Goal: Task Accomplishment & Management: Manage account settings

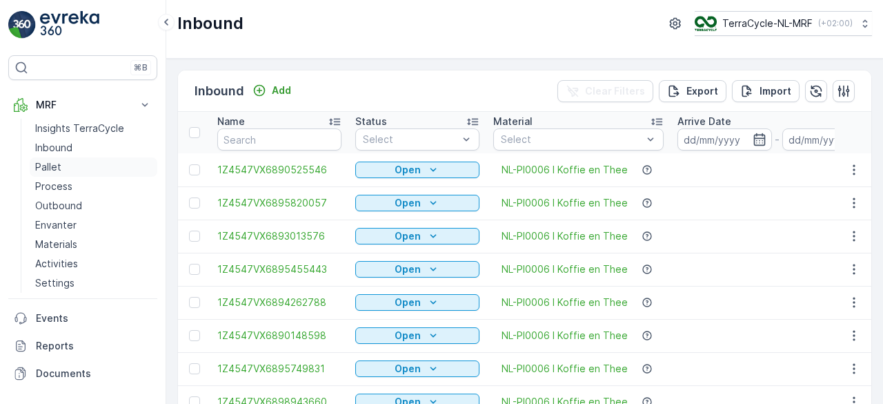
click at [48, 166] on p "Pallet" at bounding box center [48, 167] width 26 height 14
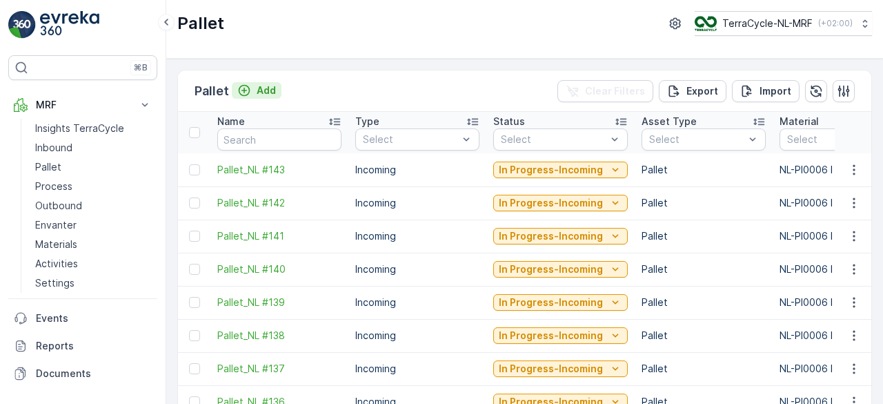
click at [264, 89] on p "Add" at bounding box center [266, 90] width 19 height 14
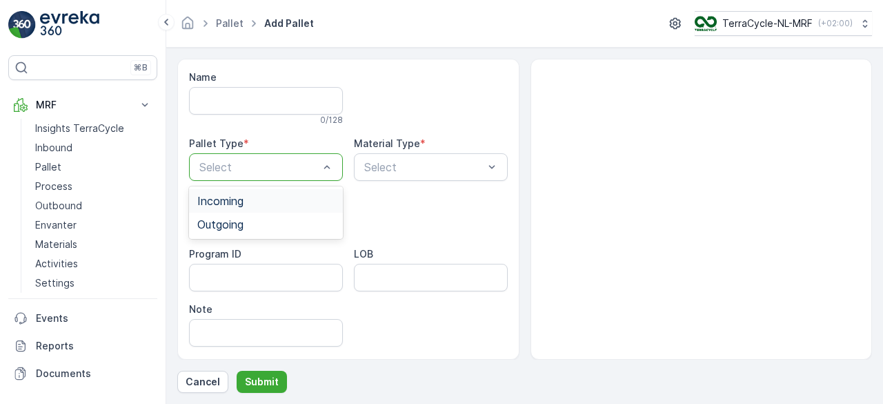
click at [294, 204] on div "Incoming" at bounding box center [265, 201] width 137 height 12
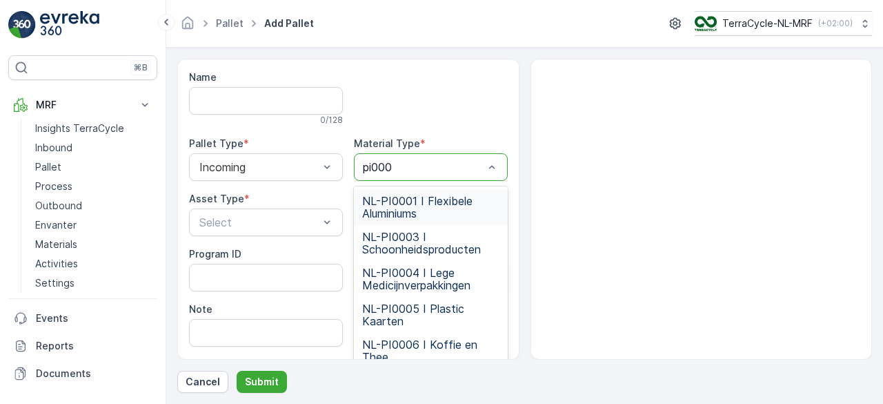
type input "pi0006"
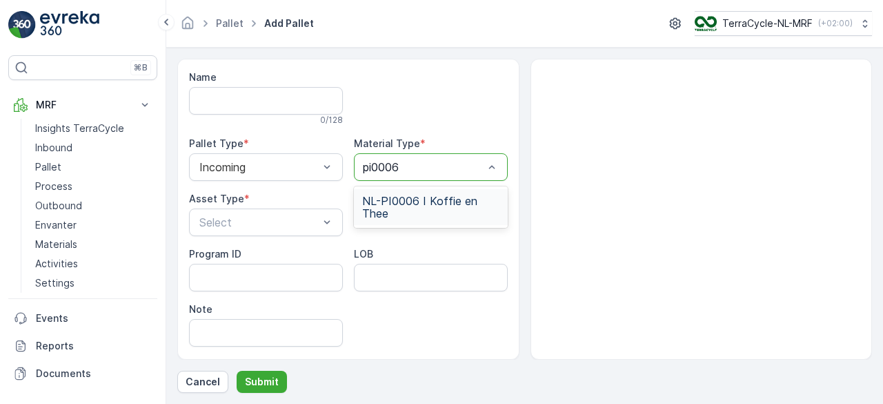
click at [442, 206] on span "NL-PI0006 I Koffie en Thee" at bounding box center [430, 207] width 137 height 25
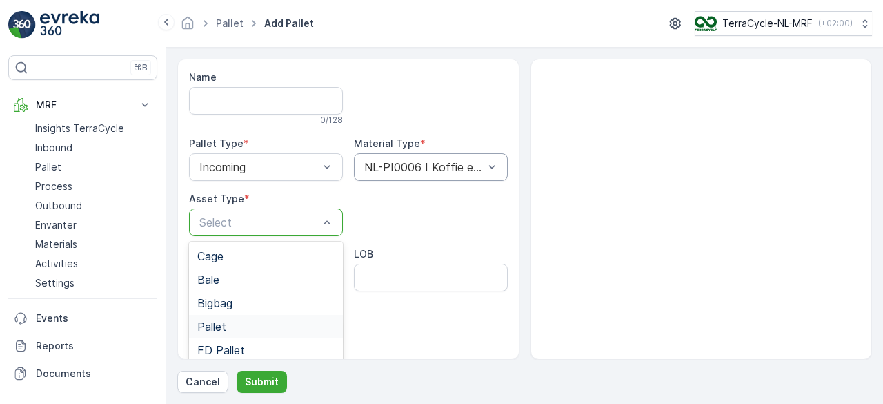
click at [219, 329] on span "Pallet" at bounding box center [211, 326] width 29 height 12
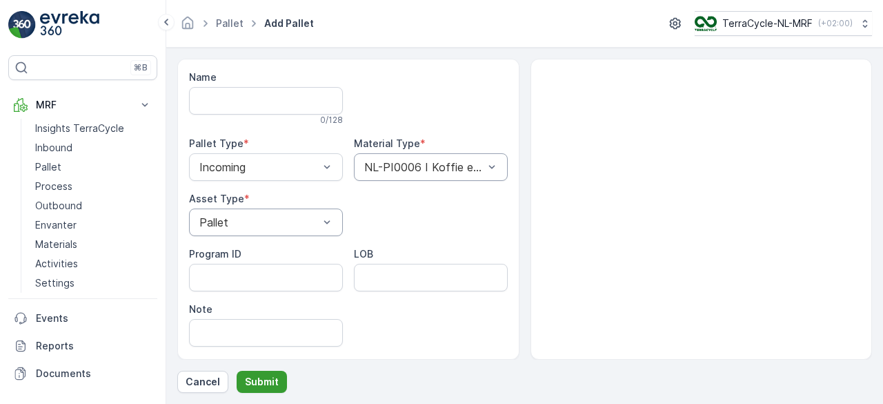
click at [272, 385] on p "Submit" at bounding box center [262, 382] width 34 height 14
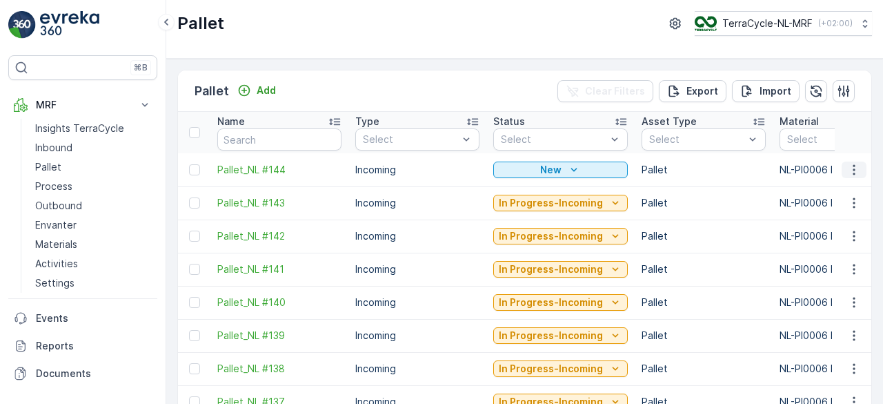
click at [853, 170] on icon "button" at bounding box center [854, 170] width 14 height 14
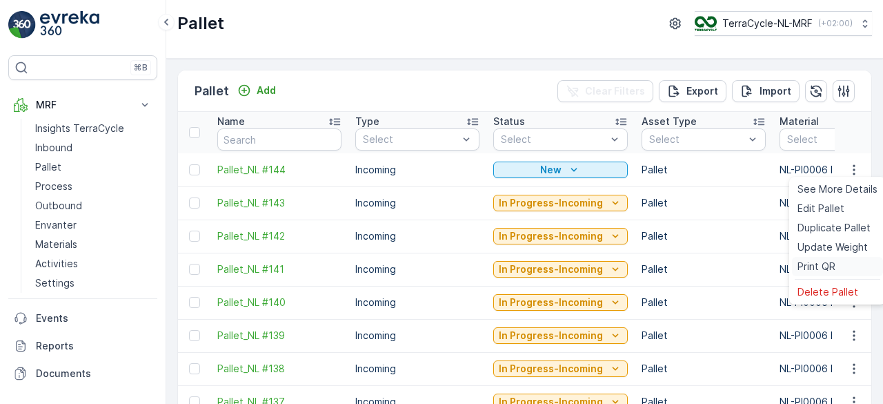
click at [818, 265] on span "Print QR" at bounding box center [816, 266] width 38 height 14
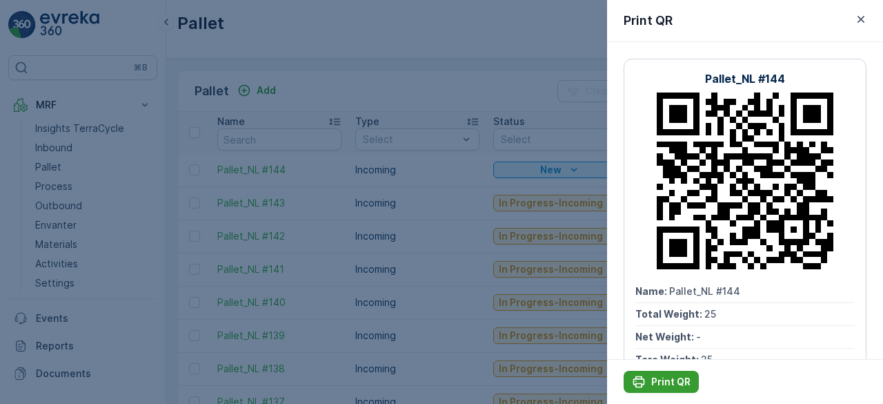
click at [669, 378] on p "Print QR" at bounding box center [670, 382] width 39 height 14
click at [385, 85] on div at bounding box center [441, 202] width 883 height 404
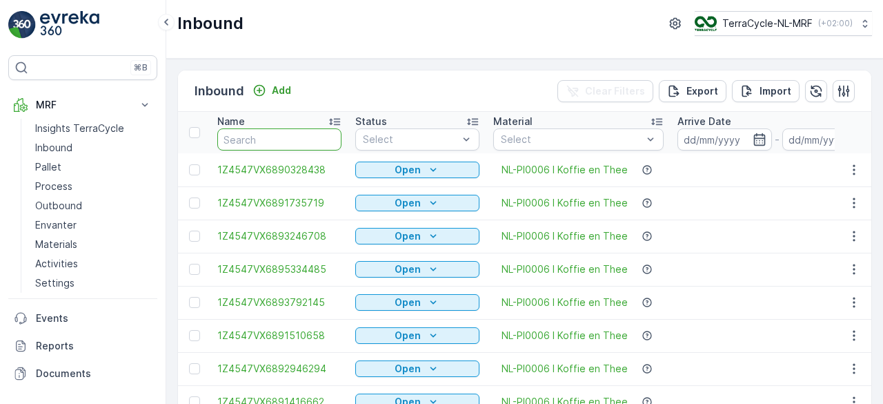
click at [291, 138] on input "text" at bounding box center [279, 139] width 124 height 22
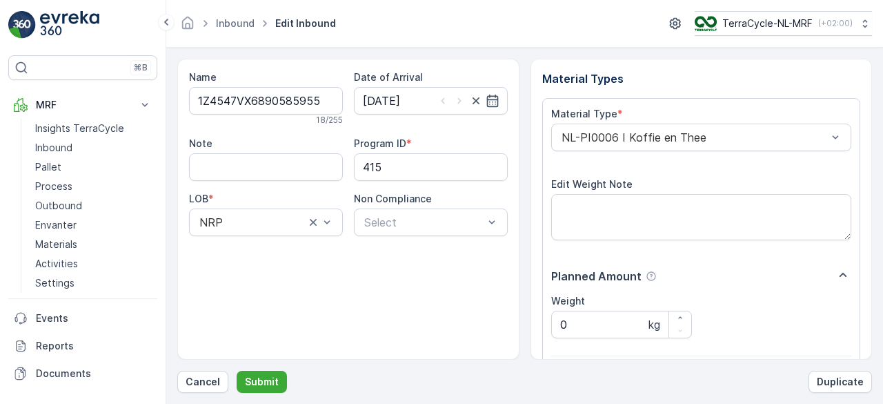
scroll to position [215, 0]
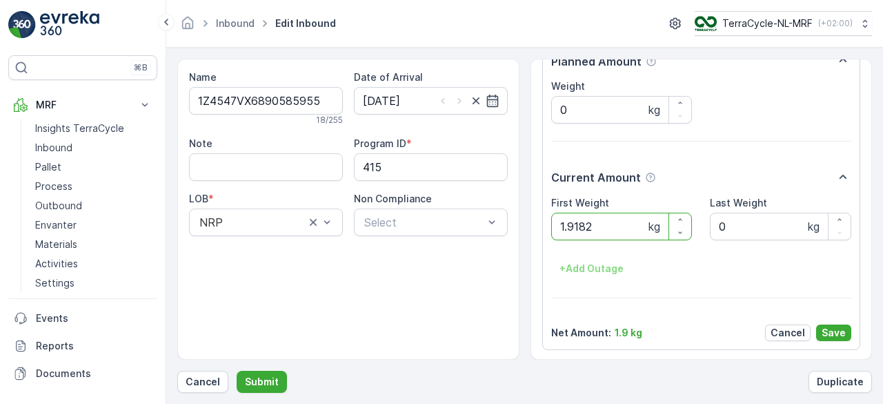
click at [237, 370] on button "Submit" at bounding box center [262, 381] width 50 height 22
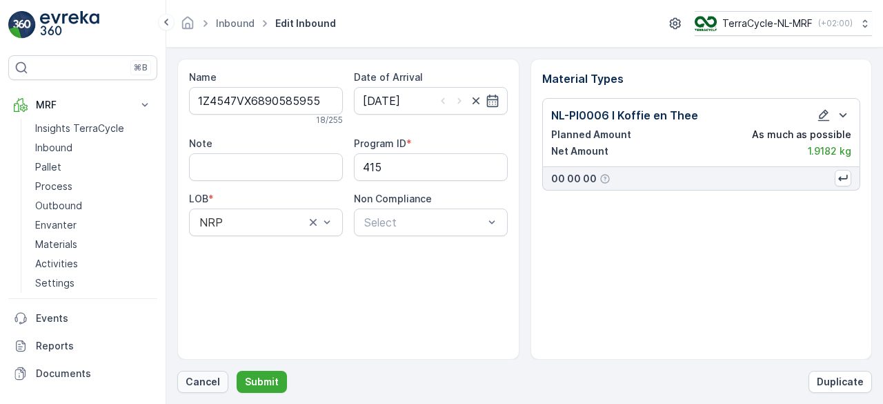
click at [209, 386] on p "Cancel" at bounding box center [203, 382] width 34 height 14
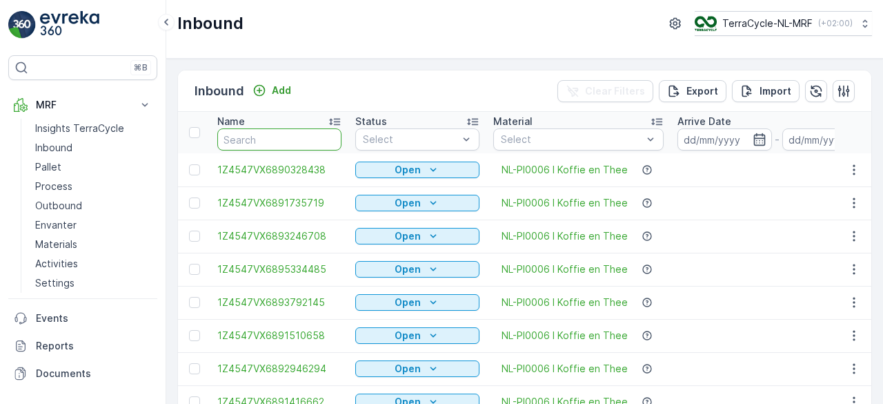
click at [301, 136] on input "text" at bounding box center [279, 139] width 124 height 22
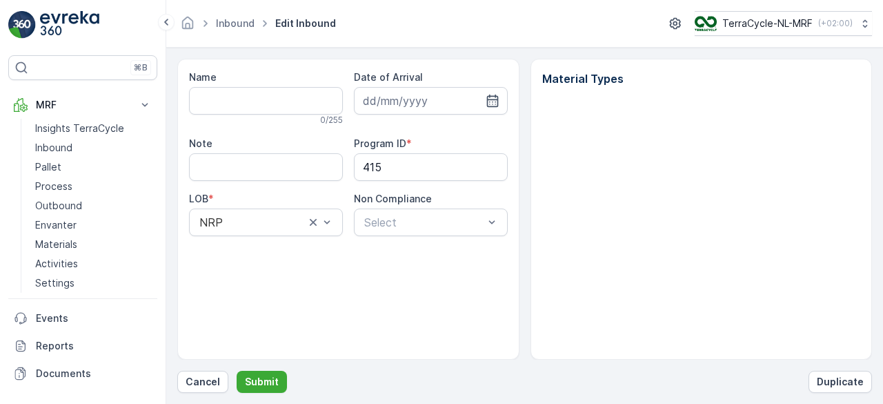
type input "1Z4547VX6890585955"
type input "[DATE]"
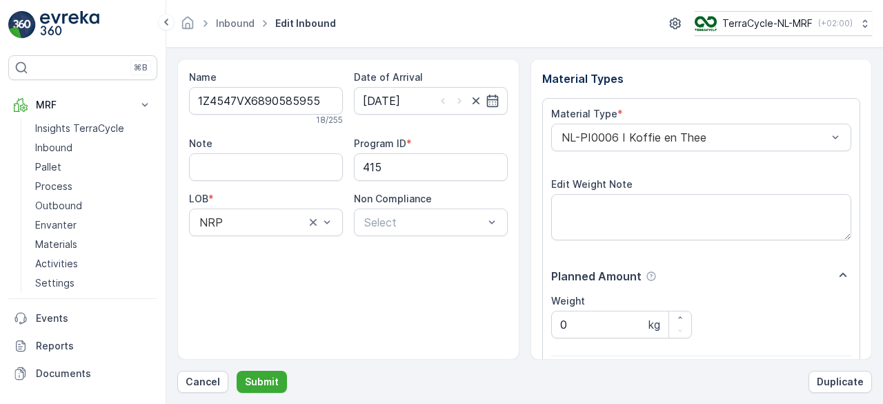
scroll to position [215, 0]
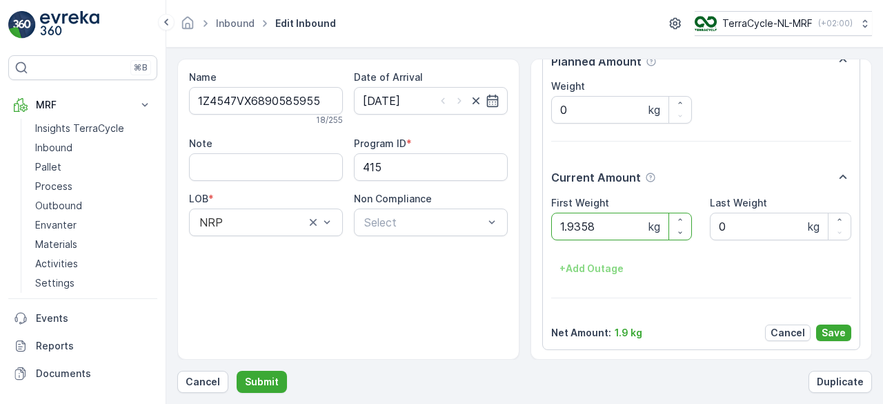
click at [237, 370] on button "Submit" at bounding box center [262, 381] width 50 height 22
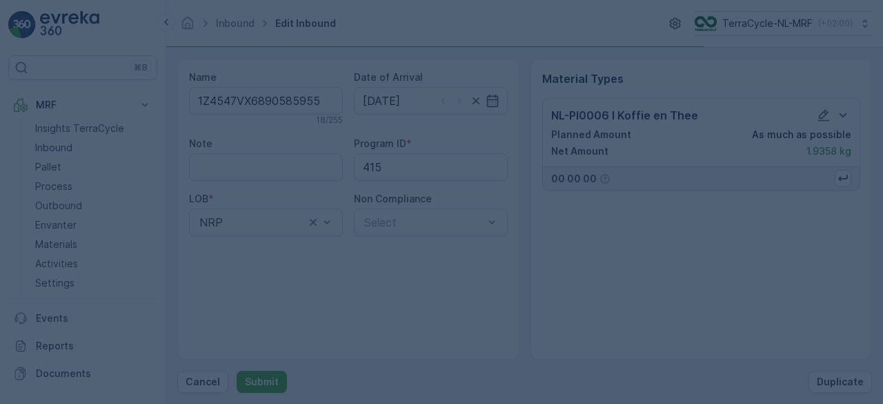
scroll to position [0, 0]
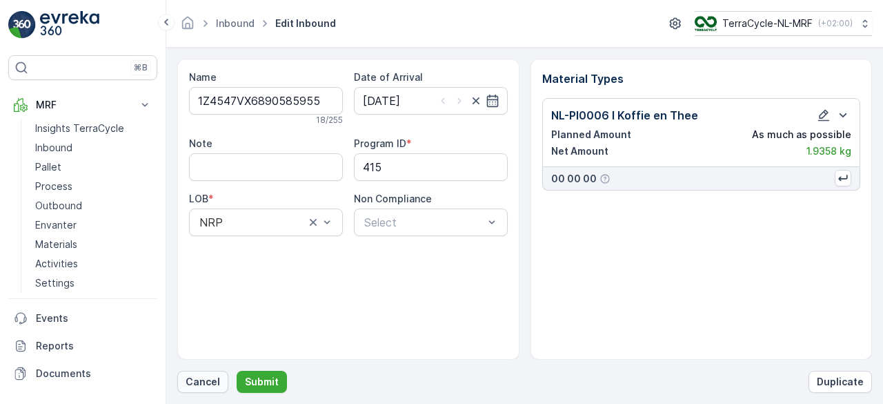
click at [199, 381] on p "Cancel" at bounding box center [203, 382] width 34 height 14
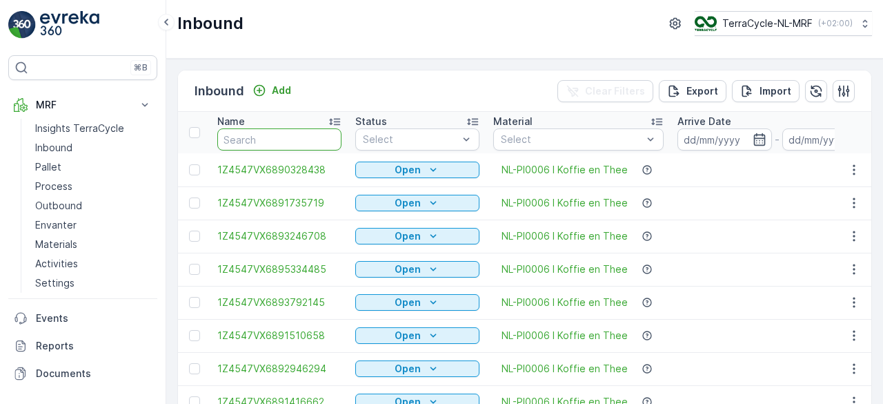
click at [297, 136] on input "text" at bounding box center [279, 139] width 124 height 22
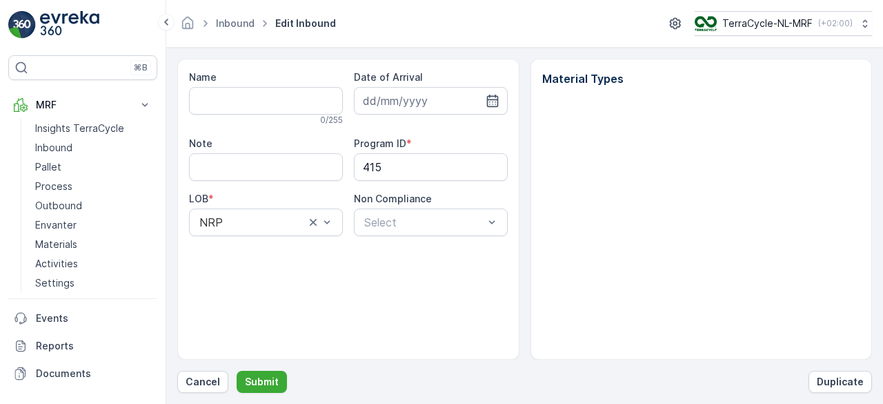
type input "1Z4547VX6890585955"
type input "[DATE]"
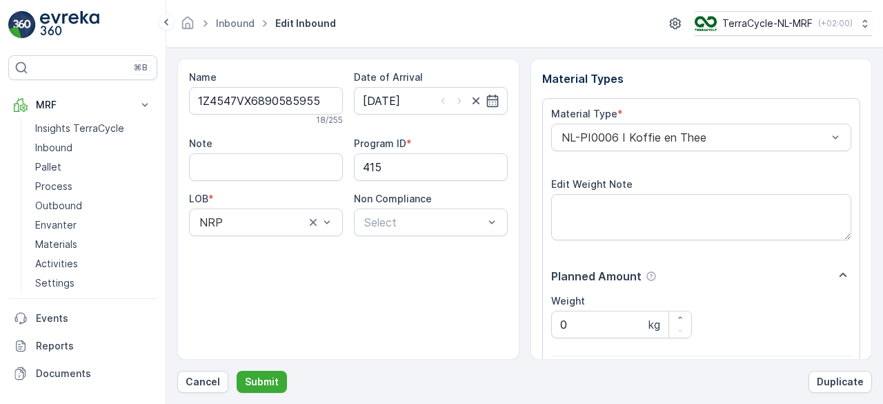
scroll to position [215, 0]
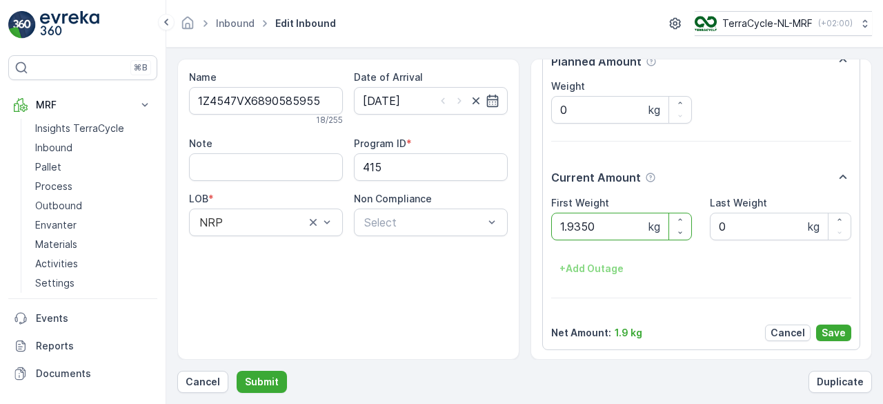
click at [237, 370] on button "Submit" at bounding box center [262, 381] width 50 height 22
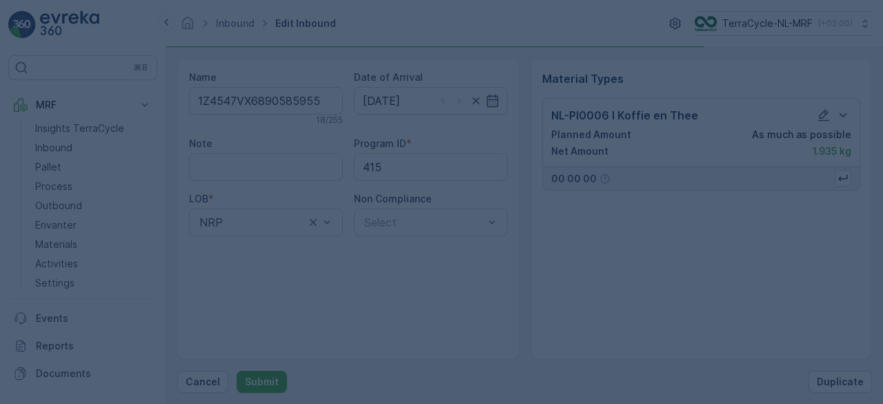
scroll to position [0, 0]
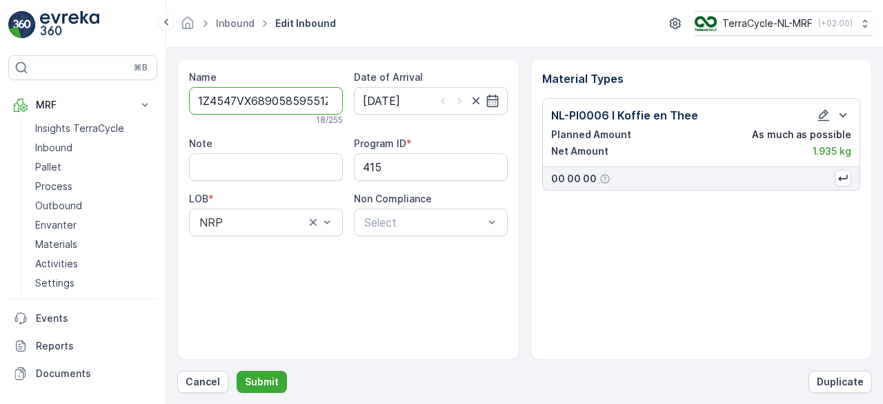
type input "1Z4547VX68905859551Z4547VX6894779864"
click at [237, 370] on button "Submit" at bounding box center [262, 381] width 50 height 22
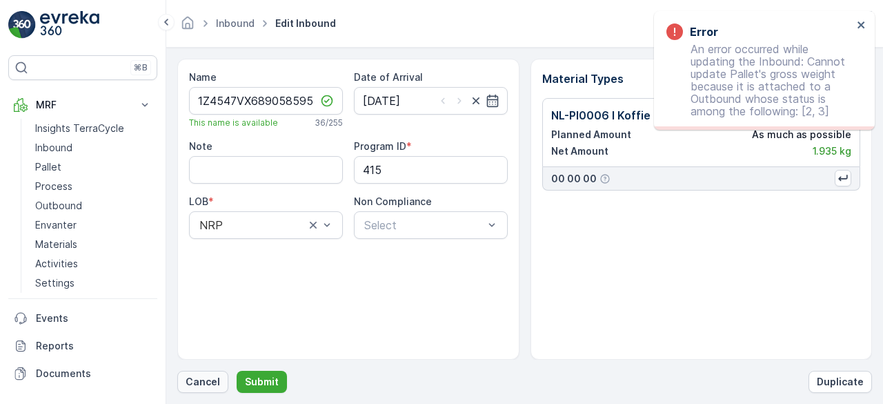
click at [195, 379] on p "Cancel" at bounding box center [203, 382] width 34 height 14
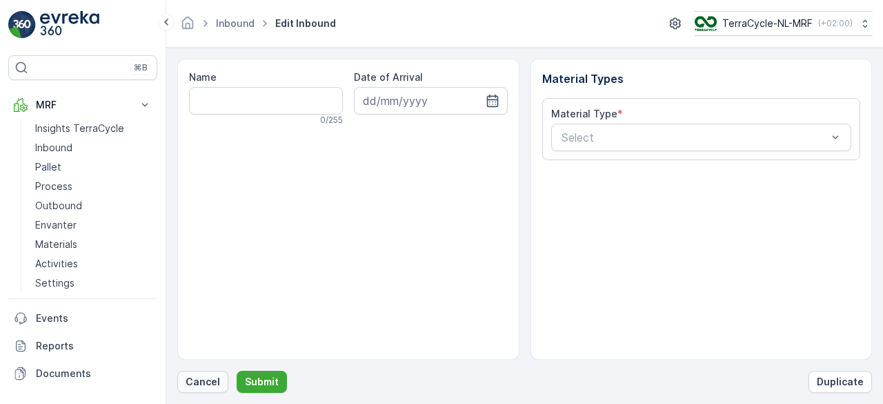
click at [200, 384] on p "Cancel" at bounding box center [203, 382] width 34 height 14
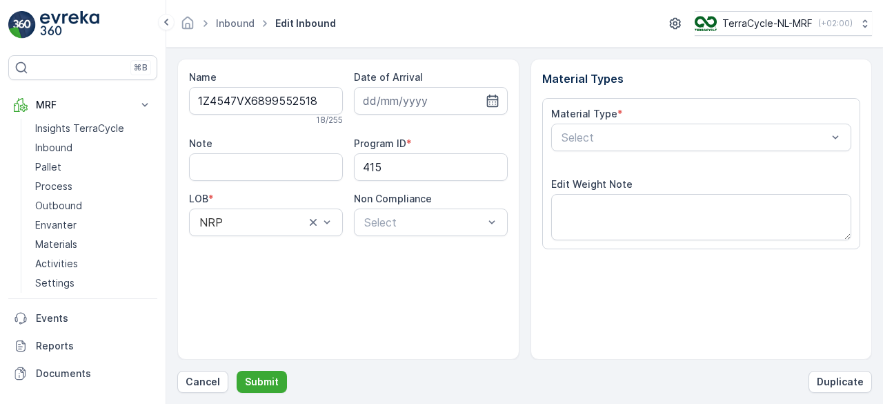
scroll to position [215, 0]
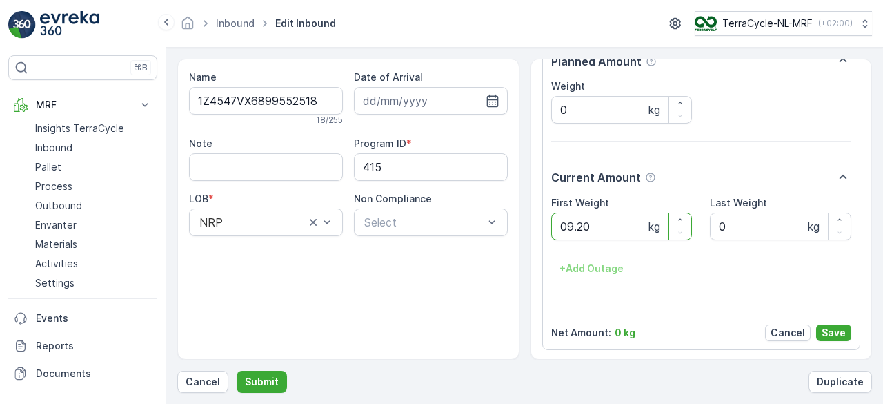
click at [237, 370] on button "Submit" at bounding box center [262, 381] width 50 height 22
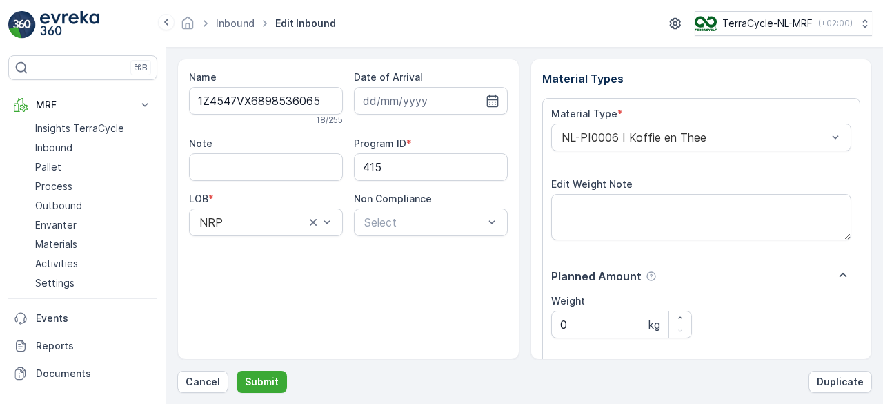
scroll to position [215, 0]
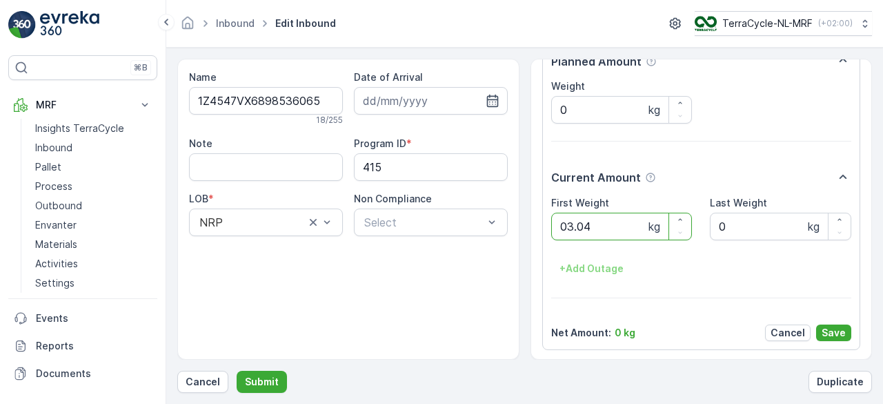
click at [237, 370] on button "Submit" at bounding box center [262, 381] width 50 height 22
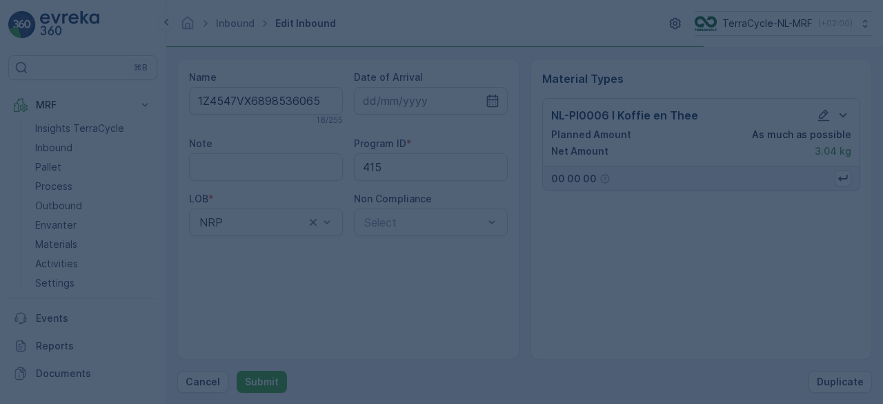
scroll to position [0, 0]
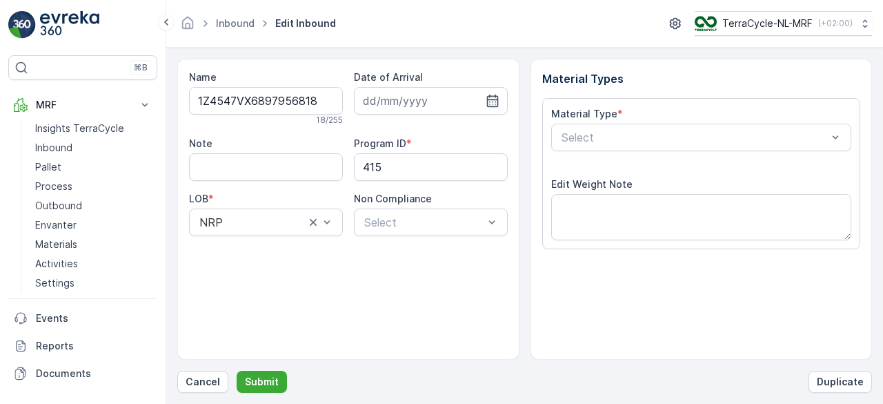
scroll to position [215, 0]
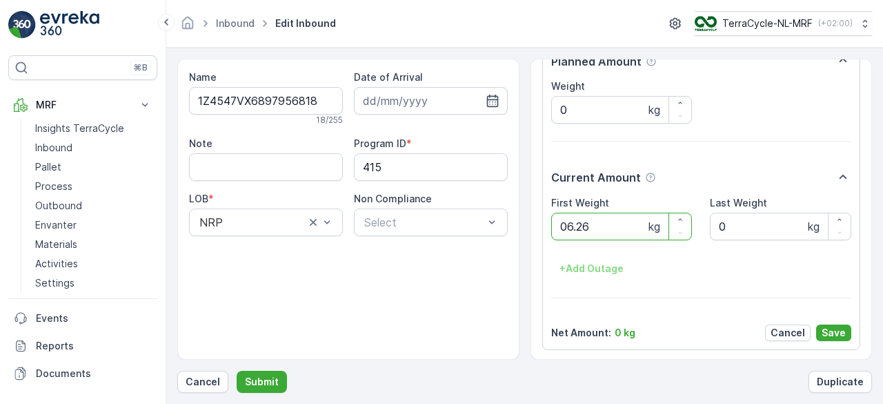
click at [237, 370] on button "Submit" at bounding box center [262, 381] width 50 height 22
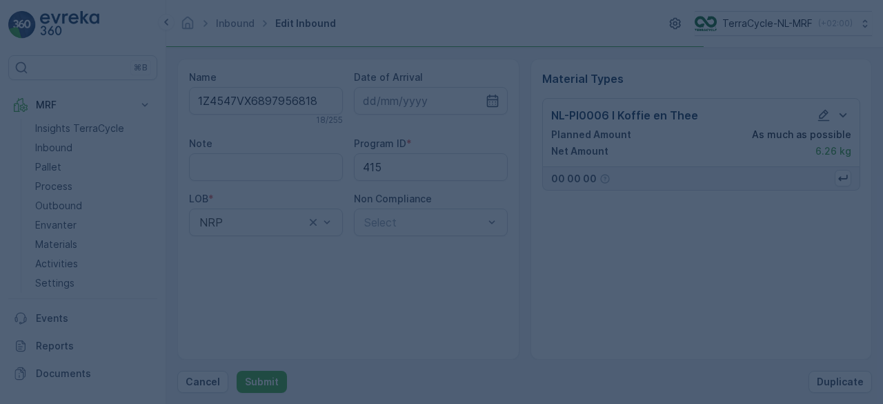
scroll to position [0, 0]
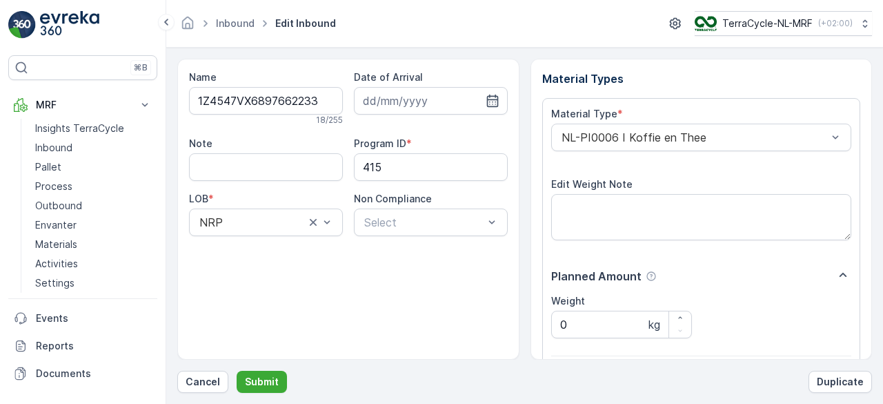
scroll to position [215, 0]
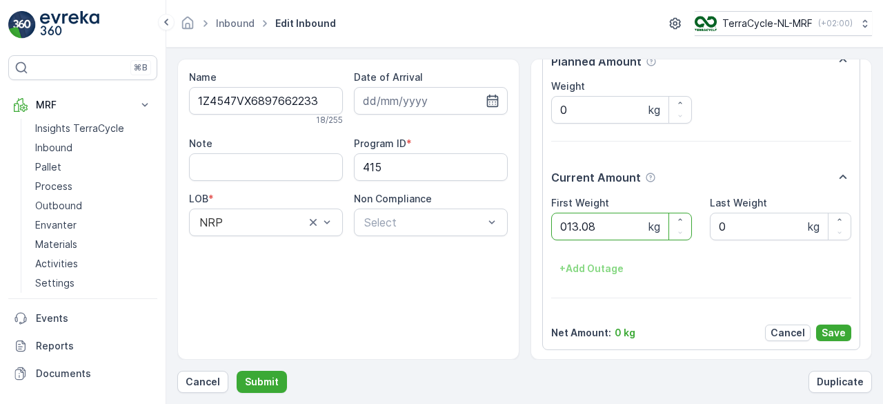
click at [237, 370] on button "Submit" at bounding box center [262, 381] width 50 height 22
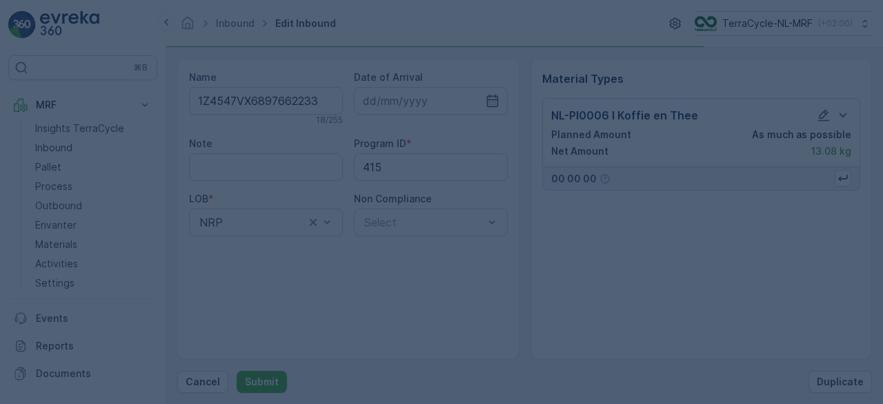
scroll to position [0, 0]
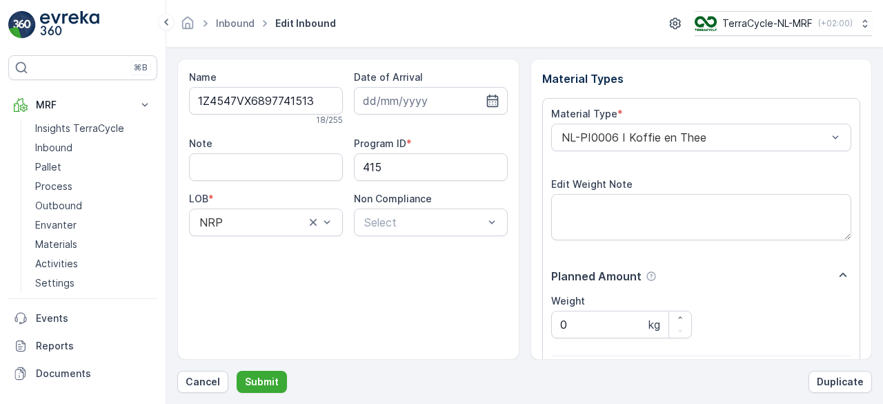
scroll to position [215, 0]
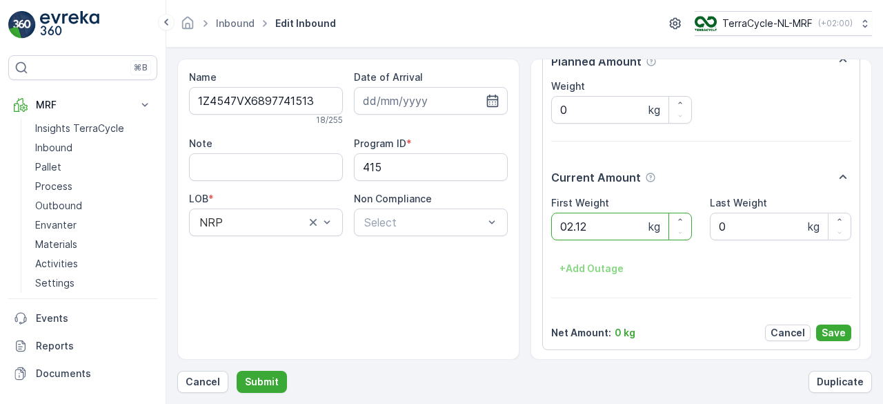
click at [237, 370] on button "Submit" at bounding box center [262, 381] width 50 height 22
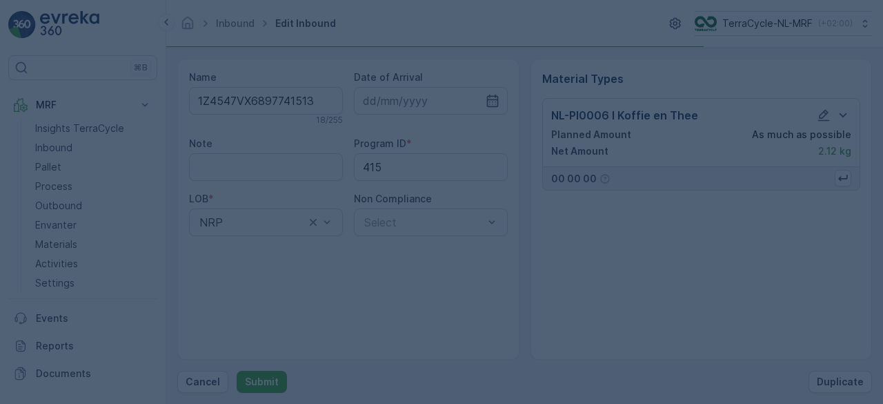
scroll to position [0, 0]
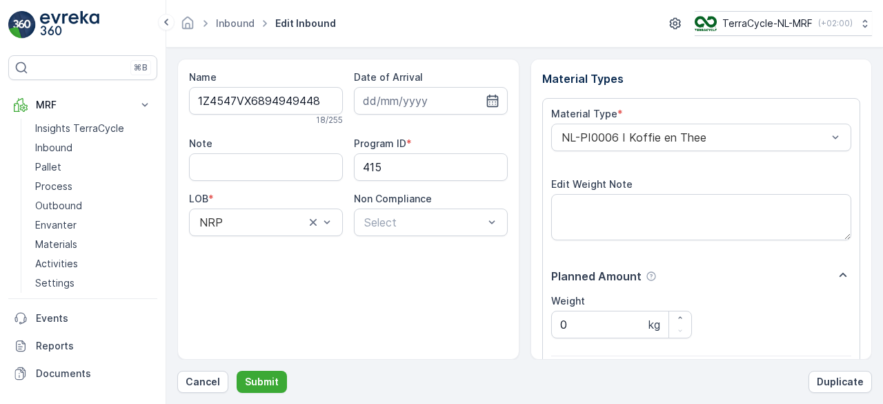
scroll to position [215, 0]
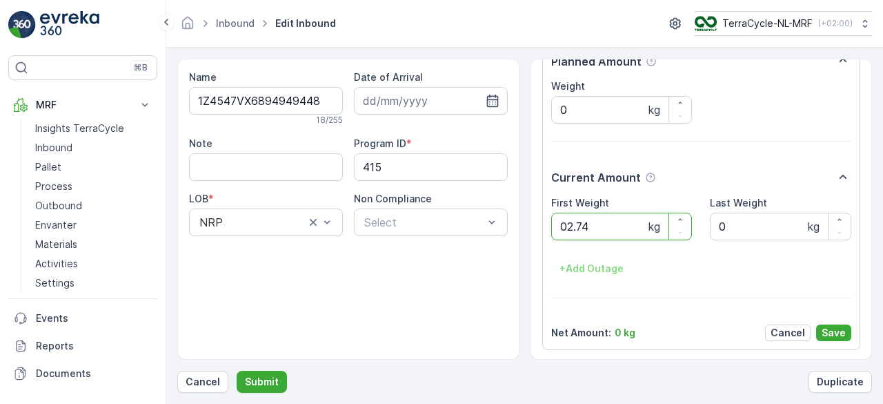
click at [237, 370] on button "Submit" at bounding box center [262, 381] width 50 height 22
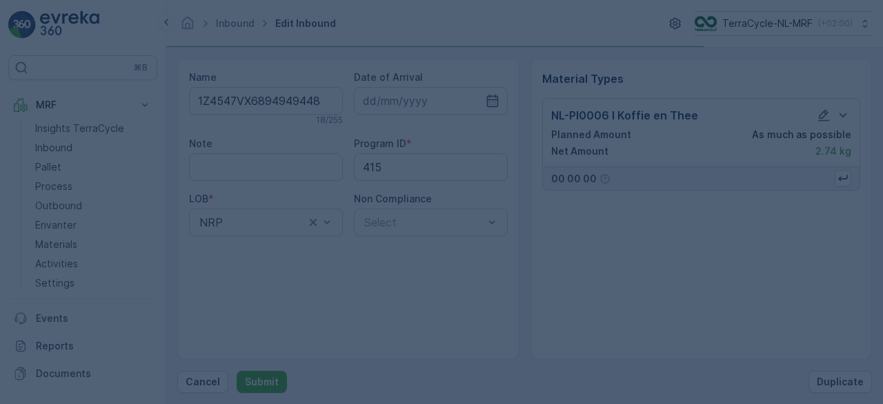
scroll to position [0, 0]
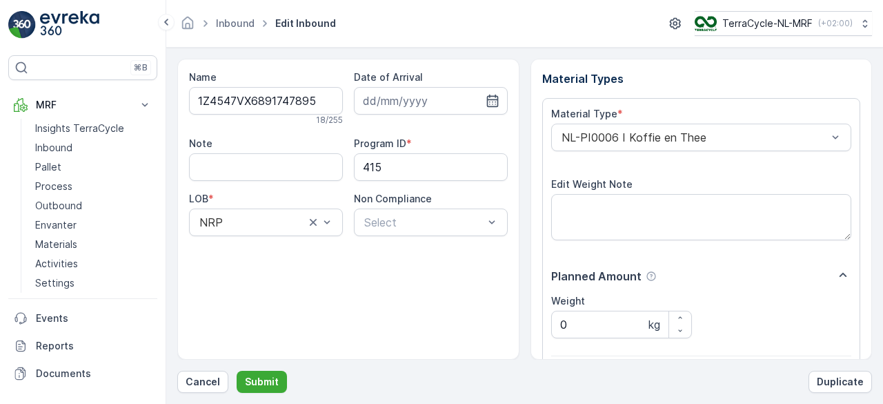
scroll to position [215, 0]
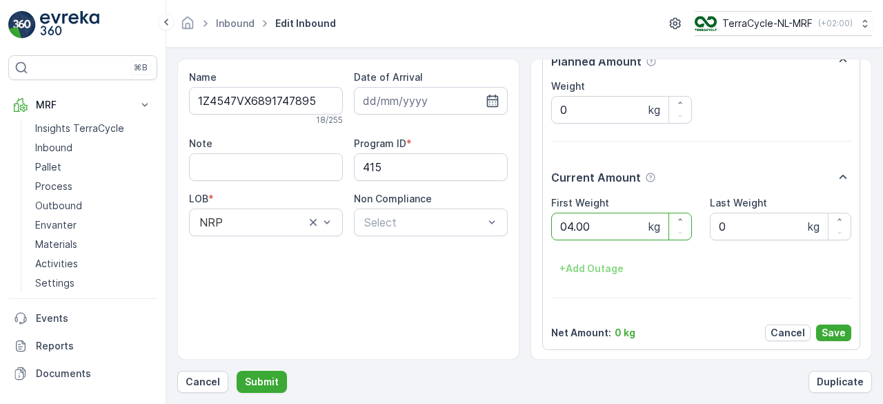
click at [237, 370] on button "Submit" at bounding box center [262, 381] width 50 height 22
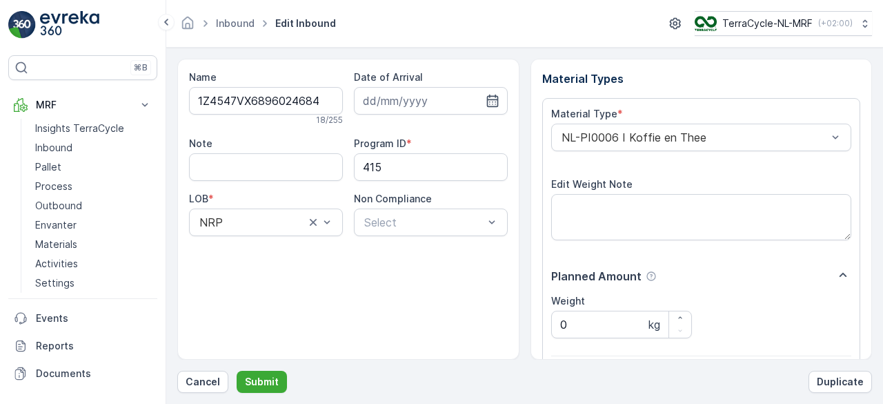
scroll to position [215, 0]
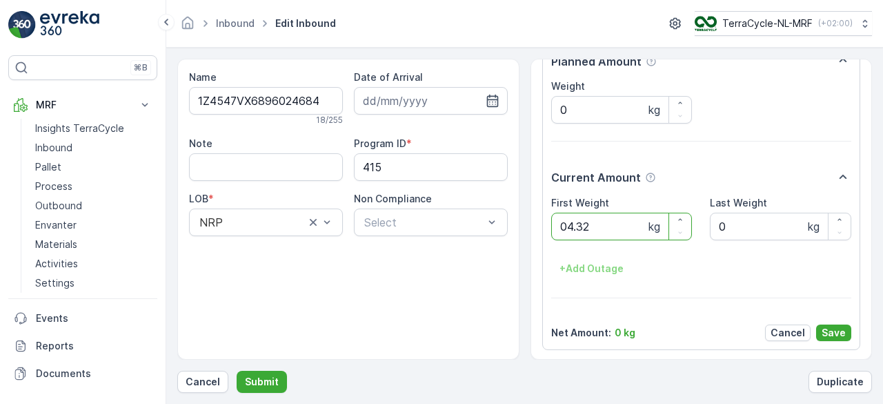
click at [237, 370] on button "Submit" at bounding box center [262, 381] width 50 height 22
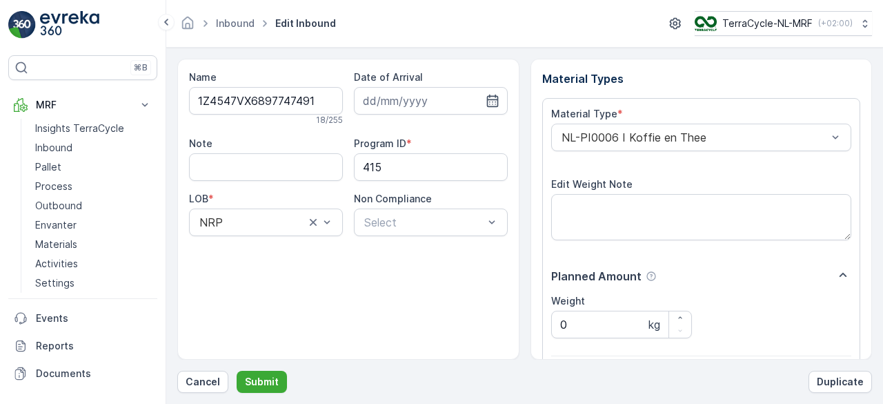
scroll to position [215, 0]
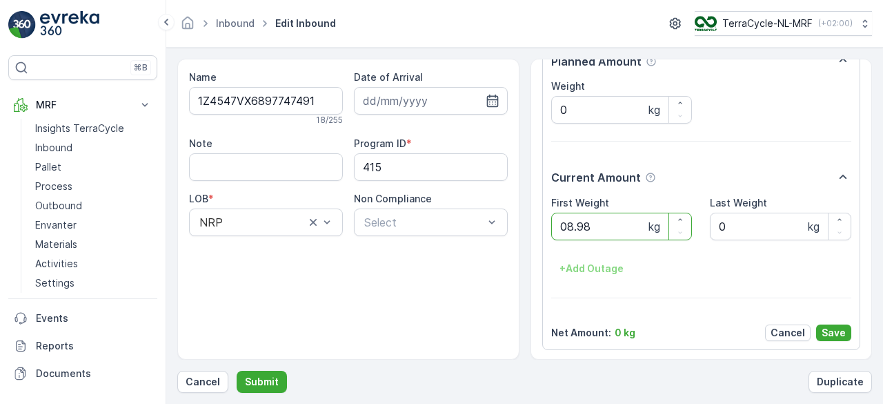
click at [237, 370] on button "Submit" at bounding box center [262, 381] width 50 height 22
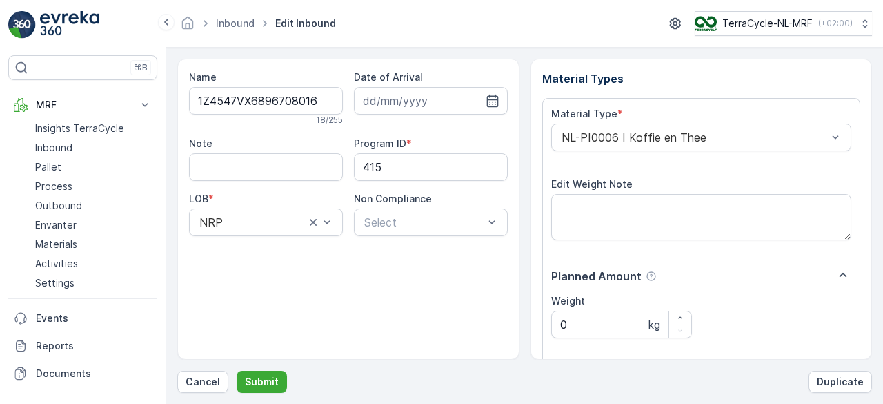
scroll to position [215, 0]
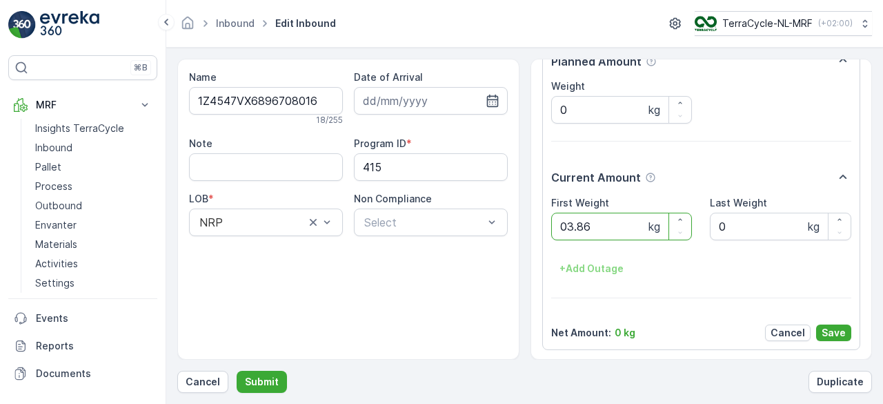
click at [237, 370] on button "Submit" at bounding box center [262, 381] width 50 height 22
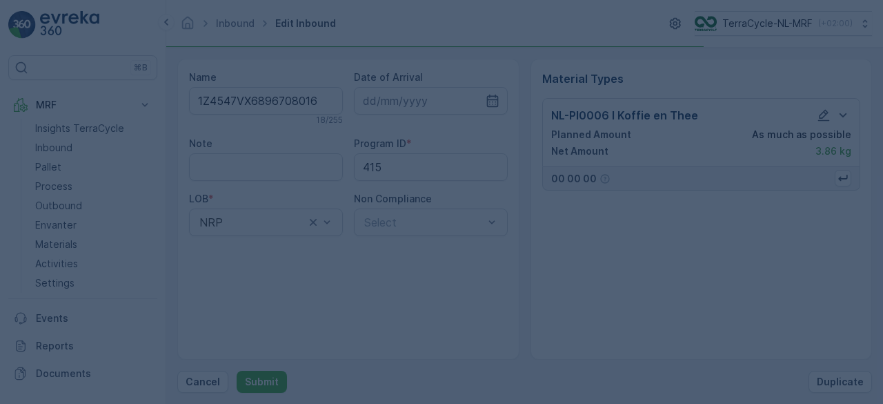
scroll to position [0, 0]
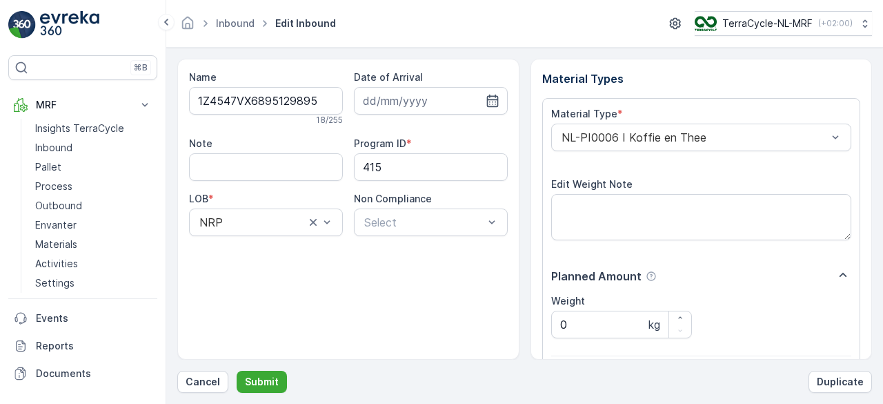
scroll to position [215, 0]
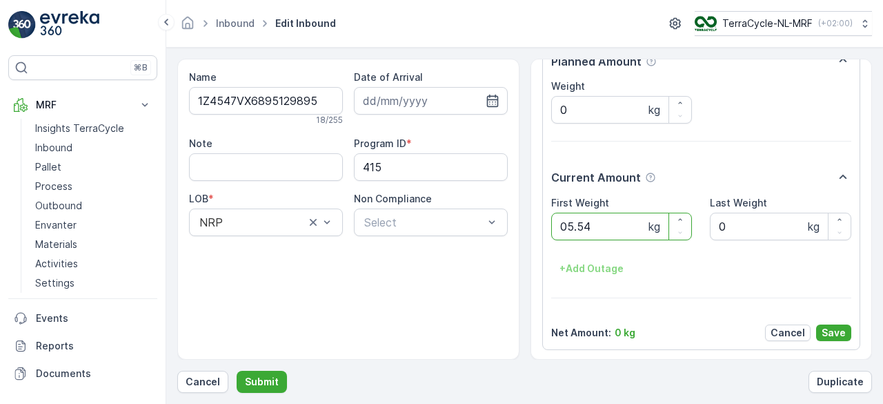
click at [237, 370] on button "Submit" at bounding box center [262, 381] width 50 height 22
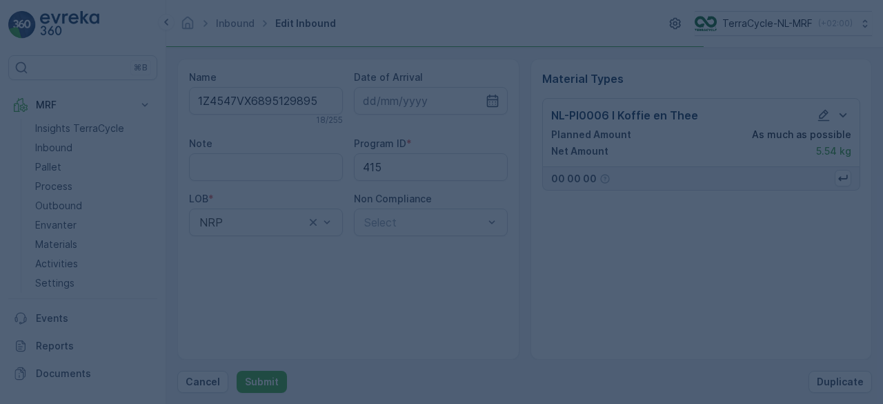
scroll to position [0, 0]
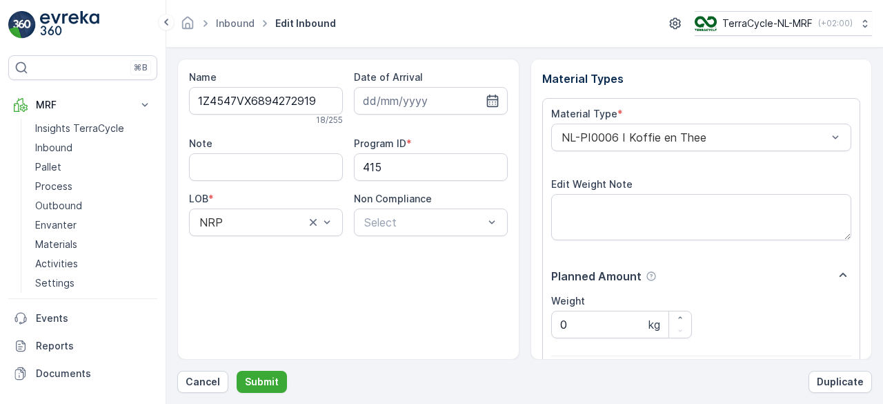
scroll to position [215, 0]
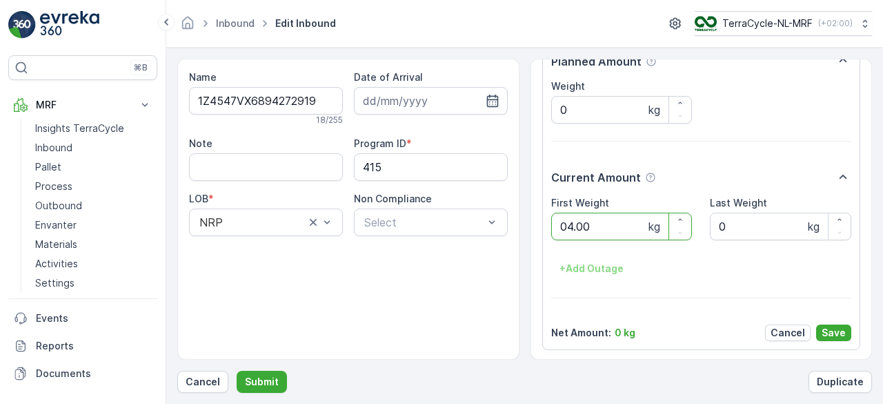
click at [237, 370] on button "Submit" at bounding box center [262, 381] width 50 height 22
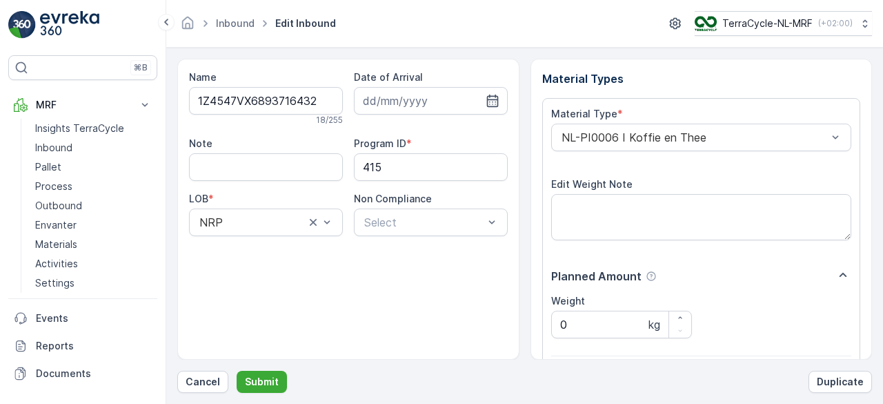
scroll to position [215, 0]
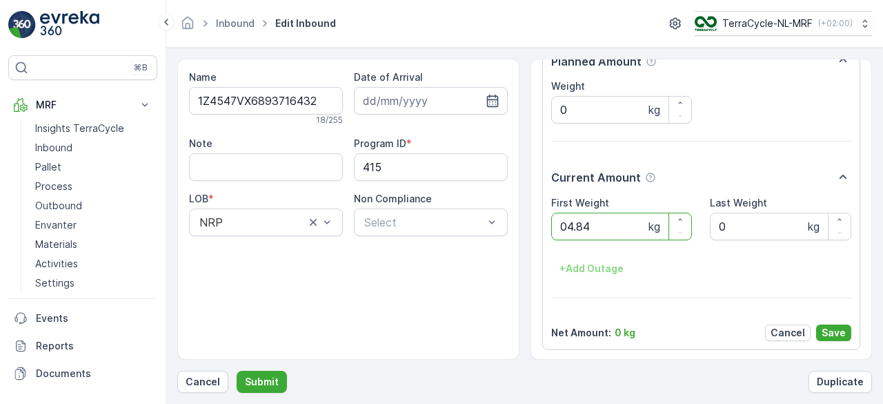
click at [237, 370] on button "Submit" at bounding box center [262, 381] width 50 height 22
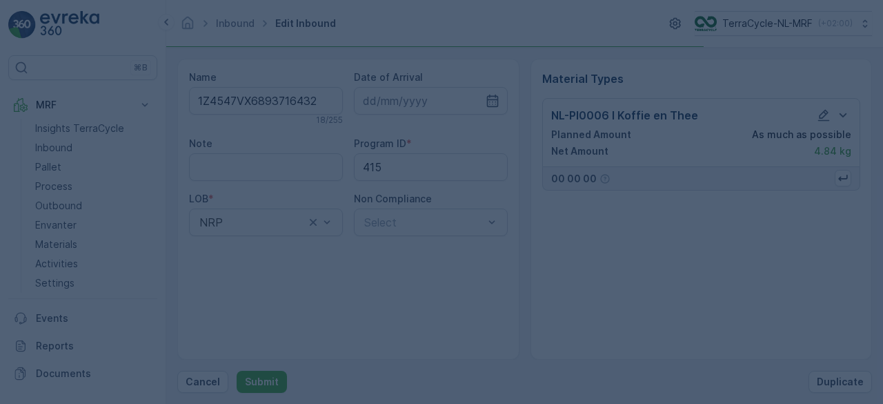
scroll to position [0, 0]
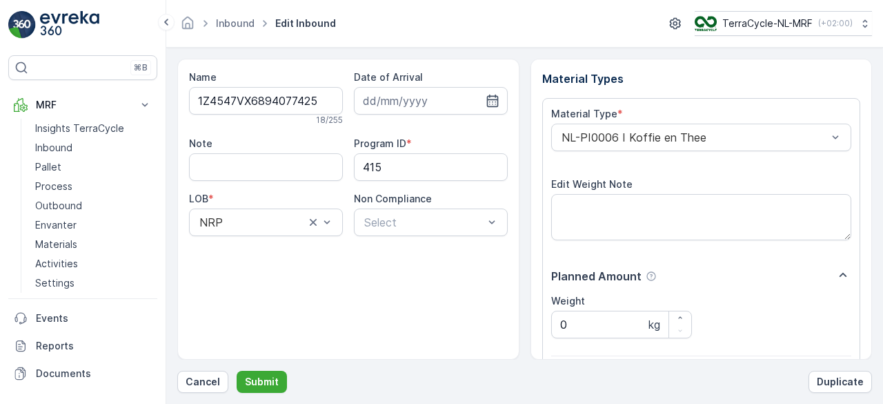
scroll to position [215, 0]
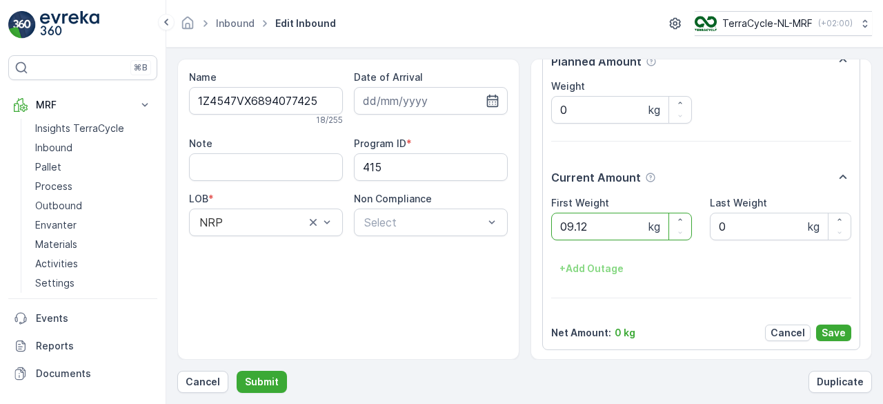
click at [237, 370] on button "Submit" at bounding box center [262, 381] width 50 height 22
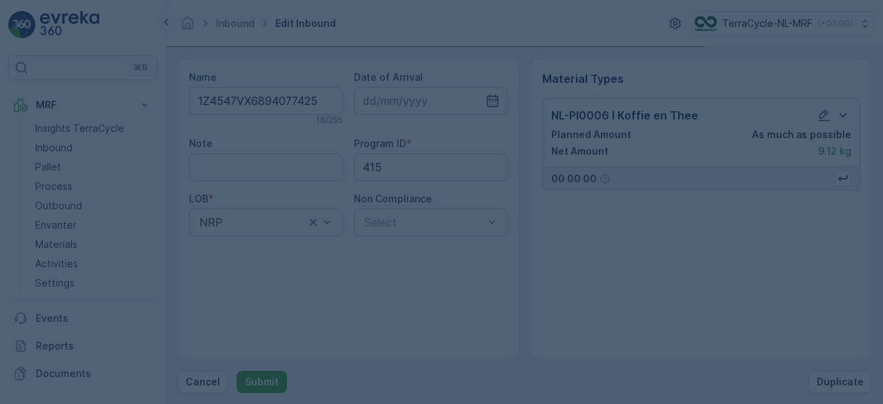
scroll to position [0, 0]
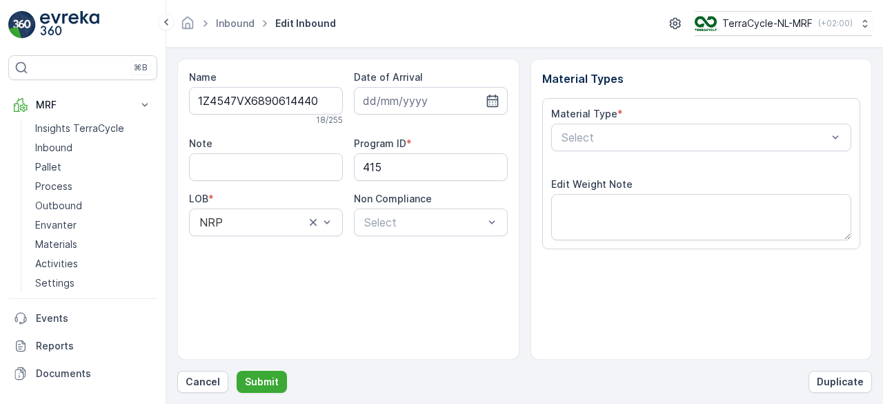
scroll to position [215, 0]
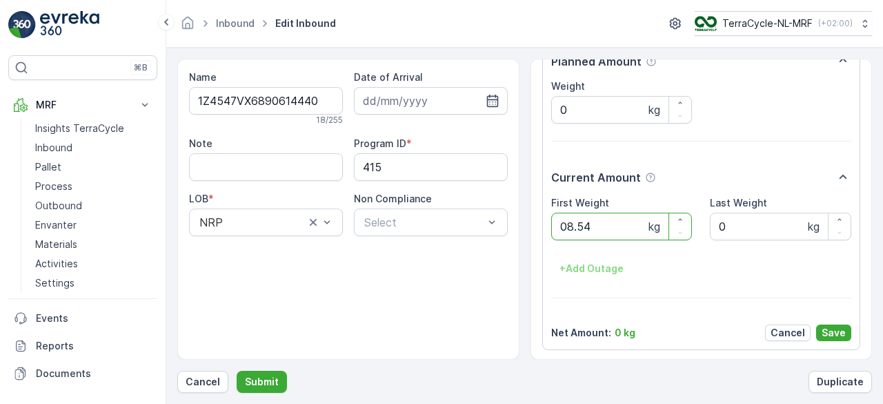
click at [237, 370] on button "Submit" at bounding box center [262, 381] width 50 height 22
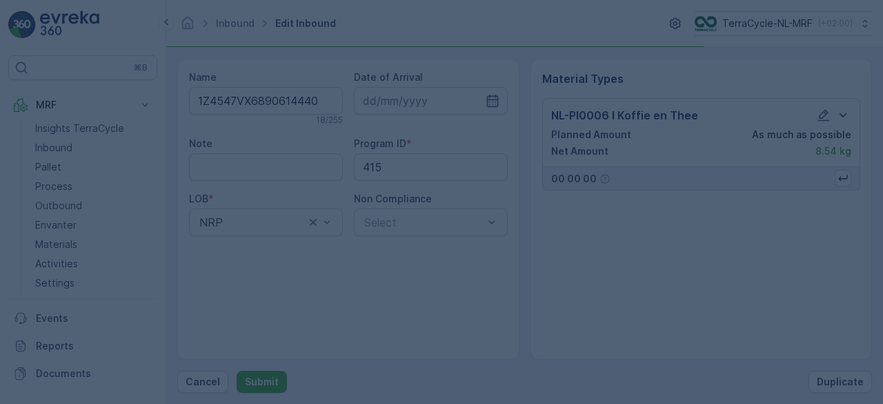
scroll to position [0, 0]
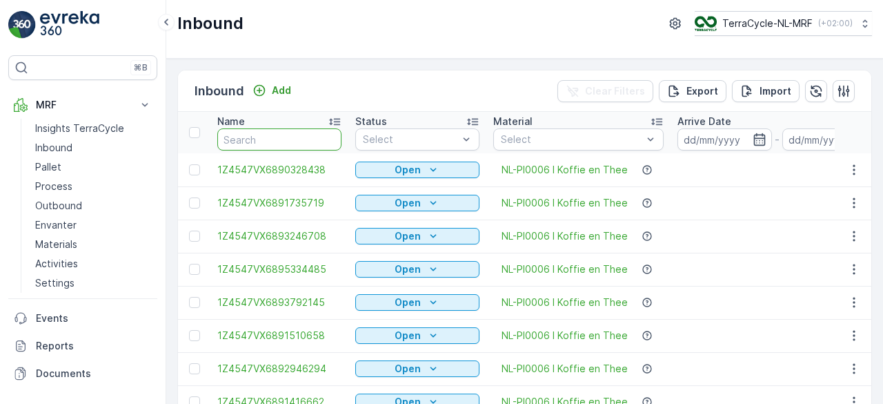
click at [290, 139] on input "text" at bounding box center [279, 139] width 124 height 22
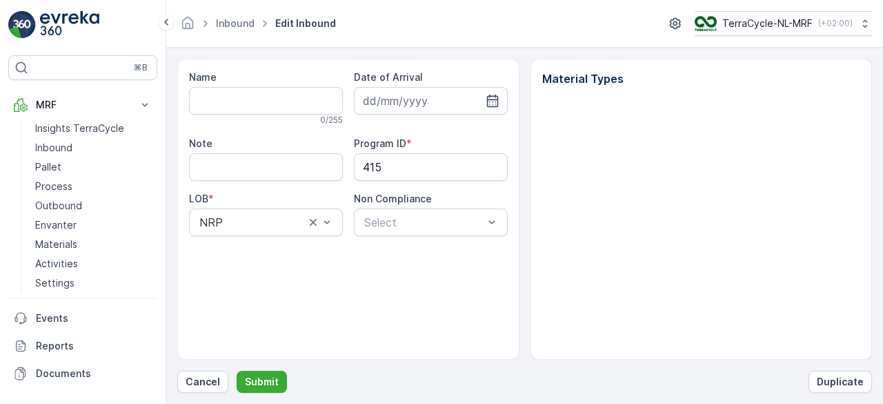
type input "1Z4547VX6890614440"
type input "[DATE]"
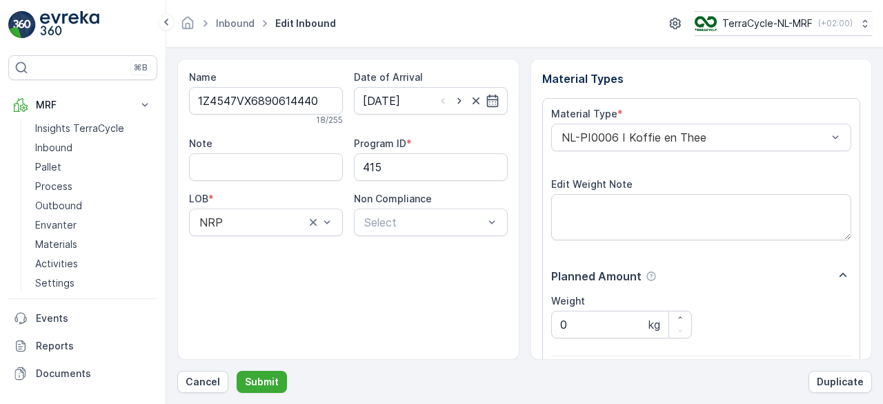
scroll to position [215, 0]
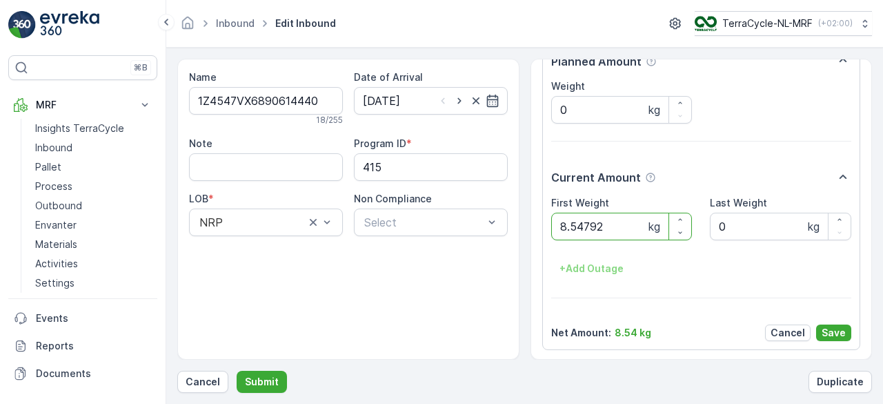
click at [237, 370] on button "Submit" at bounding box center [262, 381] width 50 height 22
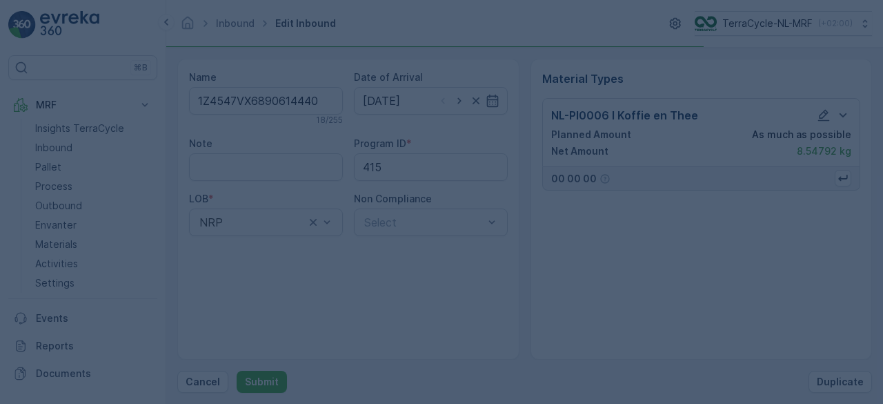
scroll to position [0, 0]
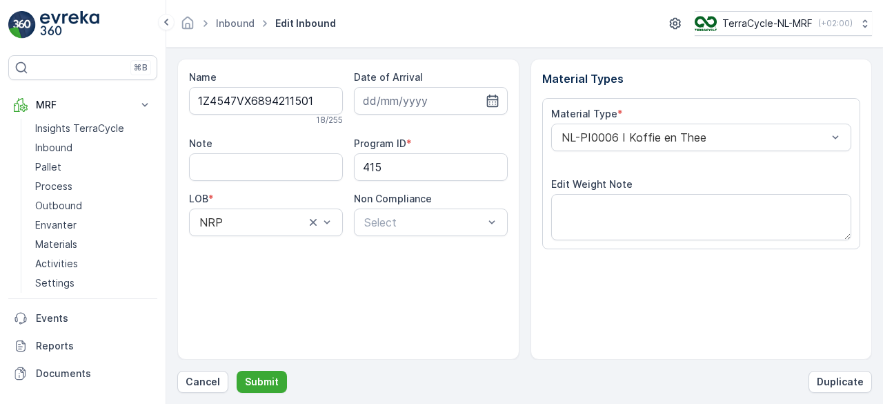
scroll to position [215, 0]
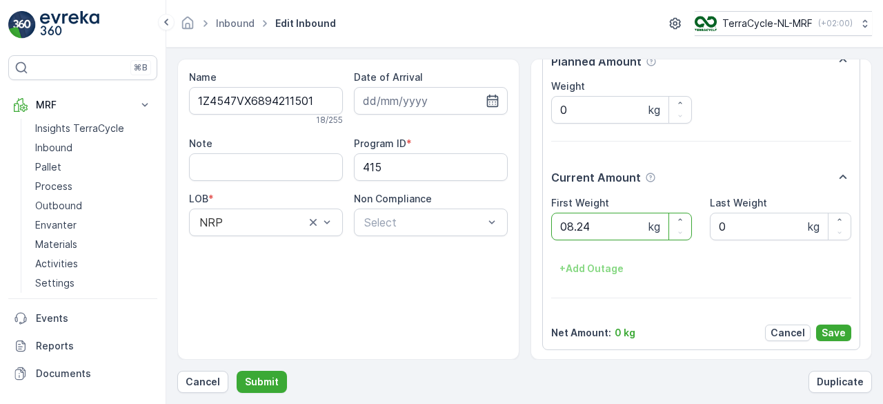
click at [237, 370] on button "Submit" at bounding box center [262, 381] width 50 height 22
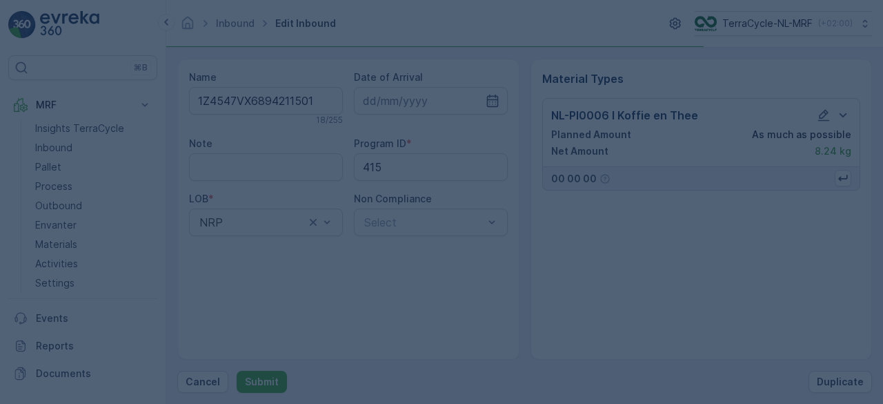
scroll to position [0, 0]
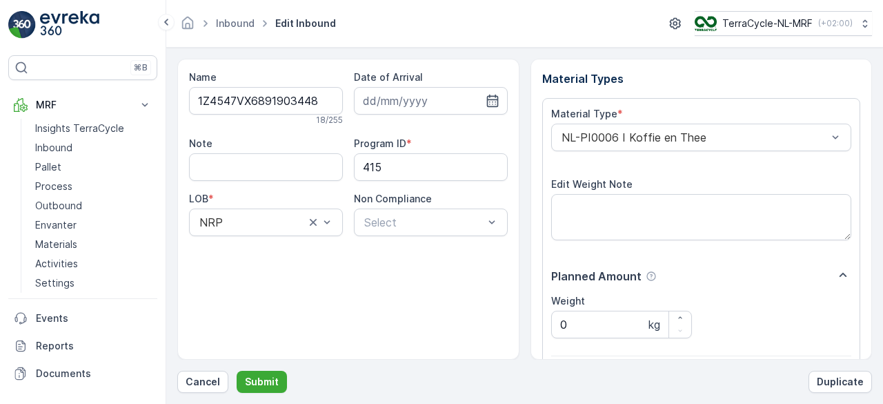
scroll to position [215, 0]
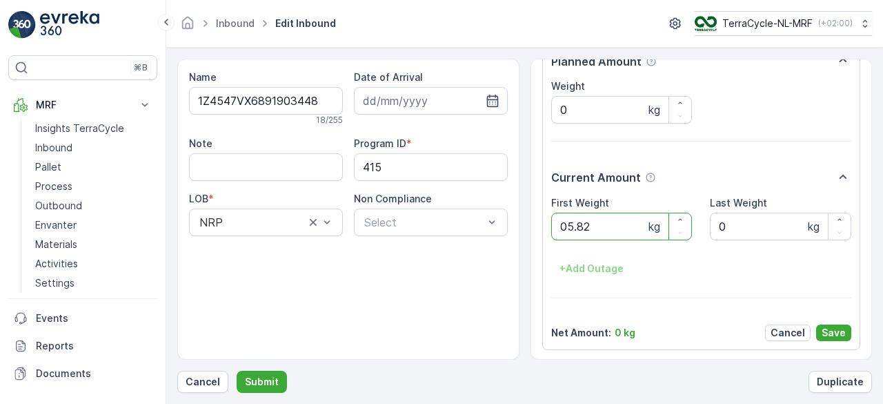
click at [237, 370] on button "Submit" at bounding box center [262, 381] width 50 height 22
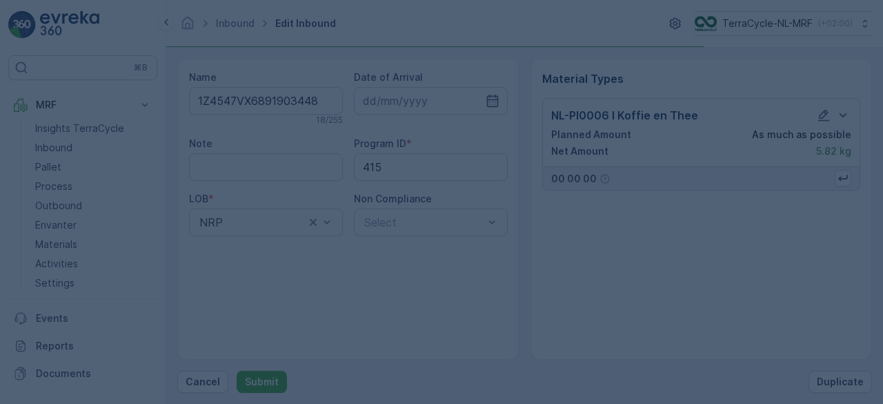
scroll to position [0, 0]
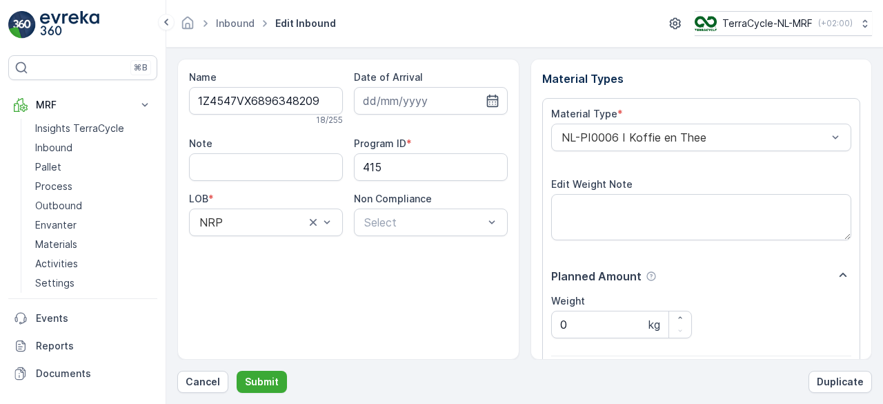
scroll to position [215, 0]
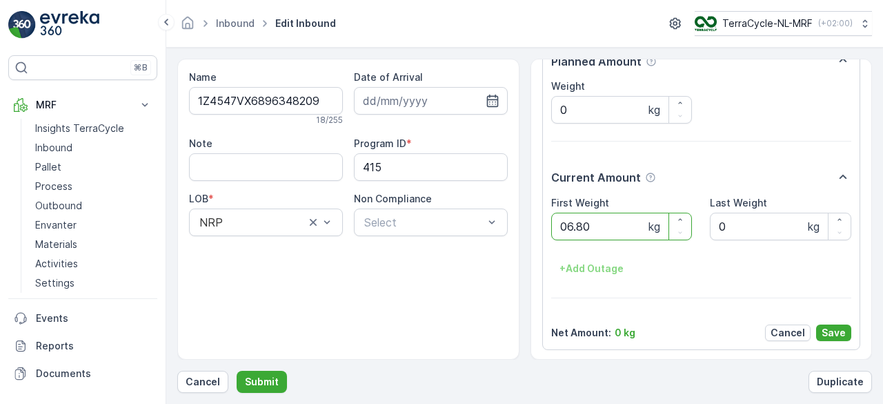
click at [237, 370] on button "Submit" at bounding box center [262, 381] width 50 height 22
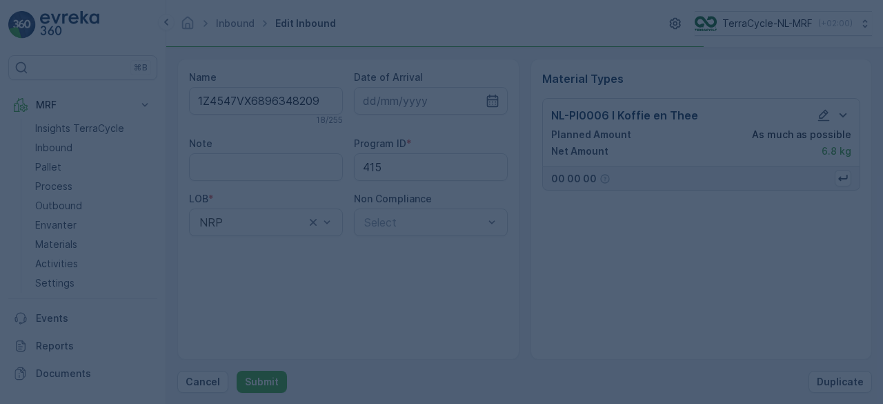
scroll to position [0, 0]
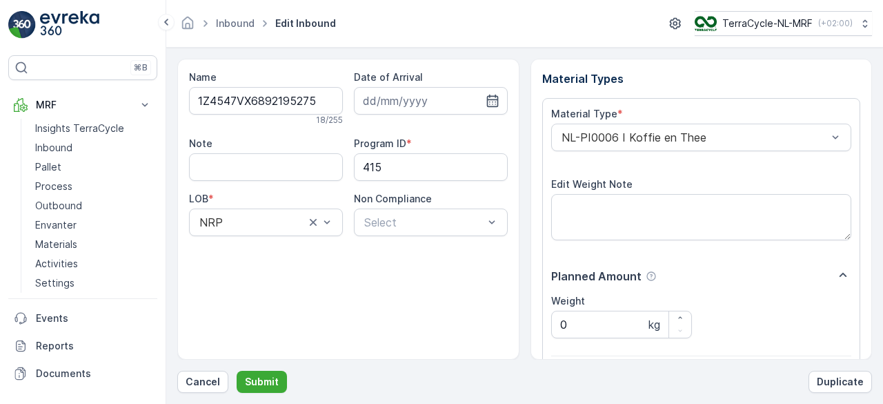
scroll to position [215, 0]
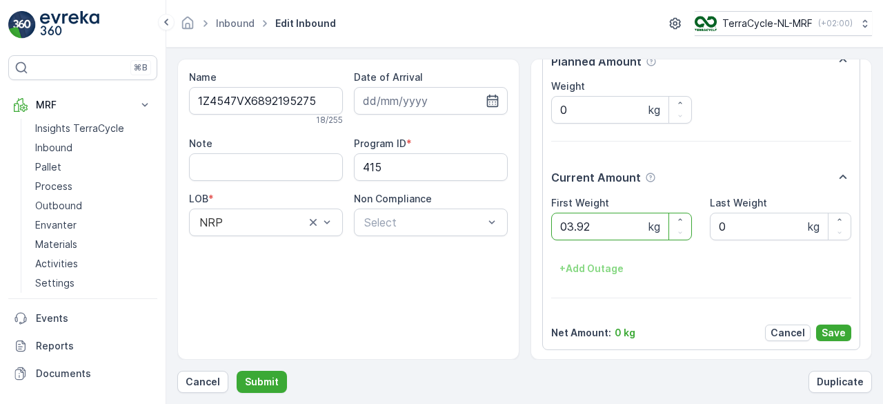
click at [237, 370] on button "Submit" at bounding box center [262, 381] width 50 height 22
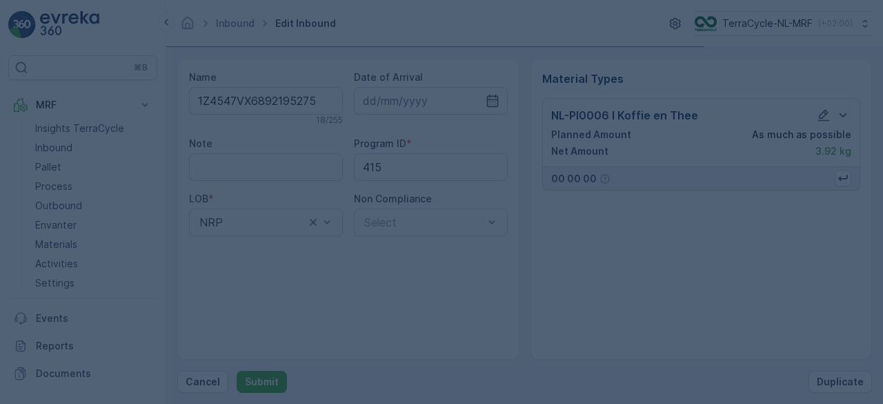
scroll to position [0, 0]
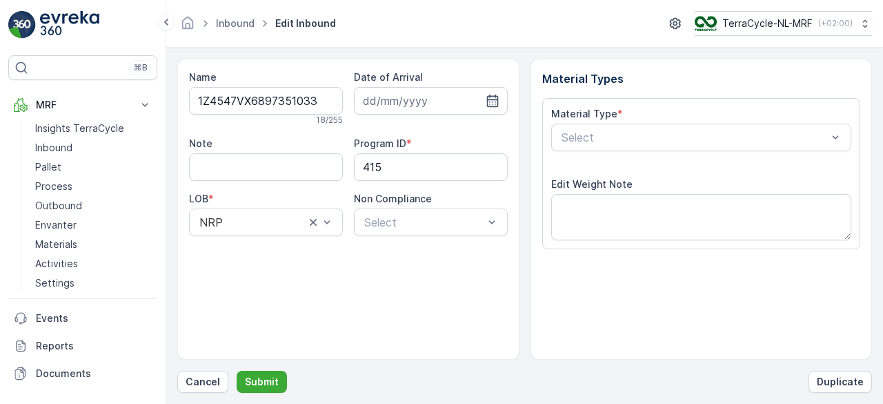
scroll to position [215, 0]
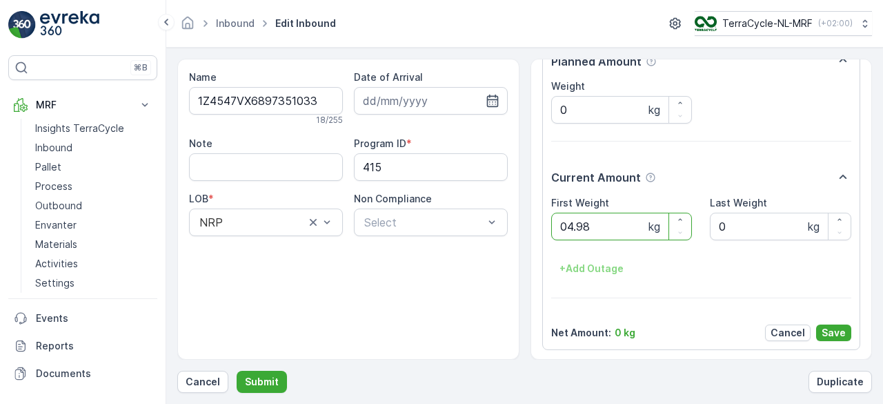
click at [237, 370] on button "Submit" at bounding box center [262, 381] width 50 height 22
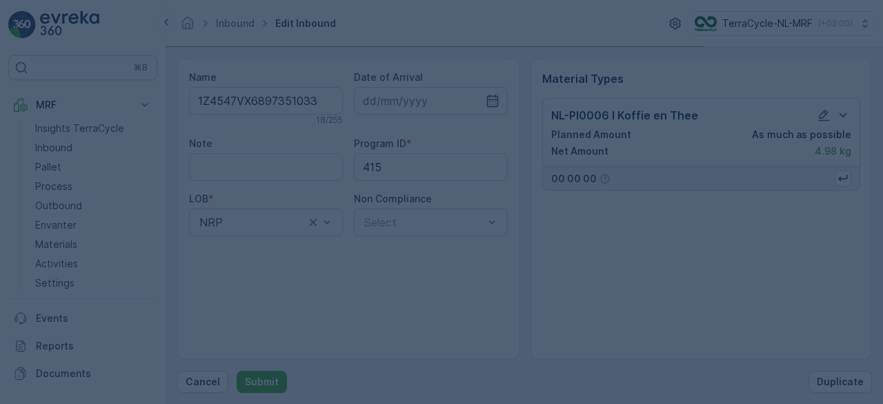
scroll to position [0, 0]
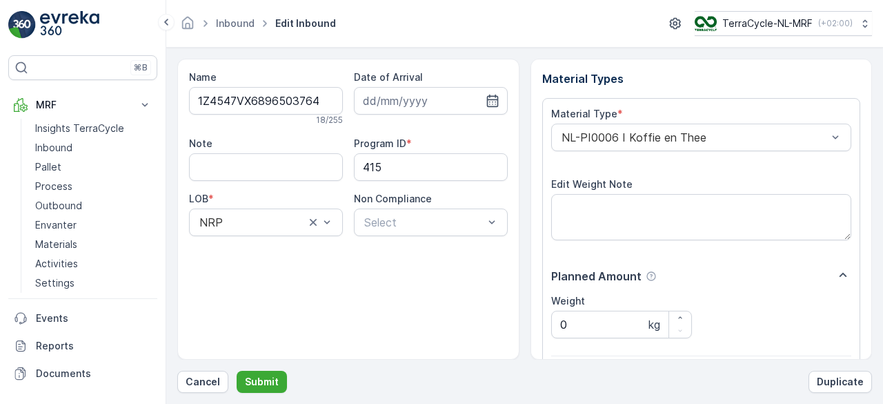
scroll to position [215, 0]
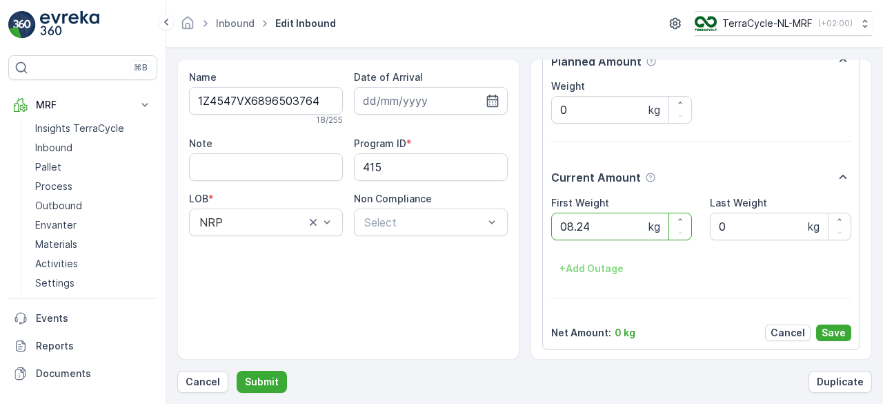
click at [237, 370] on button "Submit" at bounding box center [262, 381] width 50 height 22
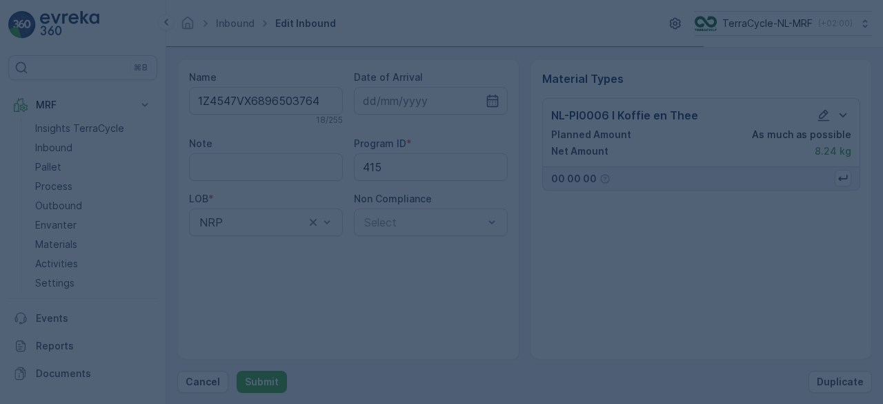
scroll to position [0, 0]
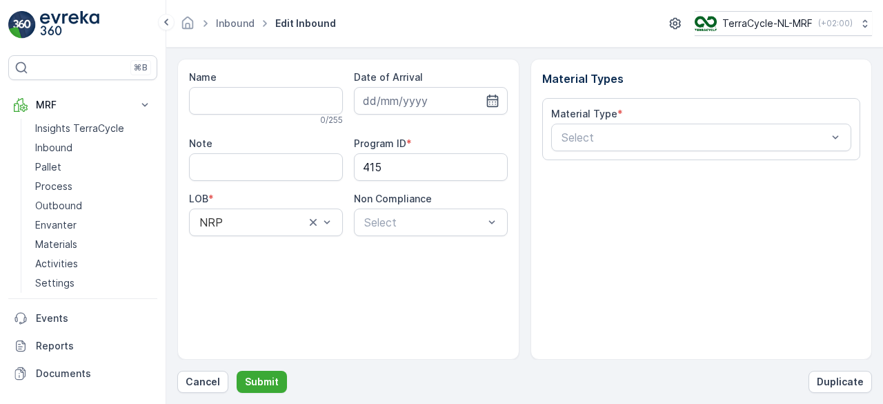
type input "1Z4547VX6895306630"
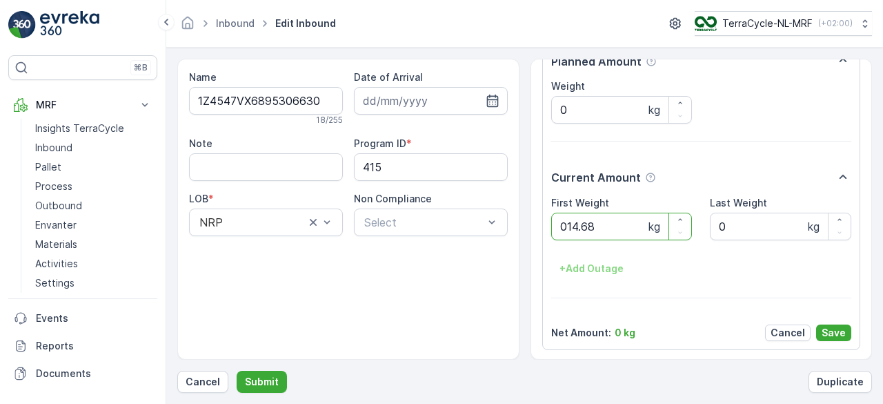
click at [237, 370] on button "Submit" at bounding box center [262, 381] width 50 height 22
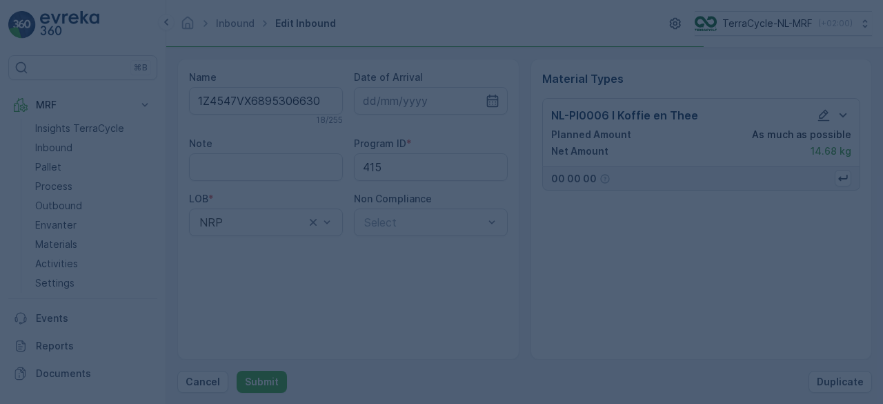
scroll to position [0, 0]
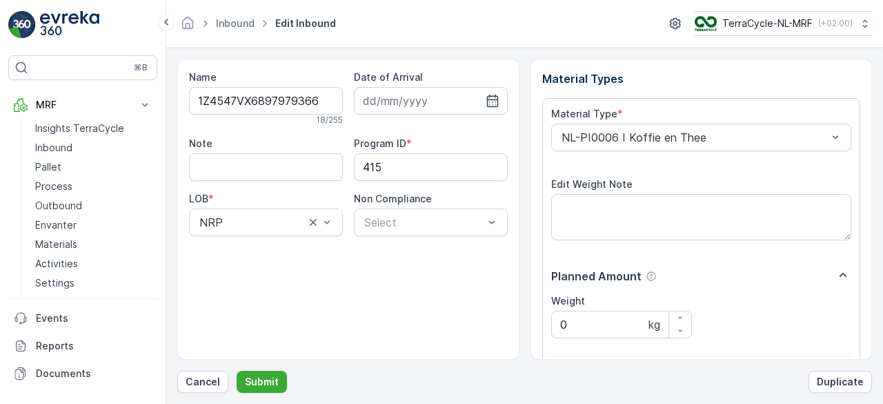
scroll to position [215, 0]
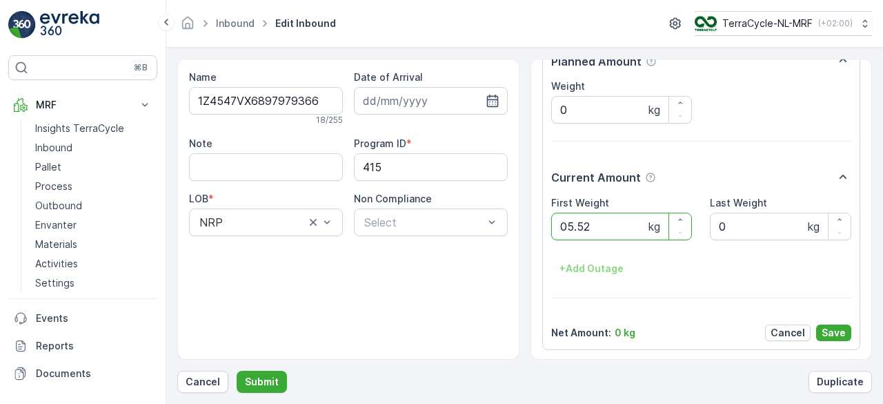
click at [237, 370] on button "Submit" at bounding box center [262, 381] width 50 height 22
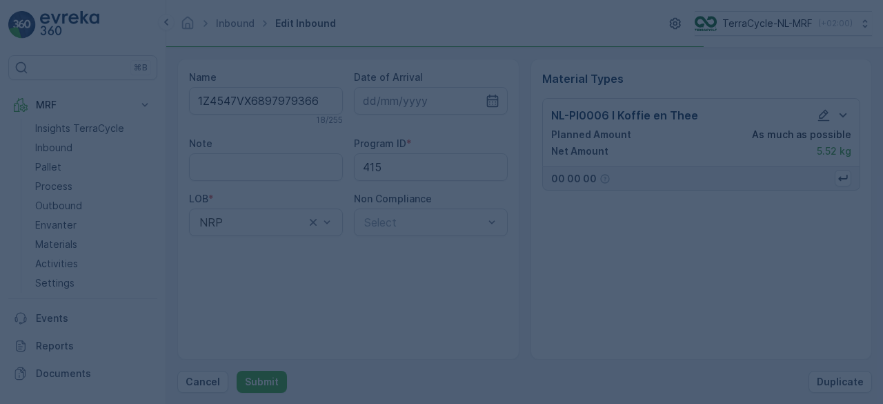
scroll to position [0, 0]
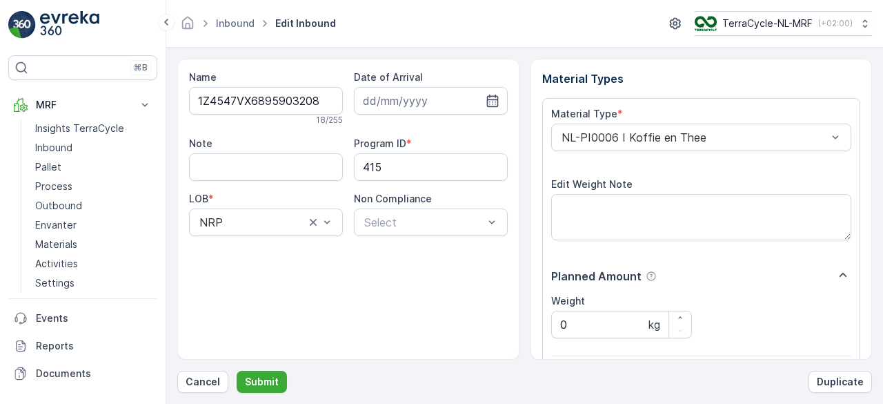
scroll to position [215, 0]
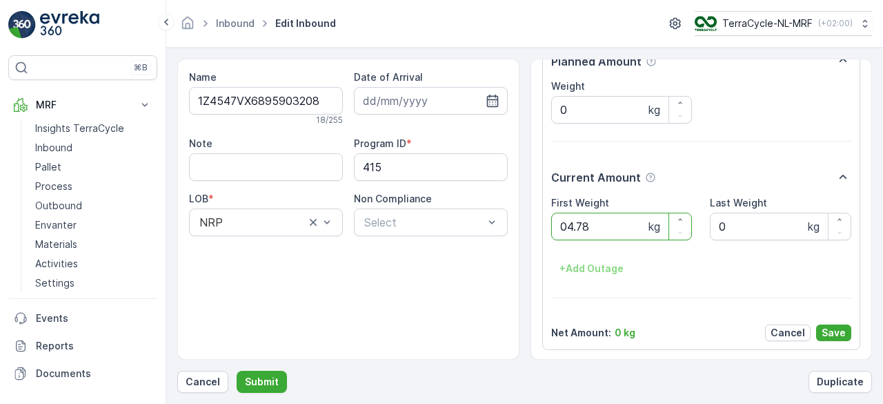
click at [237, 370] on button "Submit" at bounding box center [262, 381] width 50 height 22
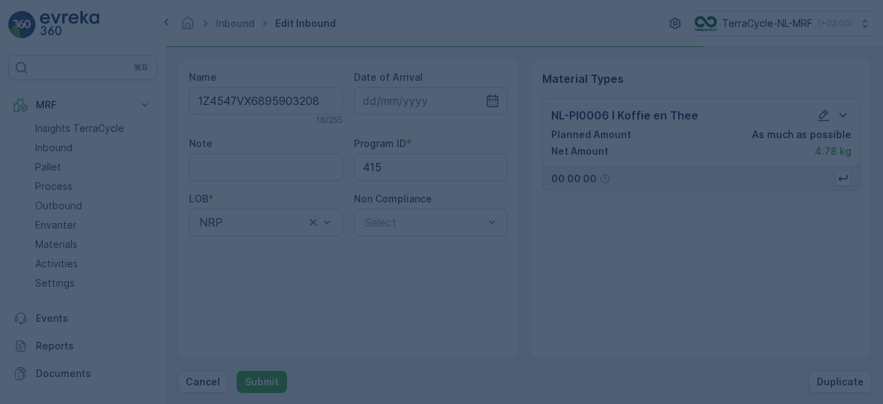
scroll to position [0, 0]
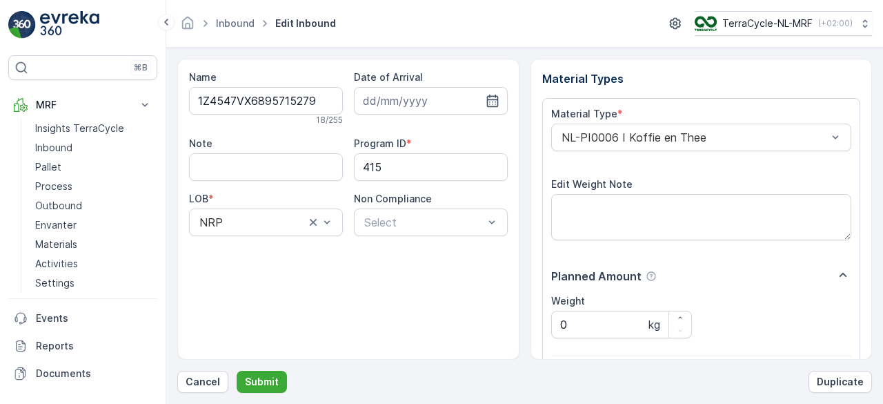
scroll to position [215, 0]
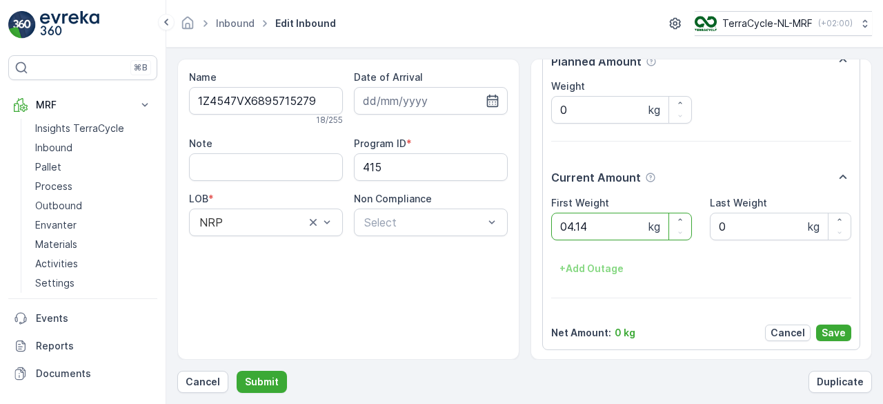
click at [237, 370] on button "Submit" at bounding box center [262, 381] width 50 height 22
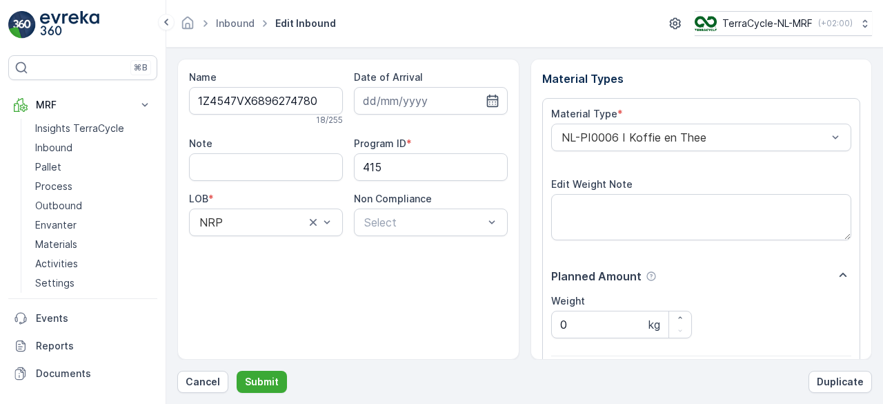
scroll to position [215, 0]
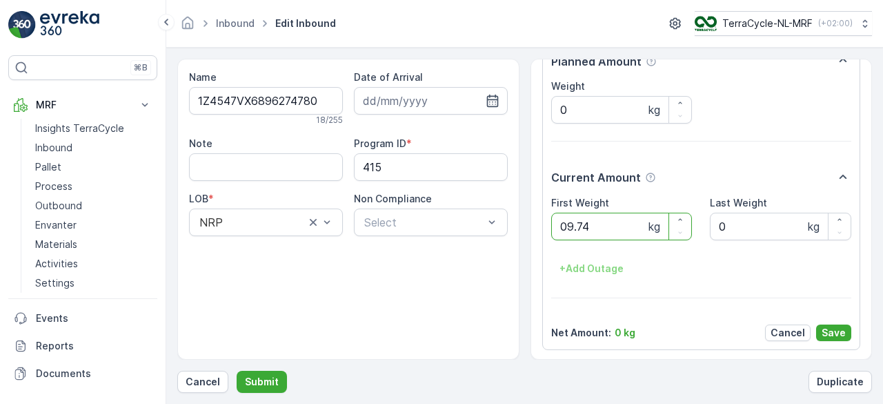
click at [237, 370] on button "Submit" at bounding box center [262, 381] width 50 height 22
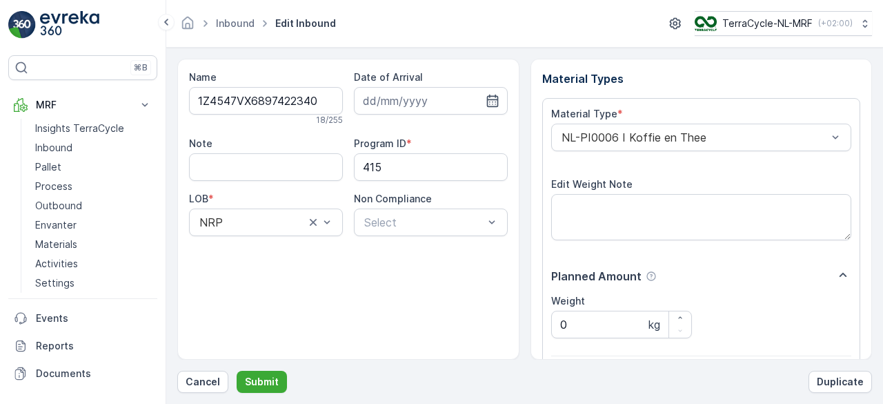
scroll to position [215, 0]
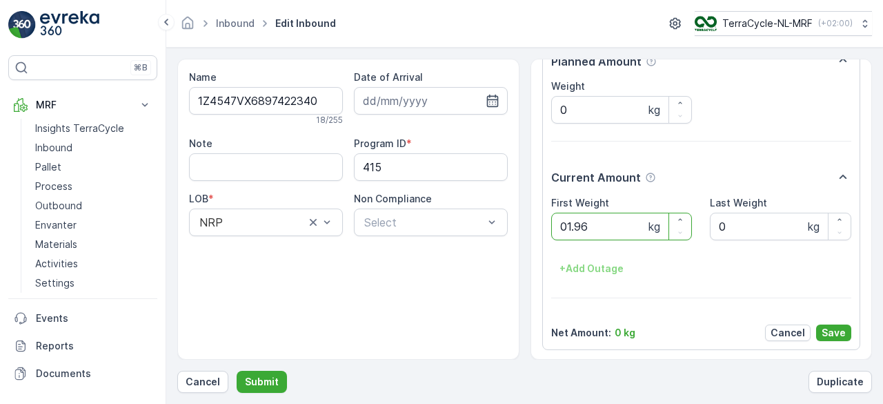
click at [237, 370] on button "Submit" at bounding box center [262, 381] width 50 height 22
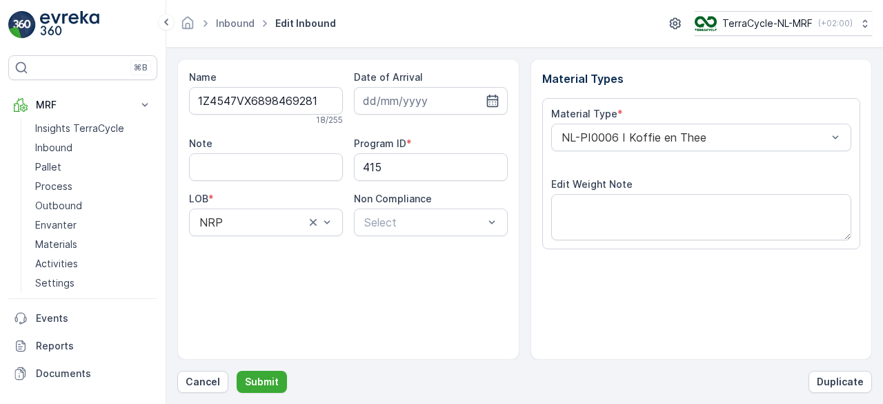
scroll to position [215, 0]
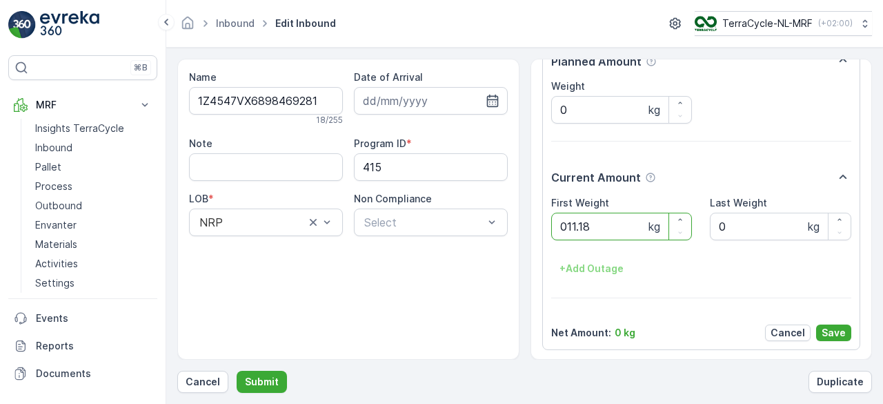
click at [237, 370] on button "Submit" at bounding box center [262, 381] width 50 height 22
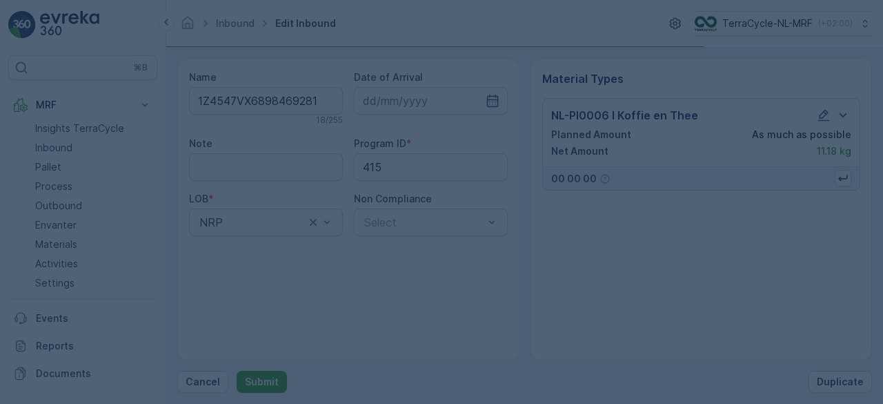
scroll to position [0, 0]
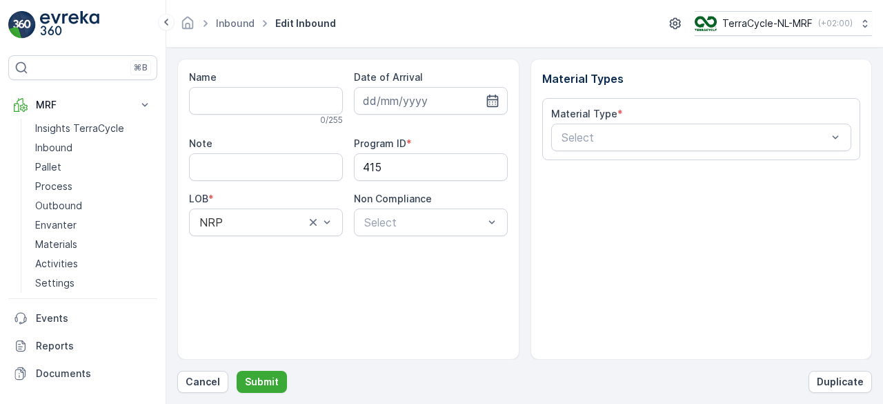
type input "1Z4547VX6894617065"
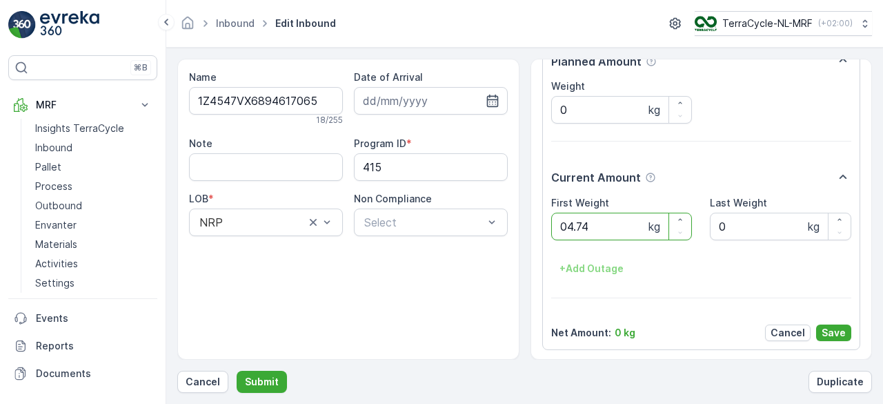
click at [237, 370] on button "Submit" at bounding box center [262, 381] width 50 height 22
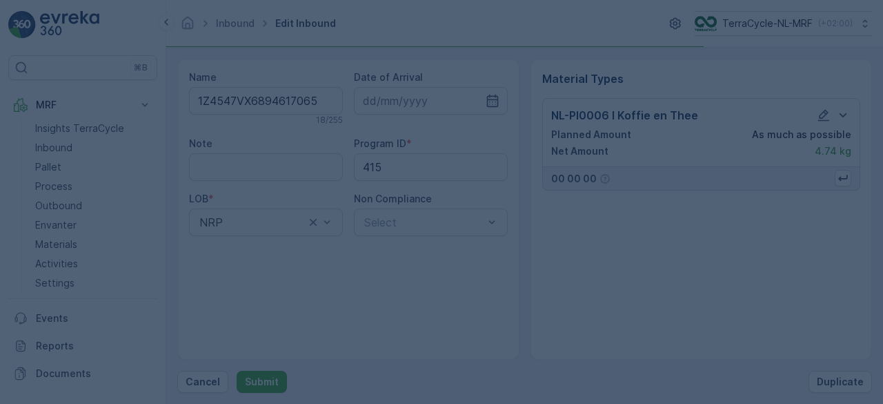
scroll to position [0, 0]
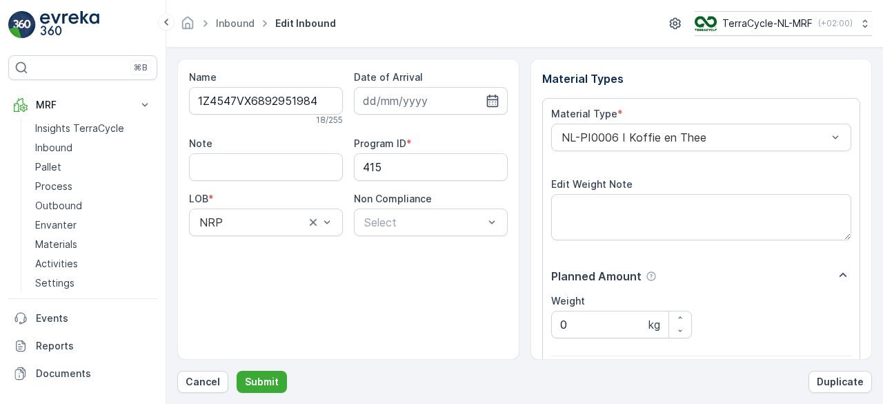
scroll to position [215, 0]
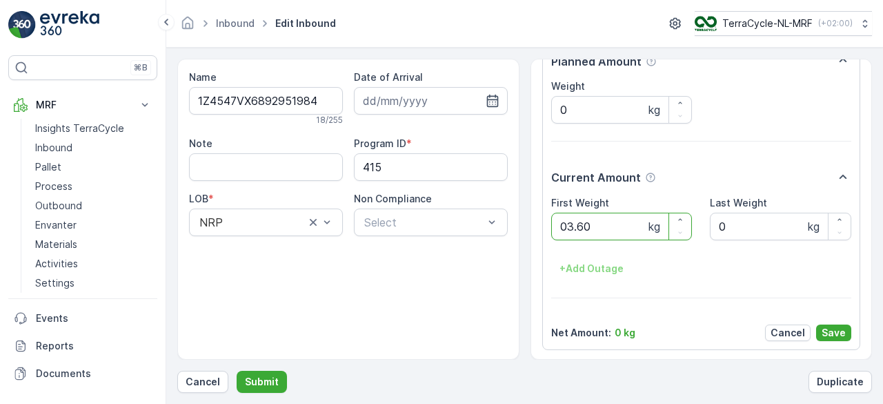
click at [237, 370] on button "Submit" at bounding box center [262, 381] width 50 height 22
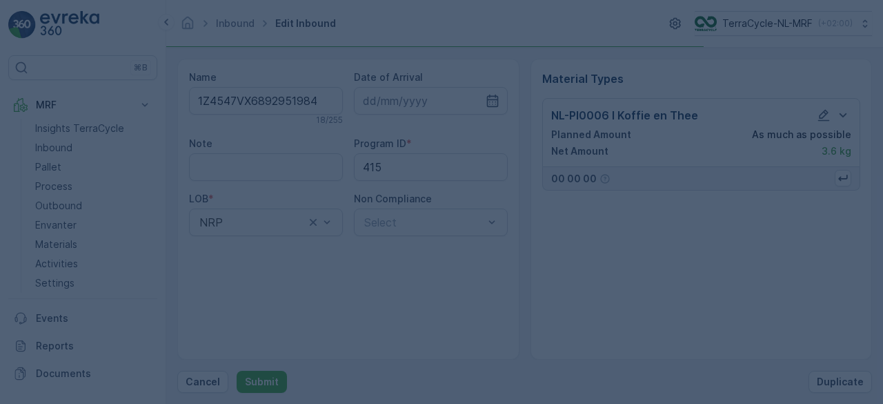
scroll to position [0, 0]
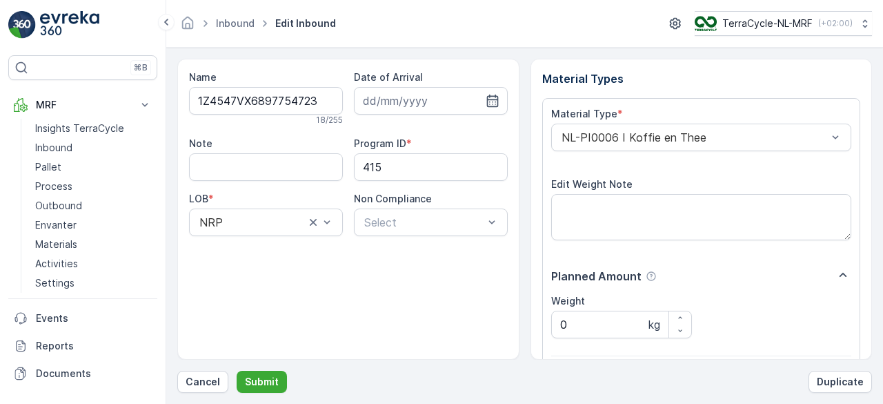
scroll to position [215, 0]
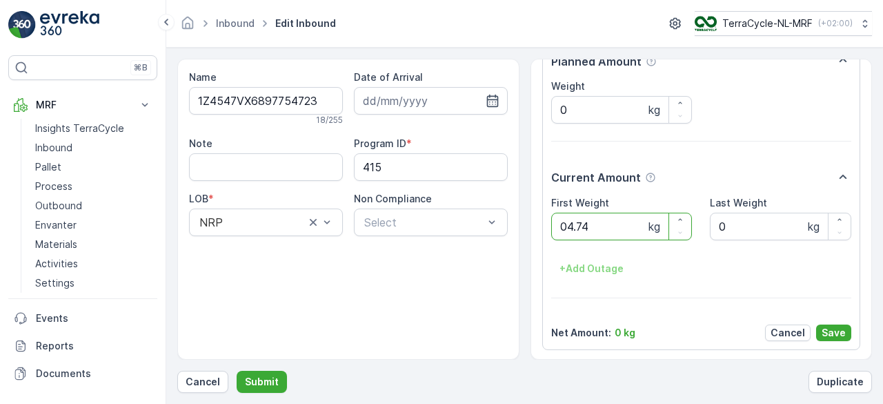
click at [237, 370] on button "Submit" at bounding box center [262, 381] width 50 height 22
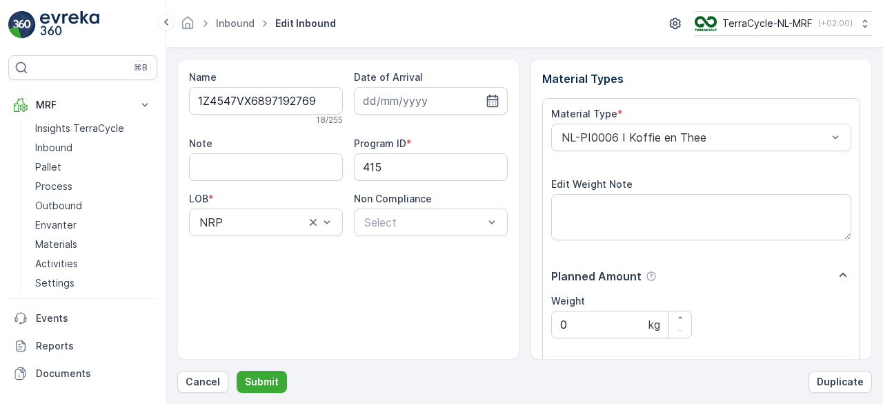
scroll to position [215, 0]
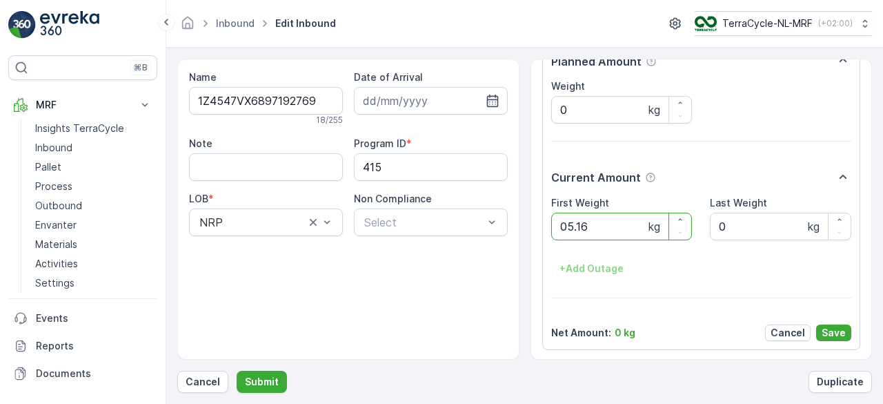
click at [237, 370] on button "Submit" at bounding box center [262, 381] width 50 height 22
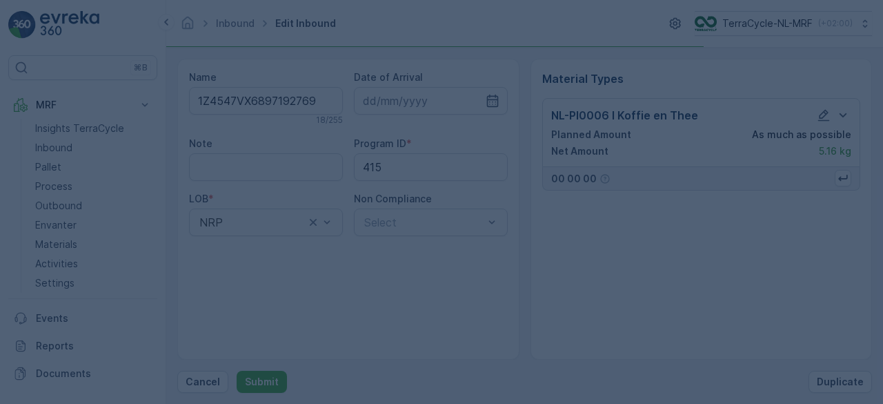
scroll to position [0, 0]
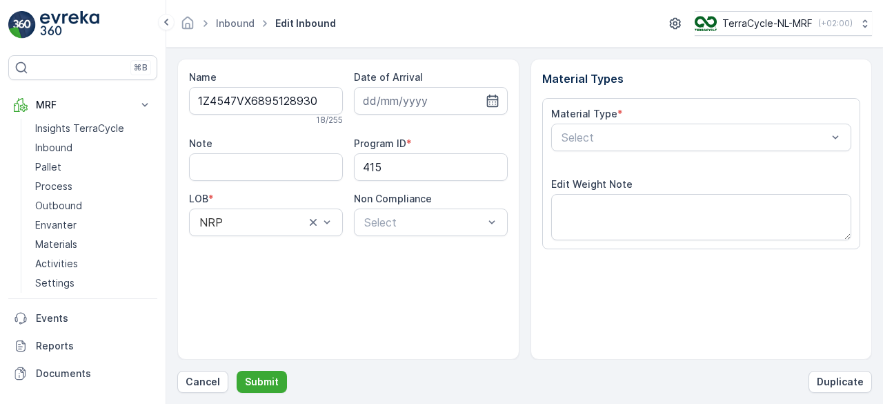
scroll to position [215, 0]
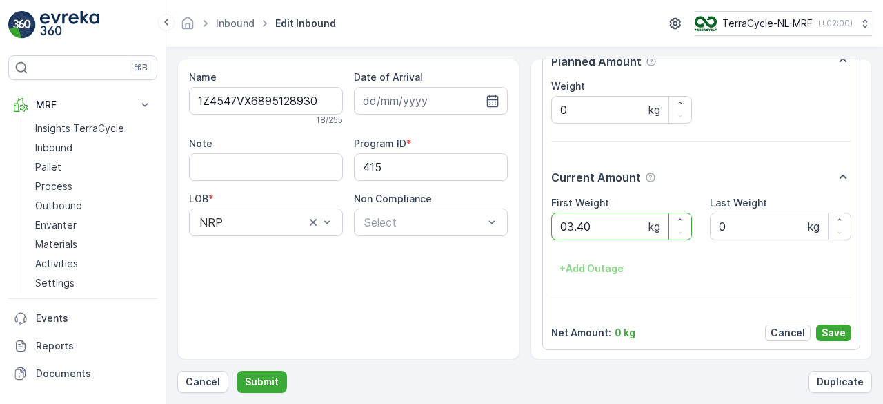
click at [237, 370] on button "Submit" at bounding box center [262, 381] width 50 height 22
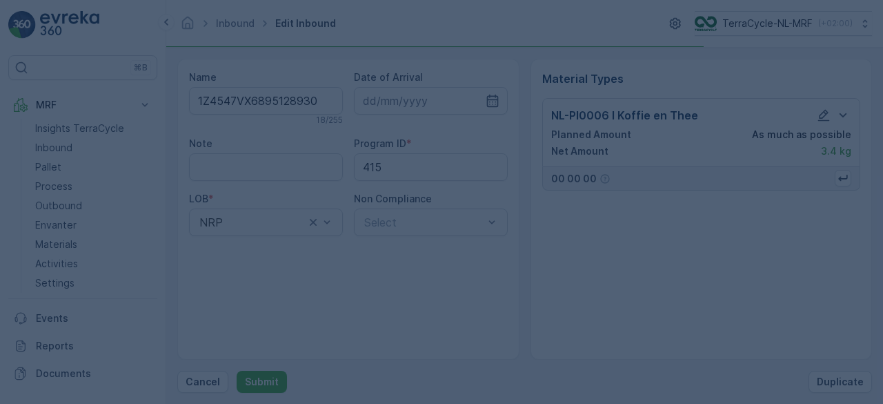
scroll to position [0, 0]
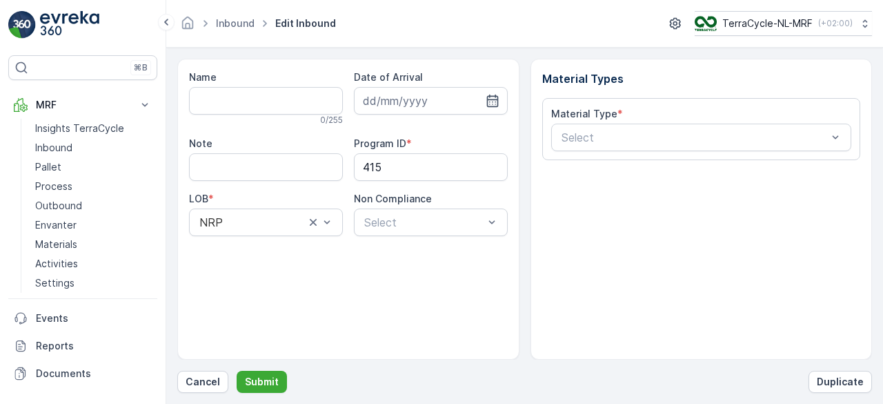
type input "1Z4547VX6891531822"
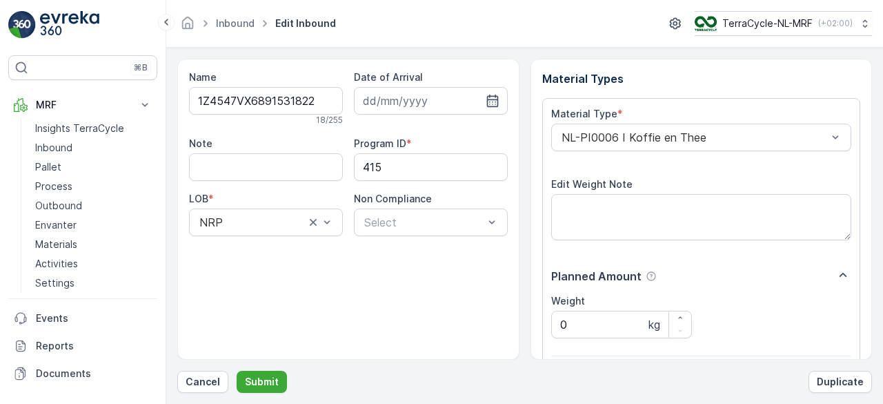
scroll to position [215, 0]
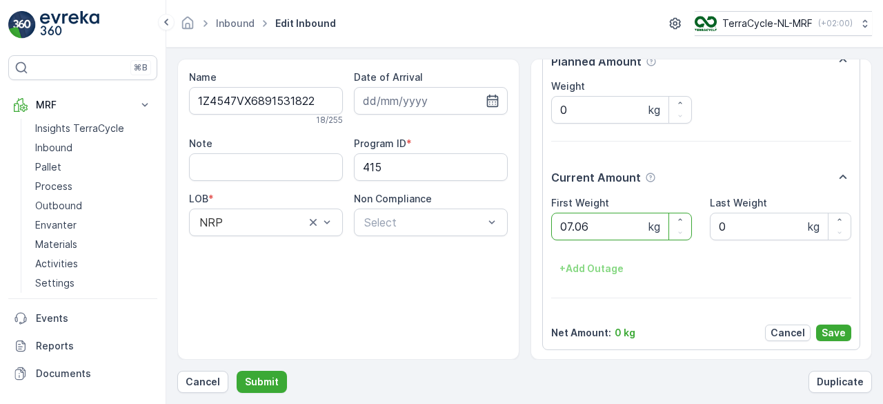
click at [237, 370] on button "Submit" at bounding box center [262, 381] width 50 height 22
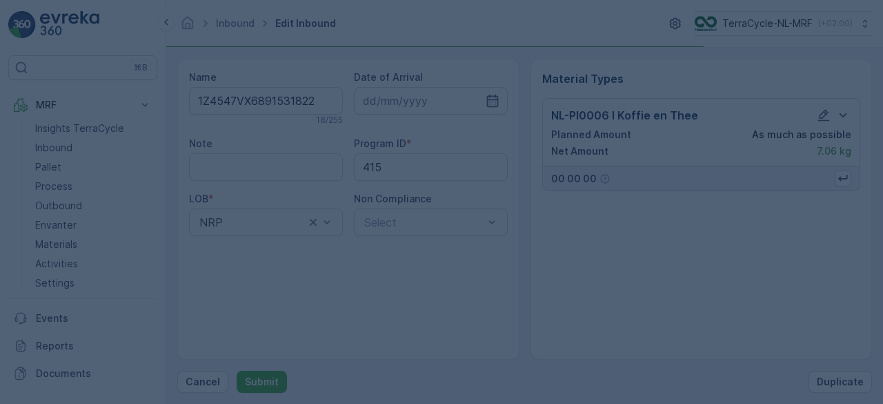
scroll to position [0, 0]
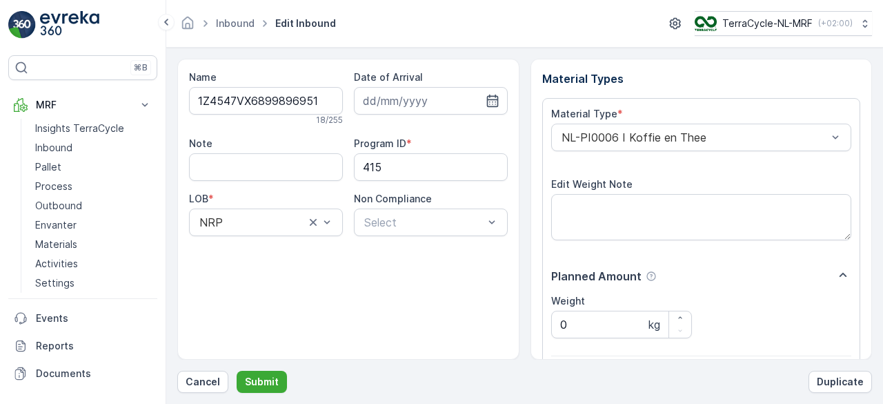
scroll to position [215, 0]
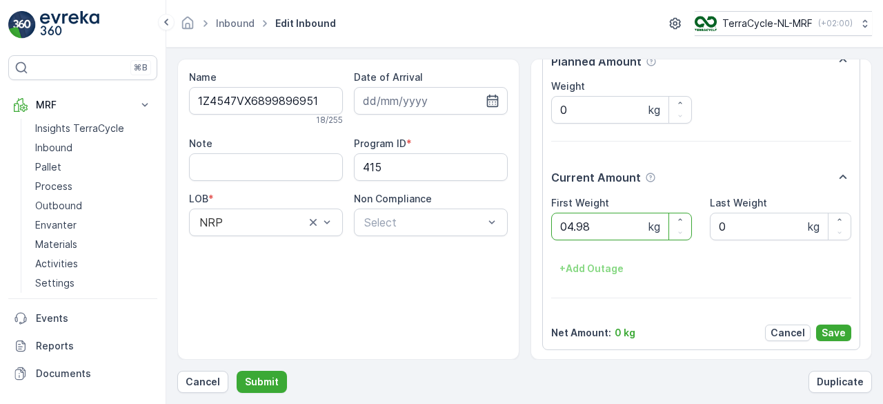
click at [237, 370] on button "Submit" at bounding box center [262, 381] width 50 height 22
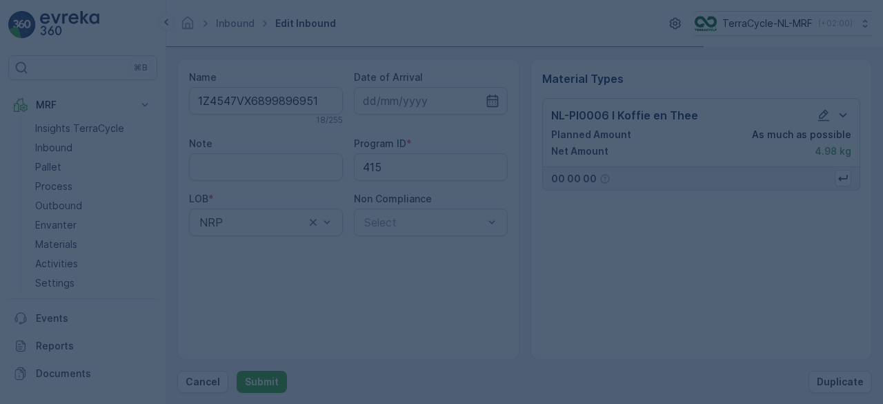
scroll to position [0, 0]
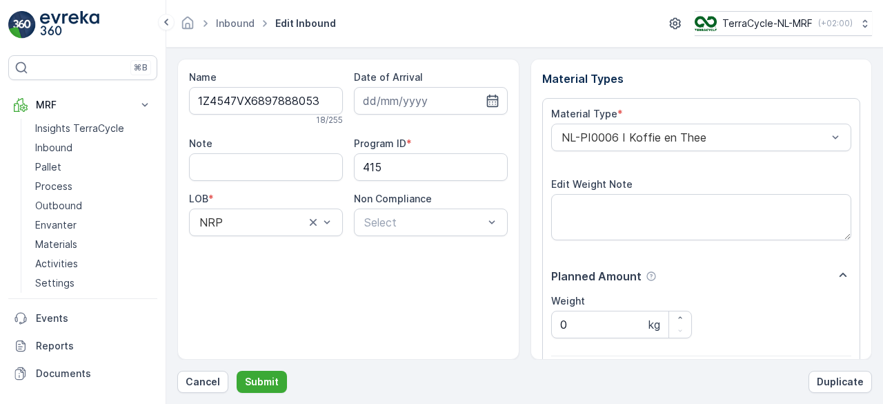
scroll to position [215, 0]
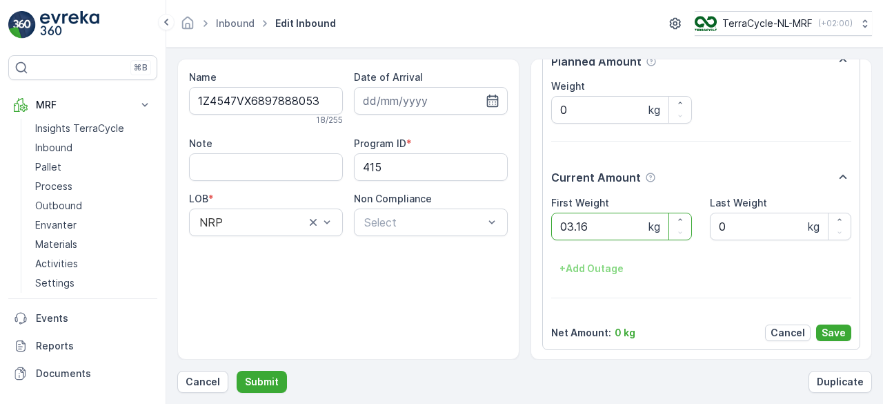
click at [237, 370] on button "Submit" at bounding box center [262, 381] width 50 height 22
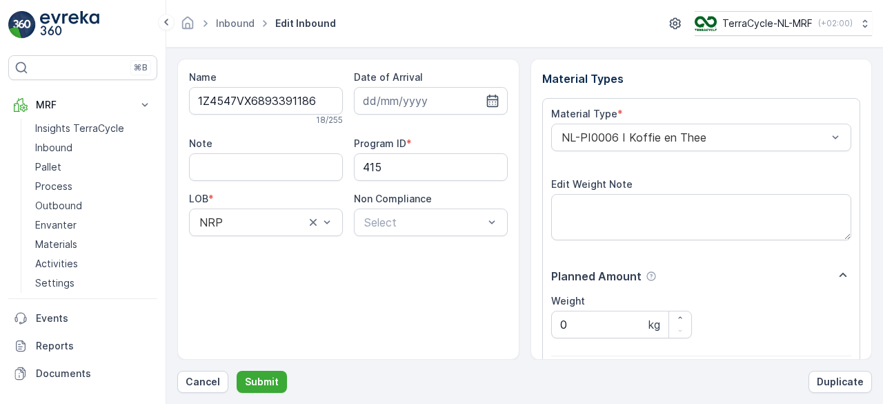
scroll to position [215, 0]
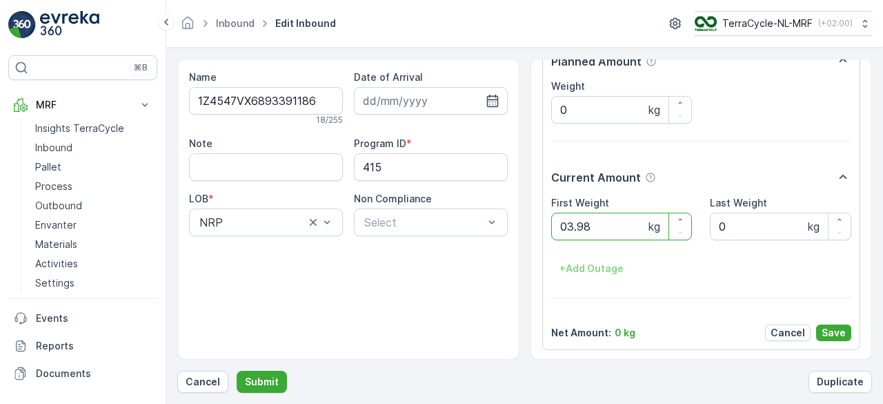
click at [237, 370] on button "Submit" at bounding box center [262, 381] width 50 height 22
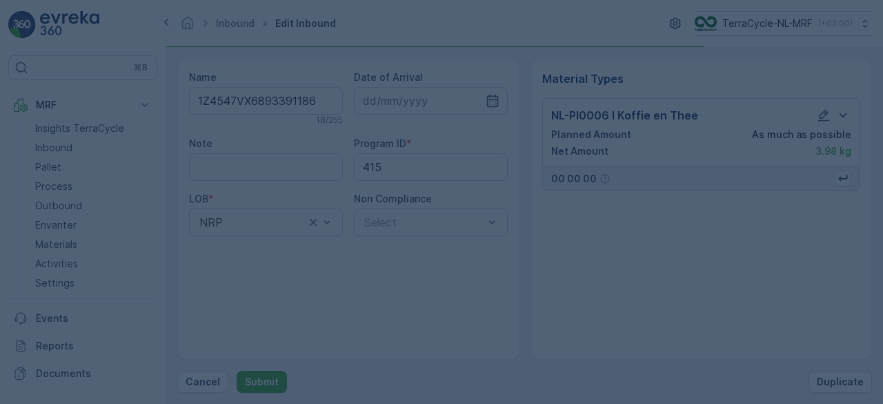
scroll to position [0, 0]
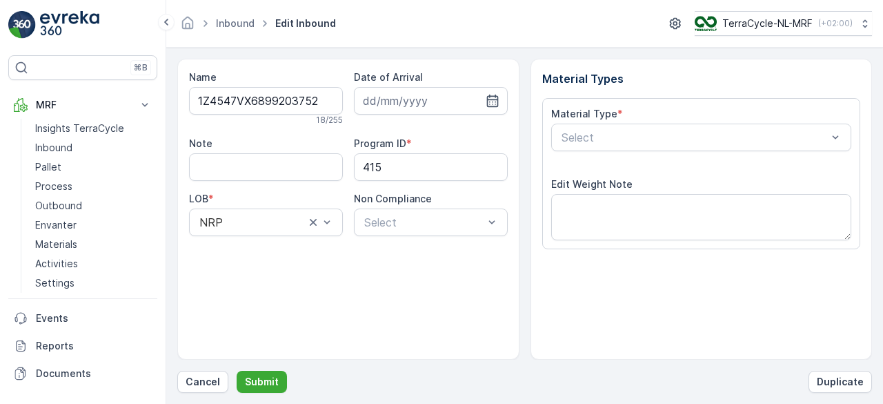
scroll to position [215, 0]
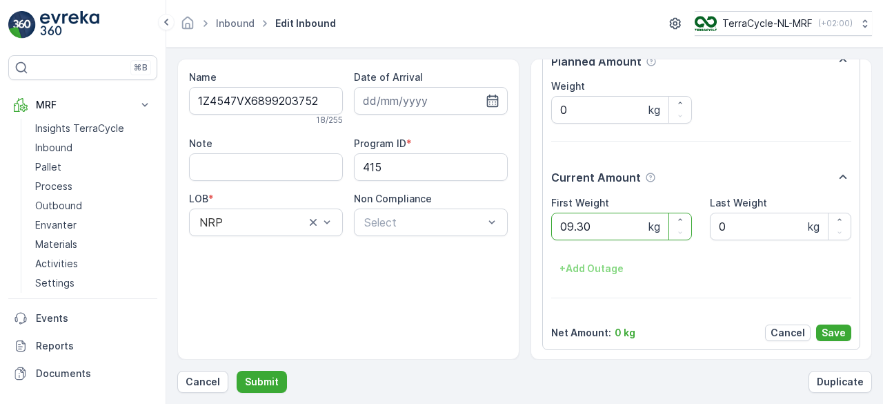
click at [237, 370] on button "Submit" at bounding box center [262, 381] width 50 height 22
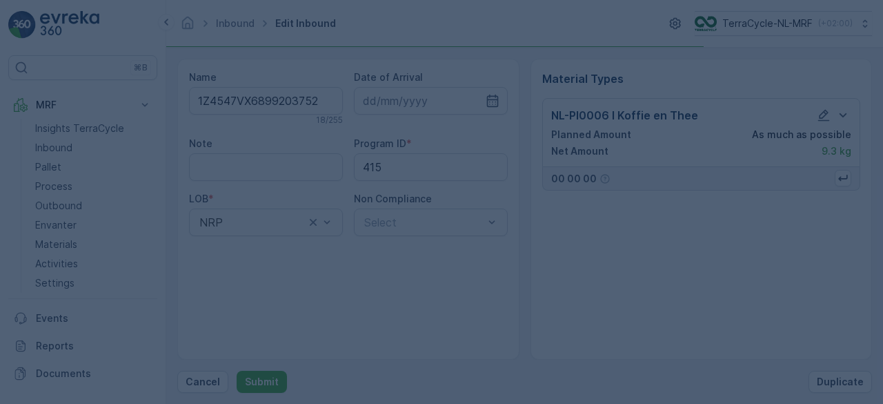
scroll to position [0, 0]
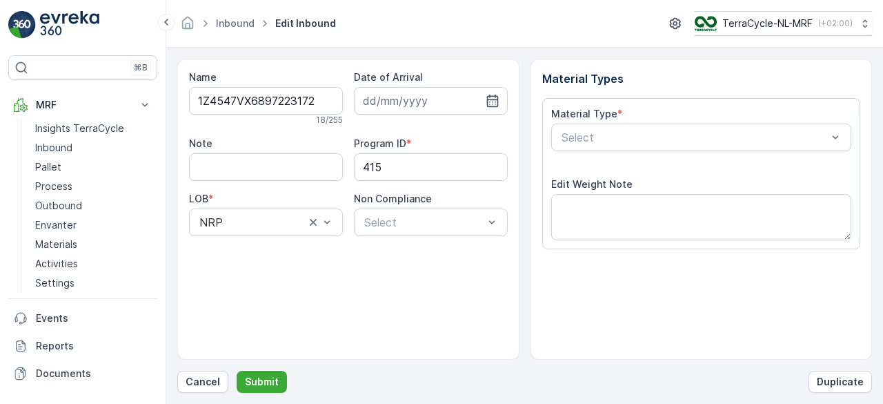
scroll to position [215, 0]
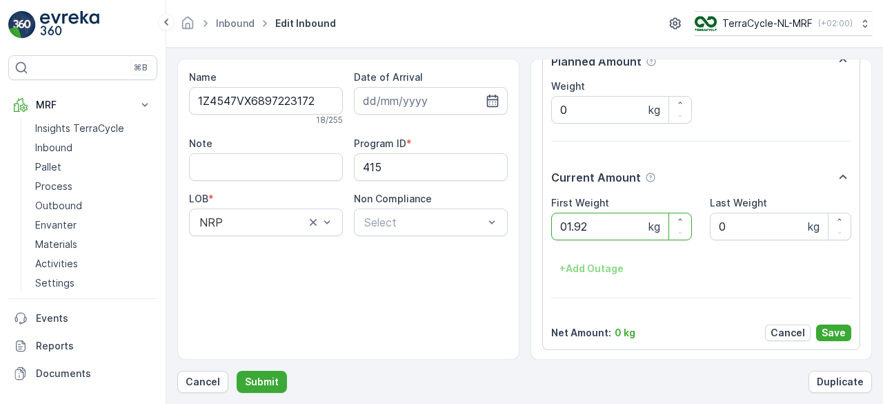
click at [237, 370] on button "Submit" at bounding box center [262, 381] width 50 height 22
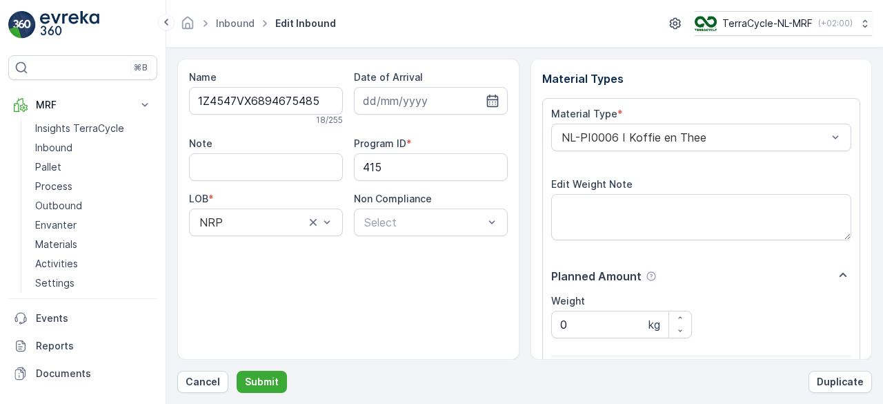
scroll to position [215, 0]
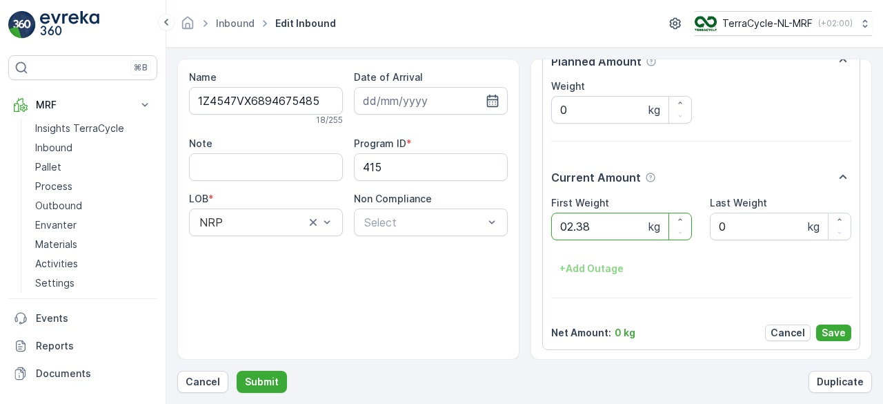
click at [237, 370] on button "Submit" at bounding box center [262, 381] width 50 height 22
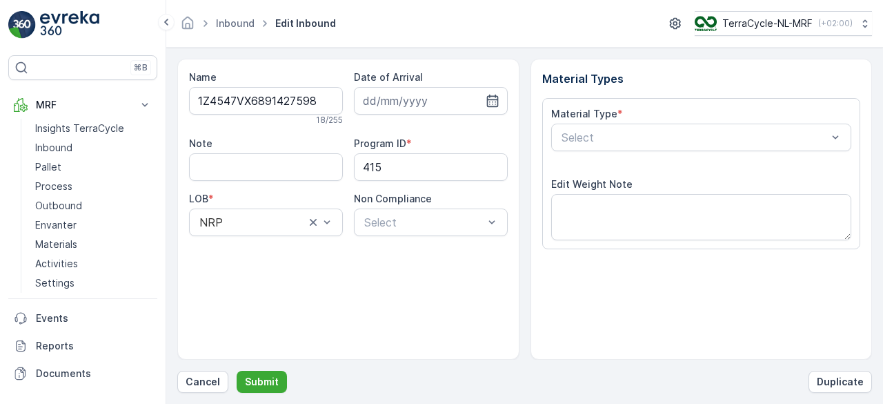
scroll to position [215, 0]
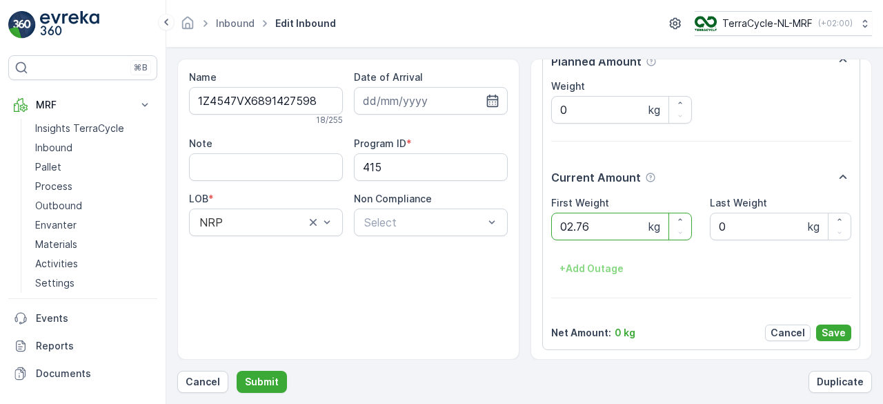
click at [237, 370] on button "Submit" at bounding box center [262, 381] width 50 height 22
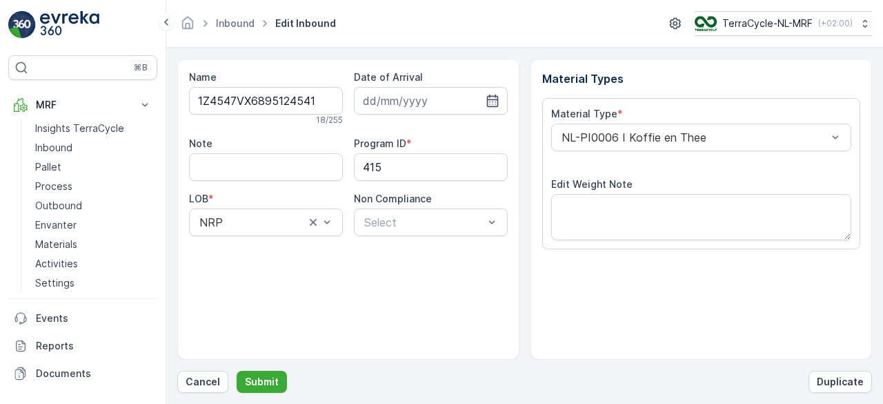
scroll to position [215, 0]
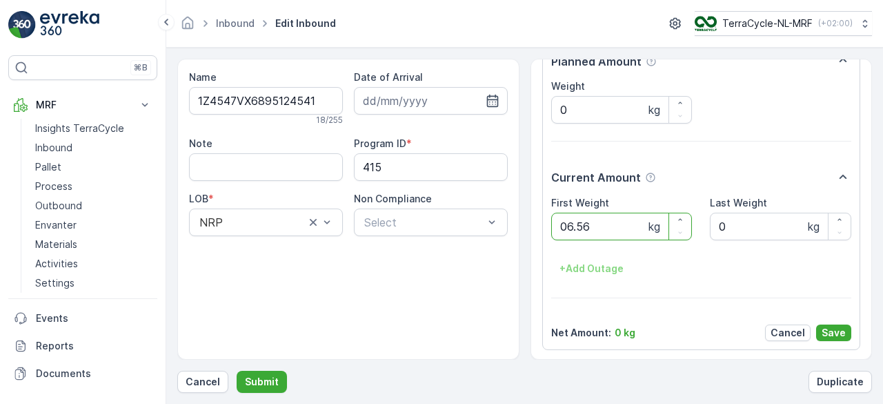
click at [237, 370] on button "Submit" at bounding box center [262, 381] width 50 height 22
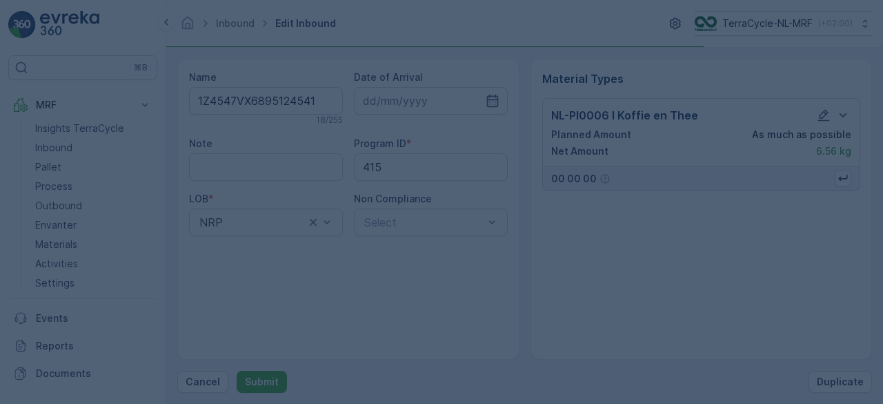
scroll to position [0, 0]
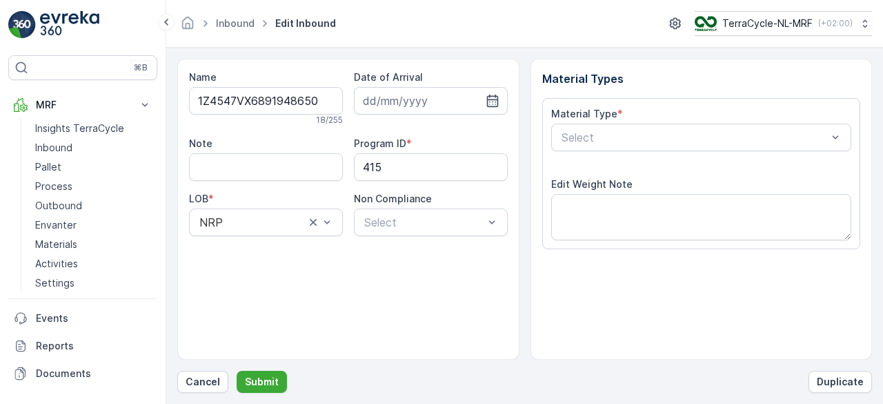
scroll to position [215, 0]
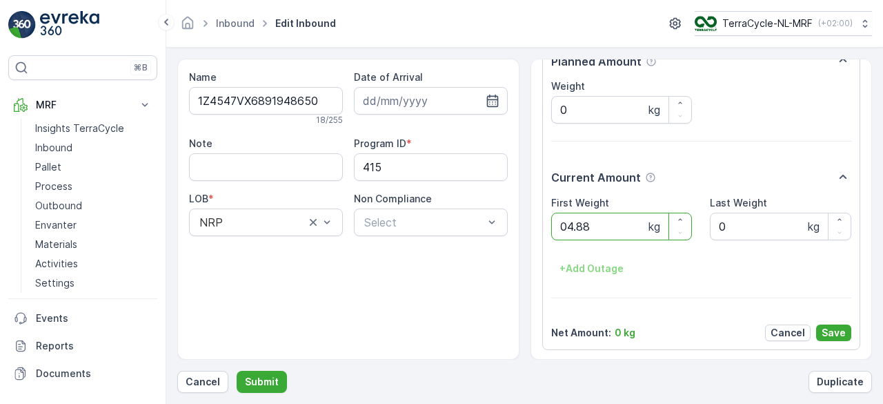
click at [237, 370] on button "Submit" at bounding box center [262, 381] width 50 height 22
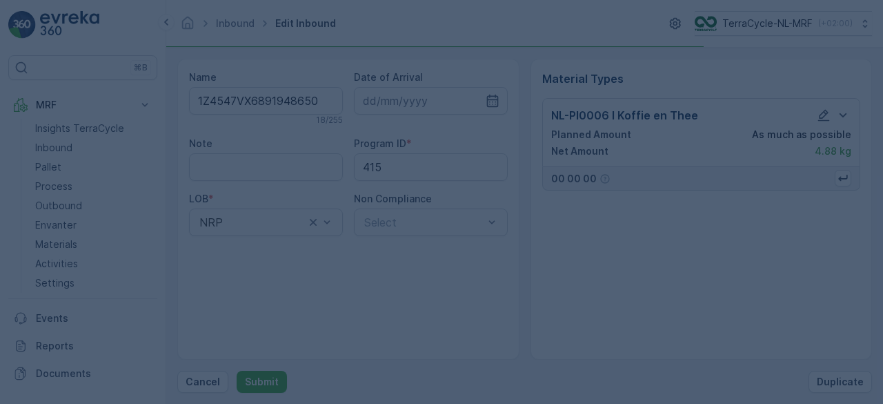
scroll to position [0, 0]
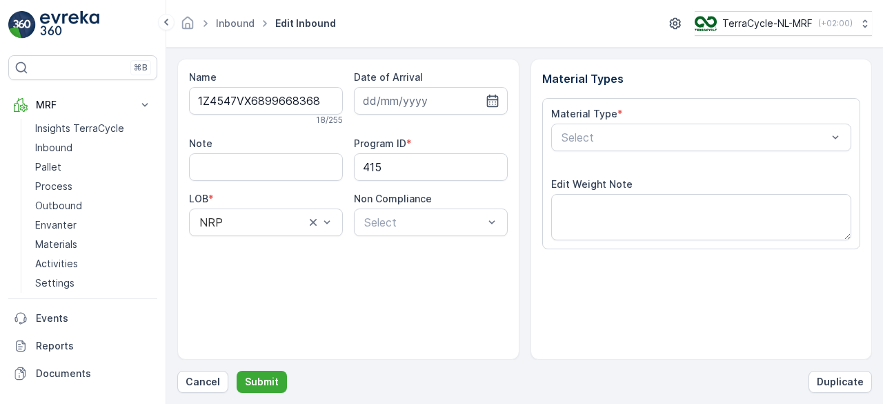
scroll to position [215, 0]
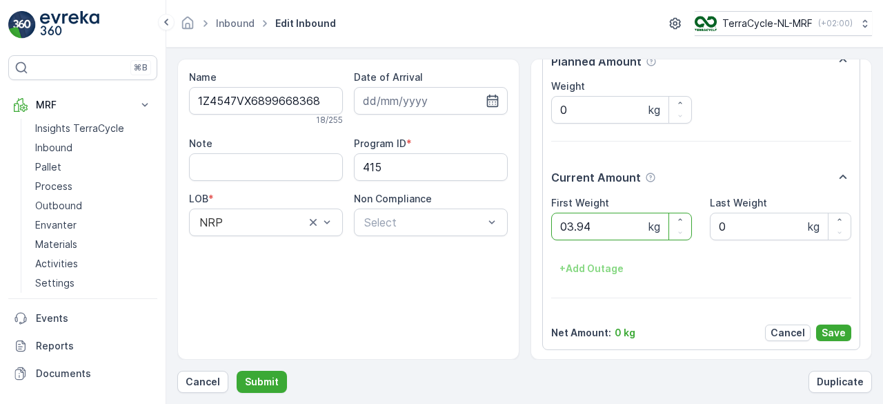
click at [237, 370] on button "Submit" at bounding box center [262, 381] width 50 height 22
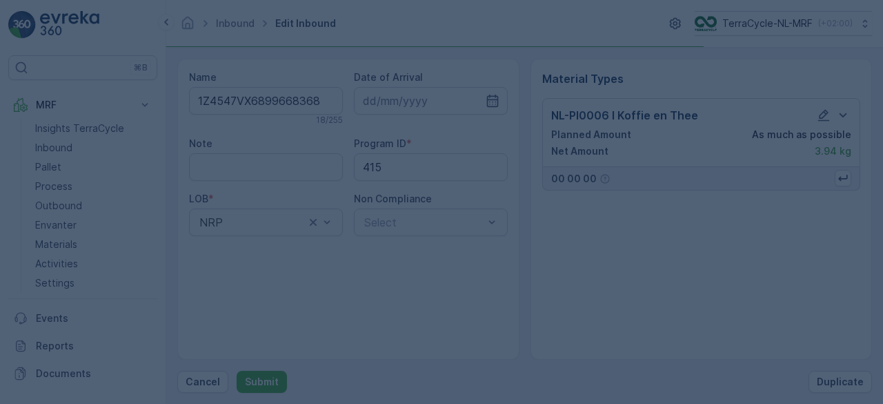
scroll to position [0, 0]
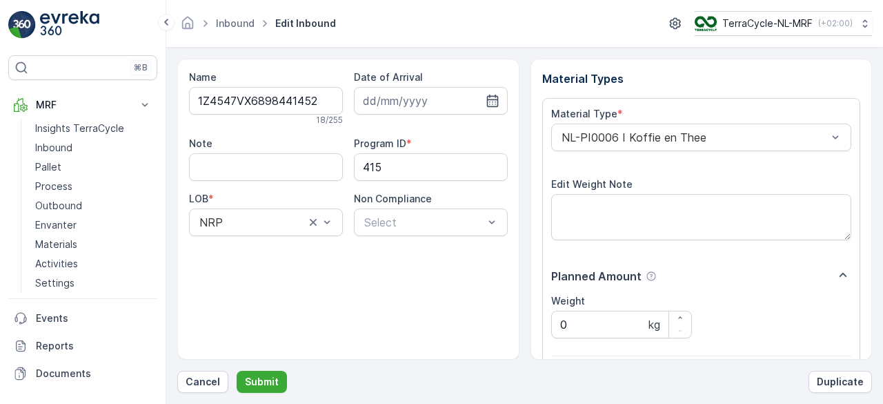
scroll to position [215, 0]
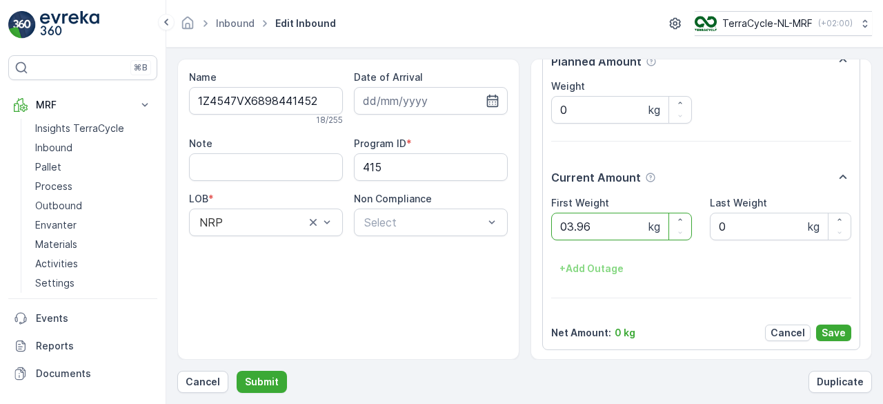
click at [237, 370] on button "Submit" at bounding box center [262, 381] width 50 height 22
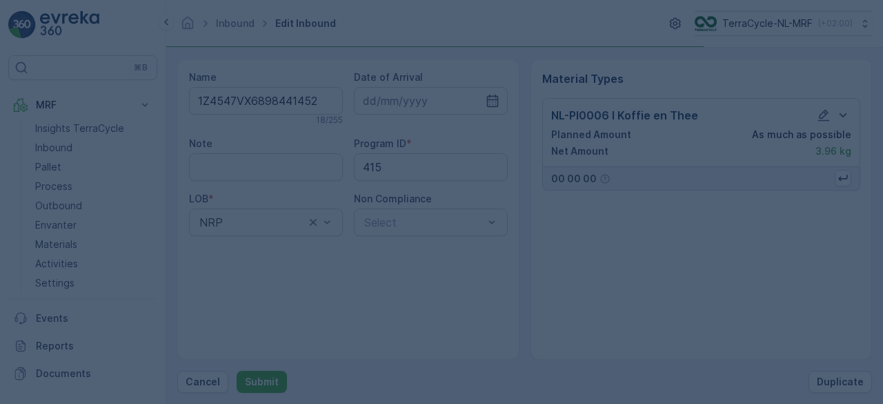
scroll to position [0, 0]
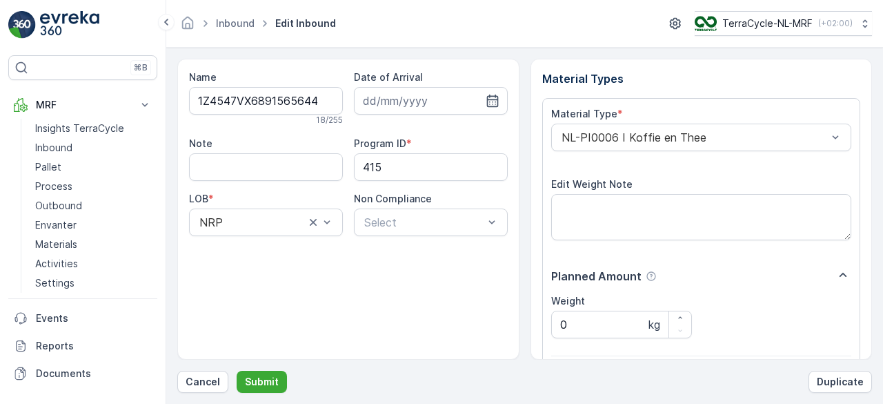
scroll to position [215, 0]
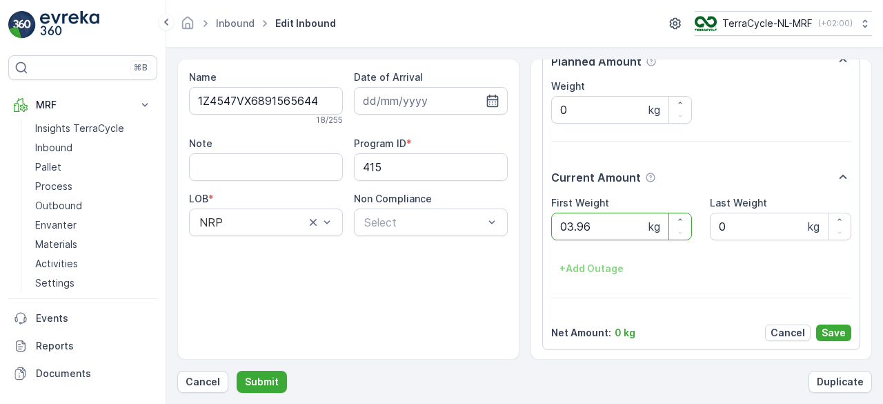
click at [237, 370] on button "Submit" at bounding box center [262, 381] width 50 height 22
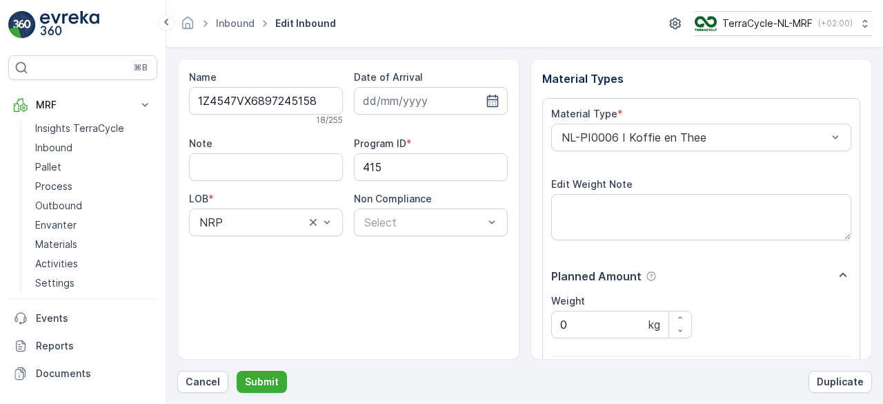
scroll to position [215, 0]
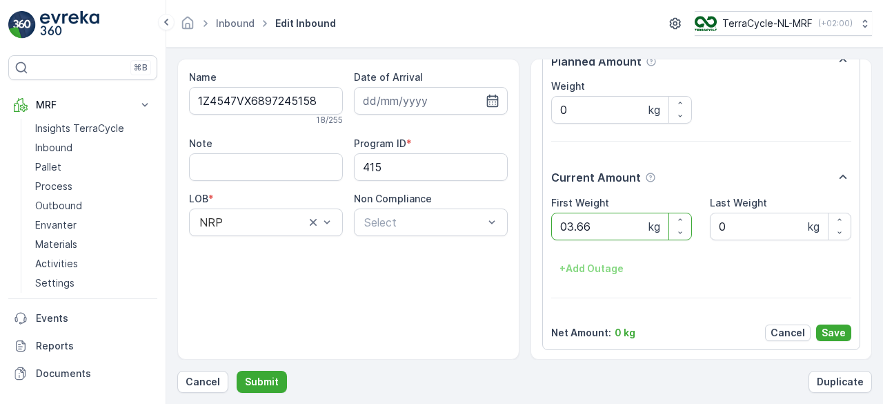
click at [237, 370] on button "Submit" at bounding box center [262, 381] width 50 height 22
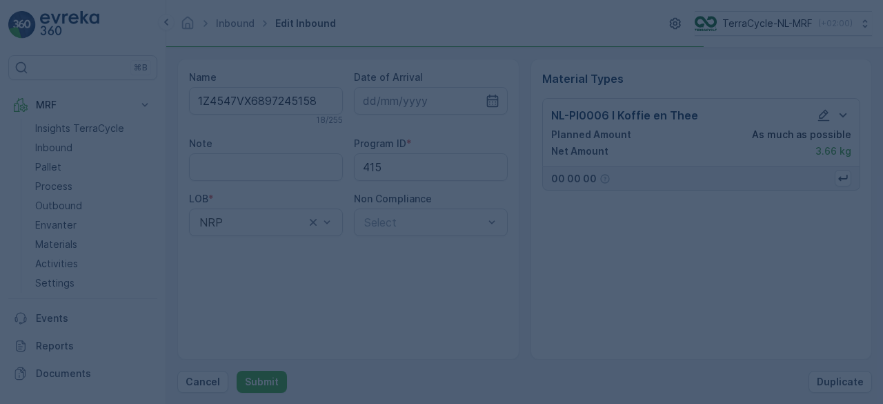
scroll to position [0, 0]
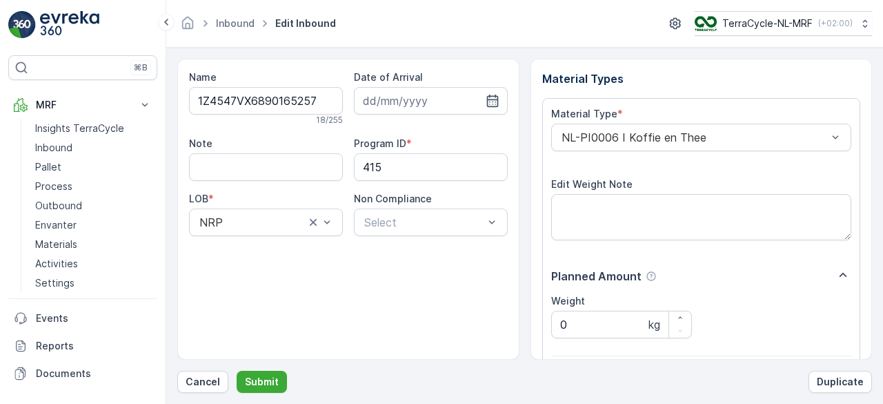
scroll to position [215, 0]
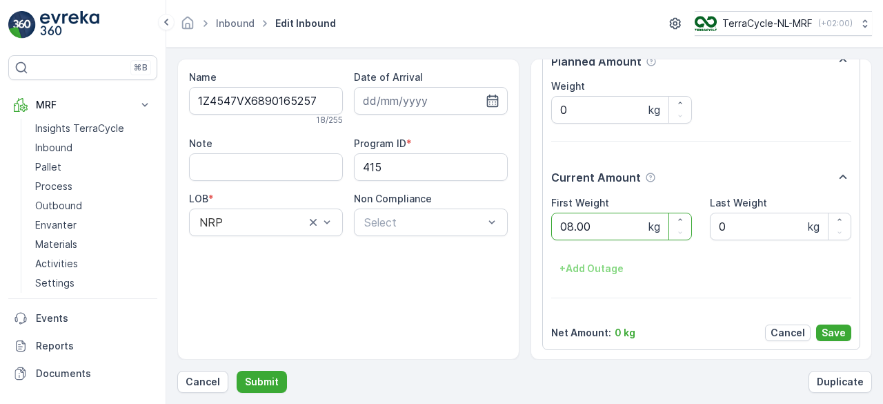
click at [237, 370] on button "Submit" at bounding box center [262, 381] width 50 height 22
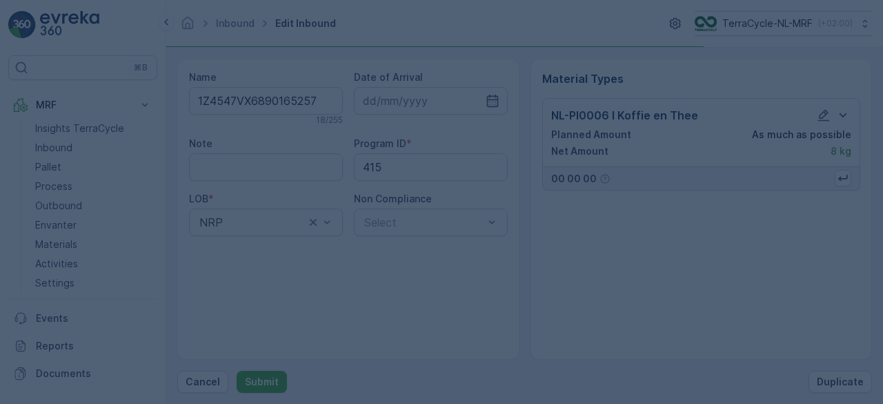
scroll to position [0, 0]
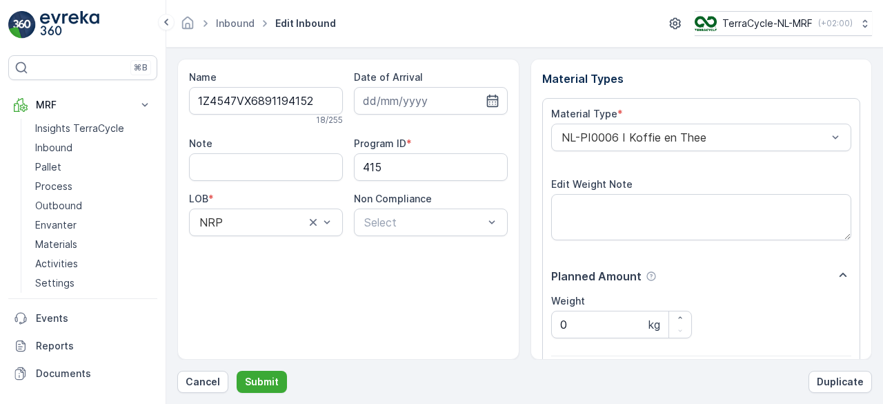
scroll to position [215, 0]
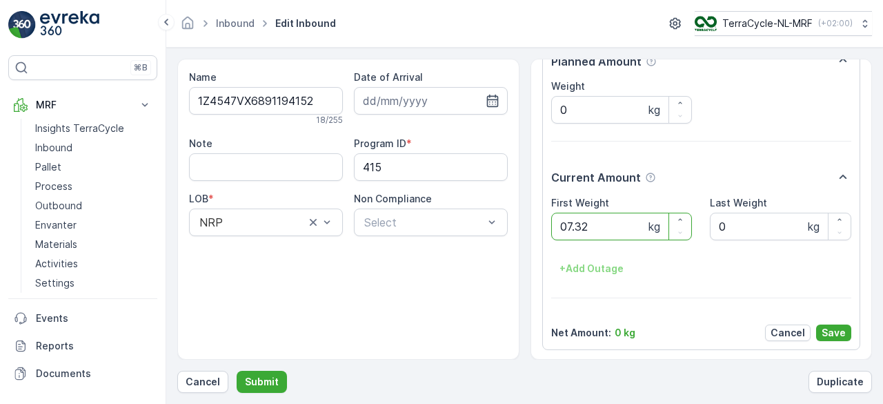
click at [237, 370] on button "Submit" at bounding box center [262, 381] width 50 height 22
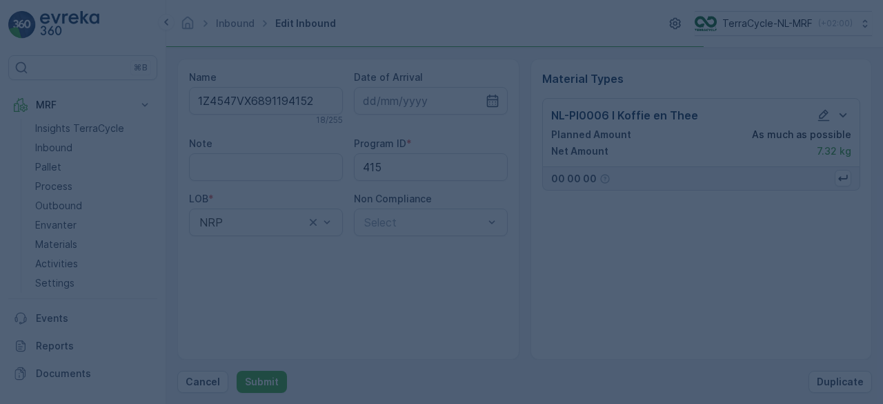
scroll to position [0, 0]
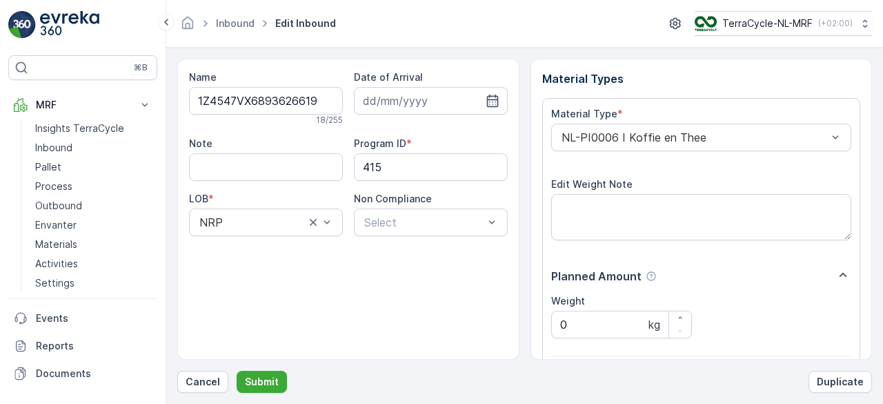
scroll to position [215, 0]
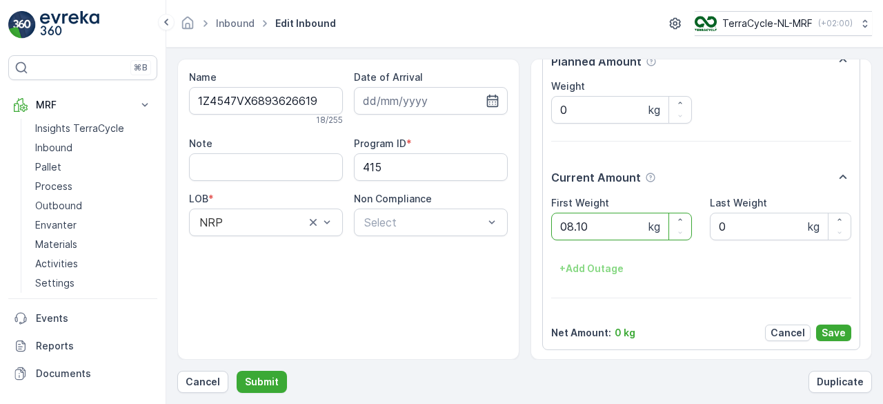
click at [237, 370] on button "Submit" at bounding box center [262, 381] width 50 height 22
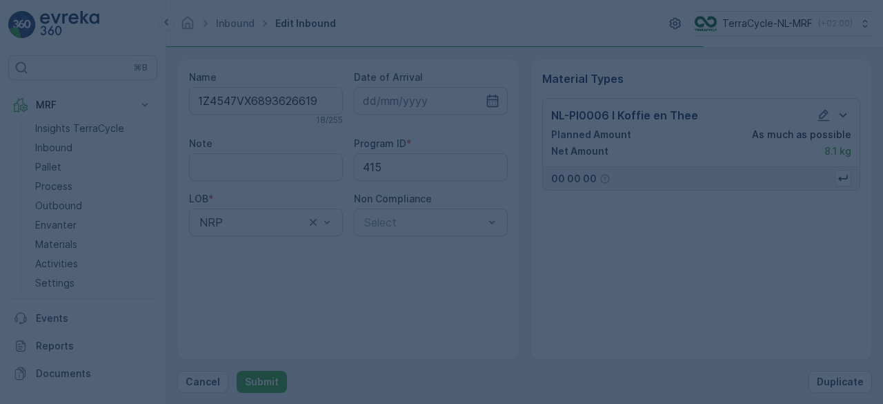
scroll to position [0, 0]
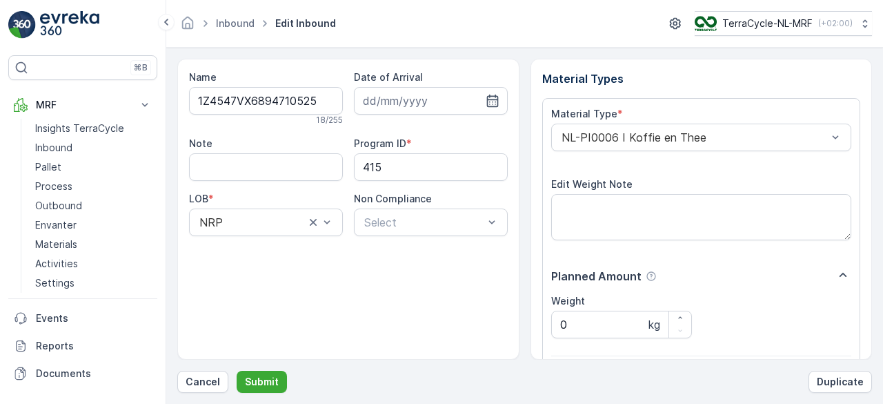
scroll to position [215, 0]
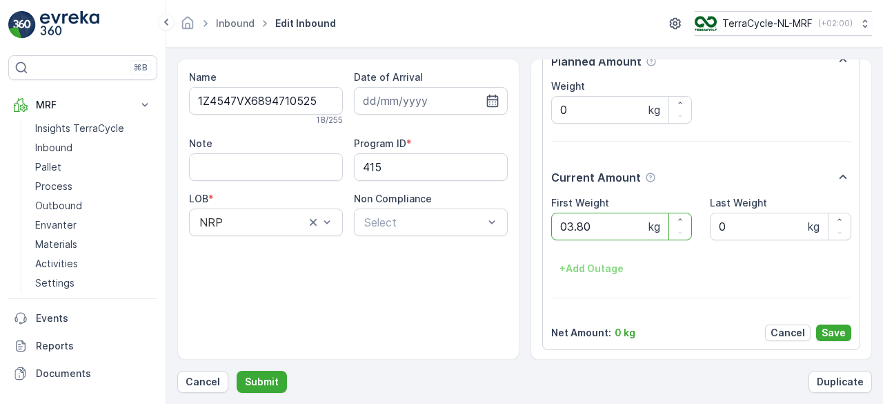
click at [237, 370] on button "Submit" at bounding box center [262, 381] width 50 height 22
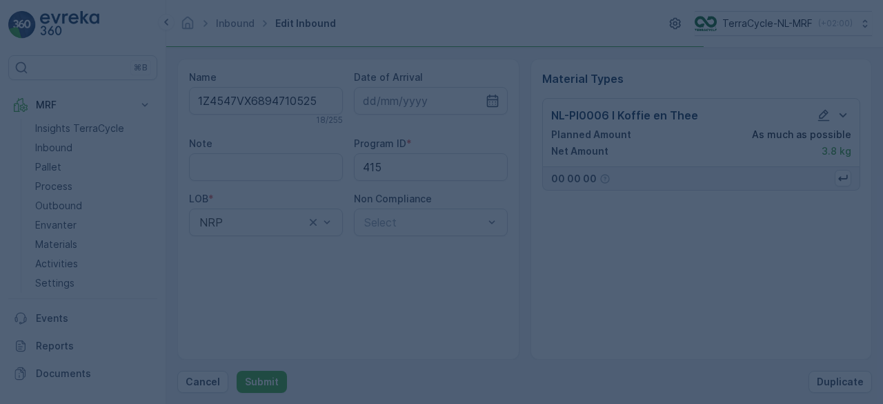
scroll to position [0, 0]
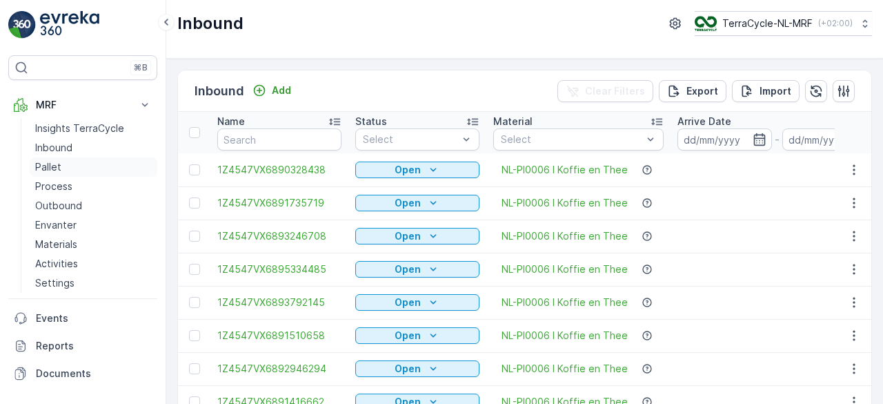
click at [50, 169] on p "Pallet" at bounding box center [48, 167] width 26 height 14
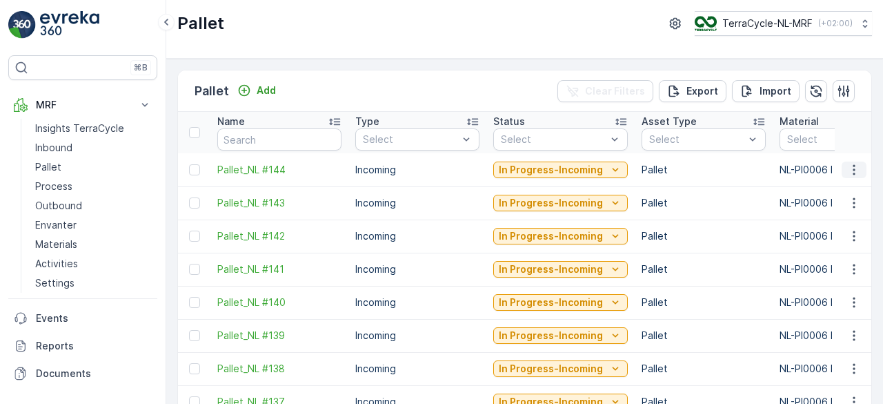
click at [859, 168] on button "button" at bounding box center [853, 169] width 25 height 17
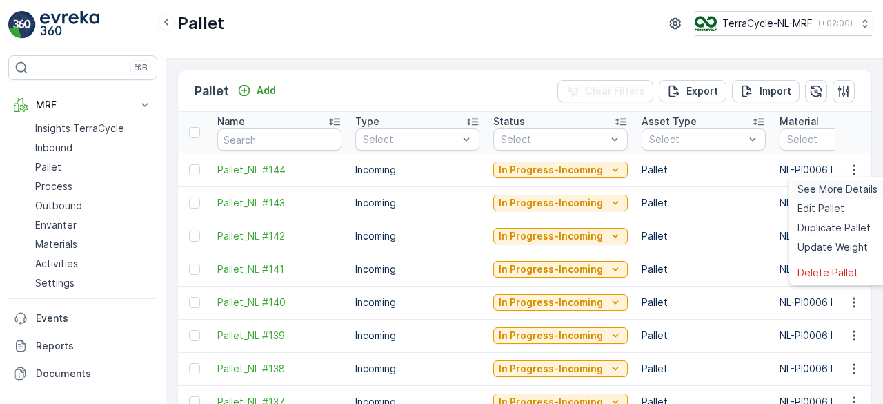
click at [821, 188] on span "See More Details" at bounding box center [837, 189] width 80 height 14
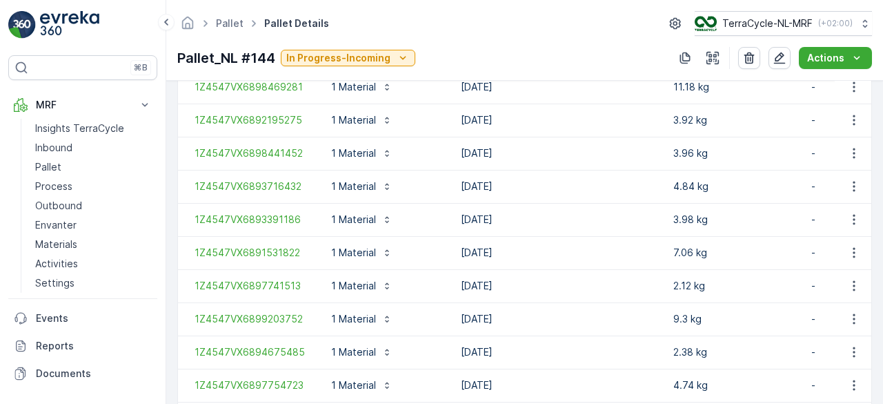
scroll to position [1813, 0]
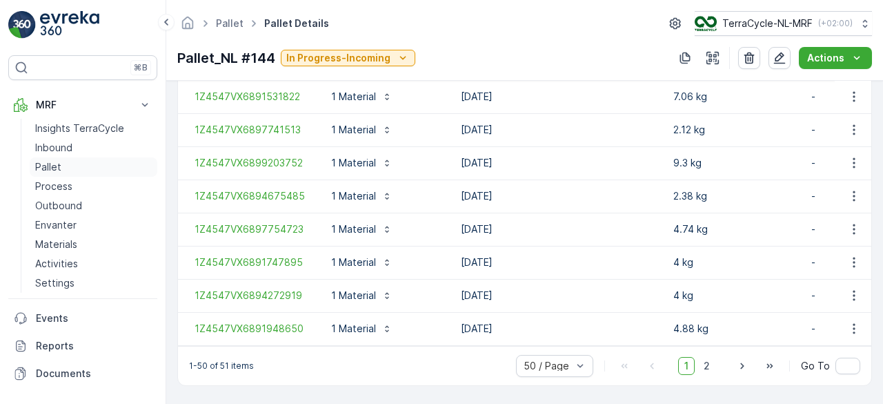
click at [54, 168] on p "Pallet" at bounding box center [48, 167] width 26 height 14
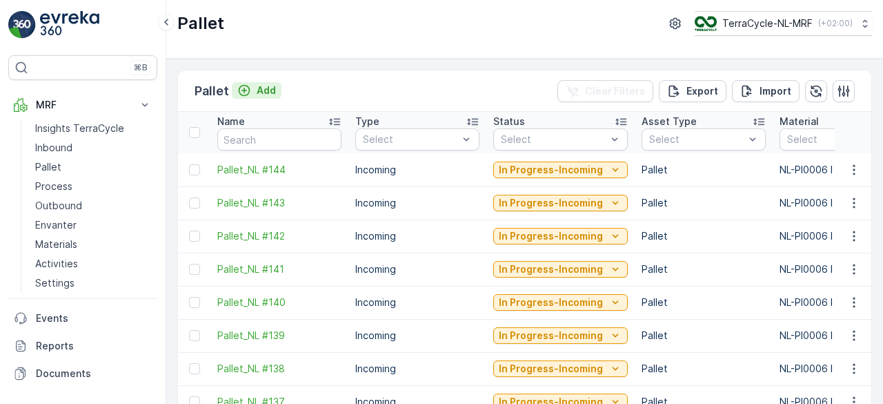
click at [259, 89] on p "Add" at bounding box center [266, 90] width 19 height 14
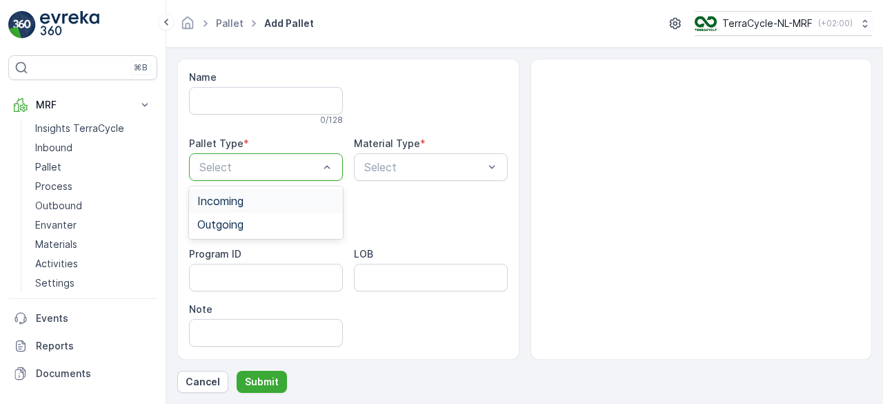
click at [298, 205] on div "Incoming" at bounding box center [265, 201] width 137 height 12
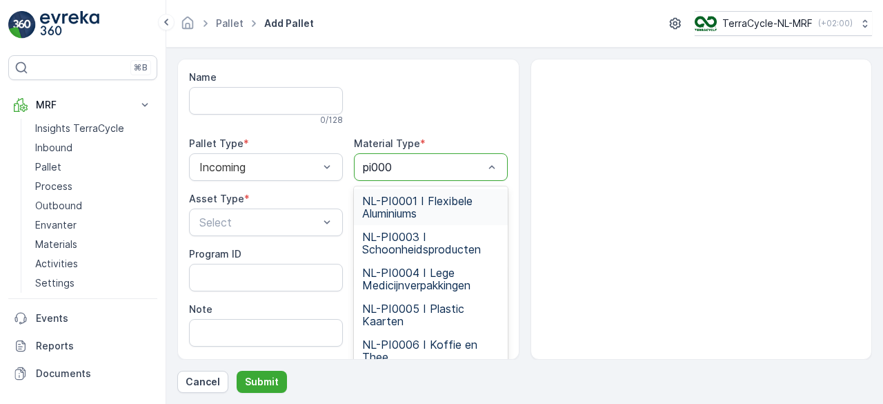
type input "pi0006"
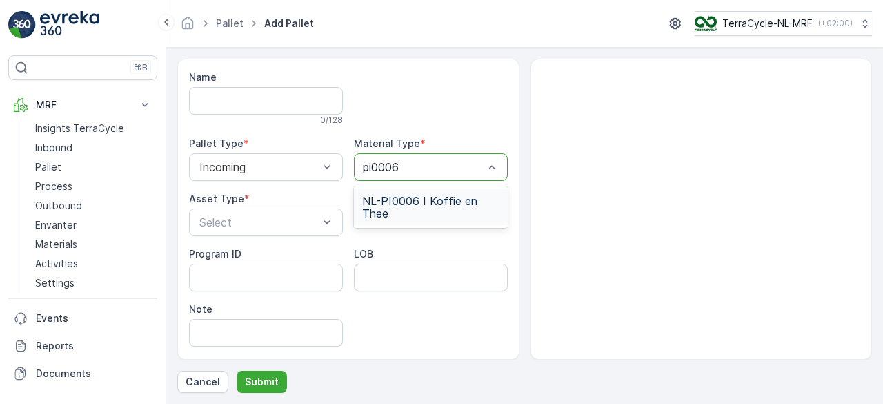
click at [475, 207] on span "NL-PI0006 I Koffie en Thee" at bounding box center [430, 207] width 137 height 25
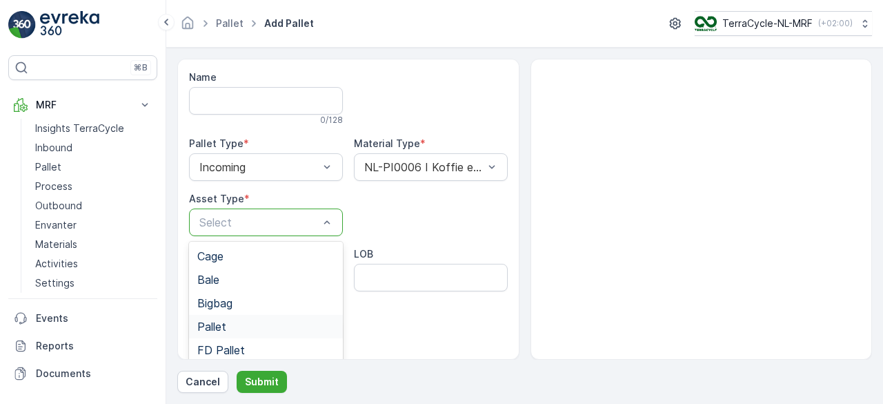
click at [212, 326] on span "Pallet" at bounding box center [211, 326] width 29 height 12
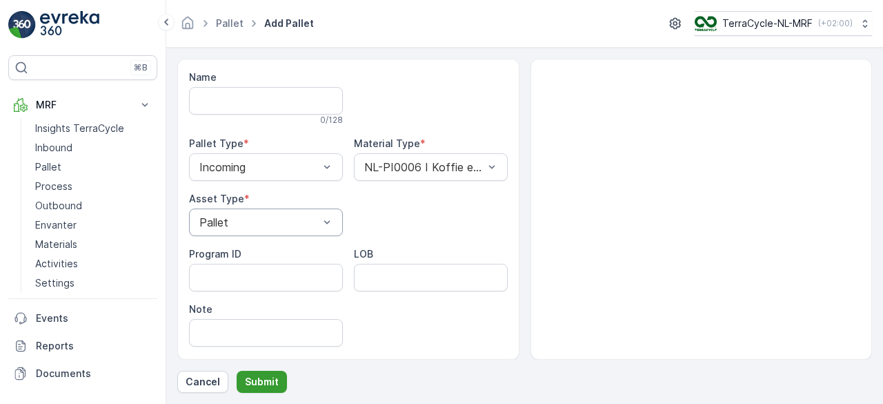
click at [270, 383] on p "Submit" at bounding box center [262, 382] width 34 height 14
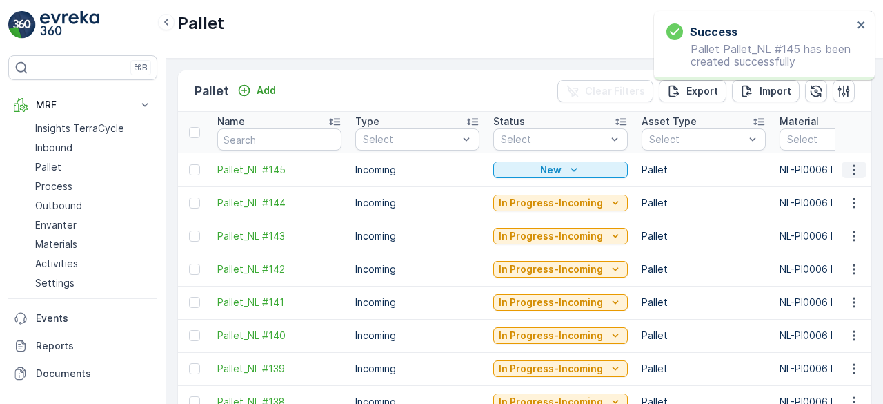
click at [848, 170] on icon "button" at bounding box center [854, 170] width 14 height 14
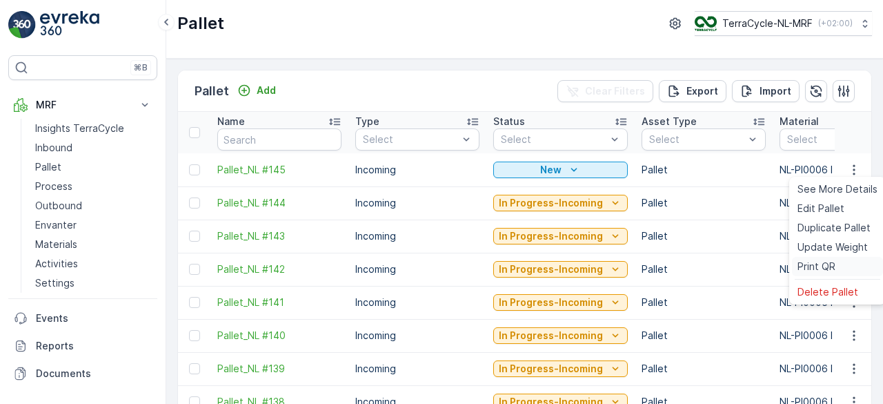
click at [819, 266] on span "Print QR" at bounding box center [816, 266] width 38 height 14
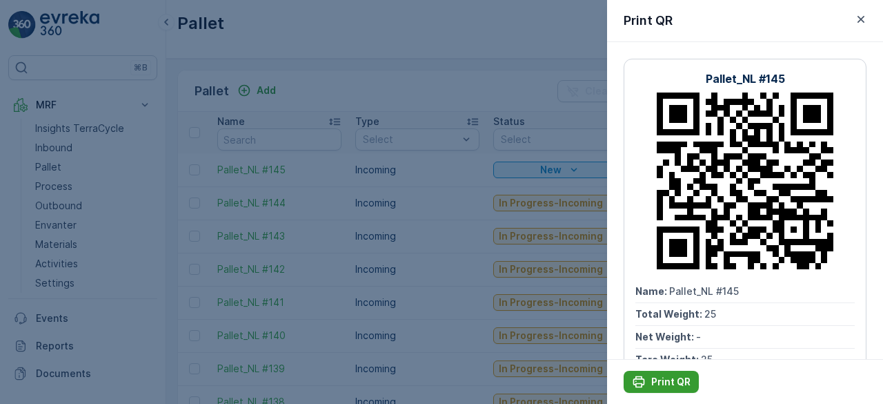
click at [665, 382] on p "Print QR" at bounding box center [670, 382] width 39 height 14
click at [359, 83] on div at bounding box center [441, 202] width 883 height 404
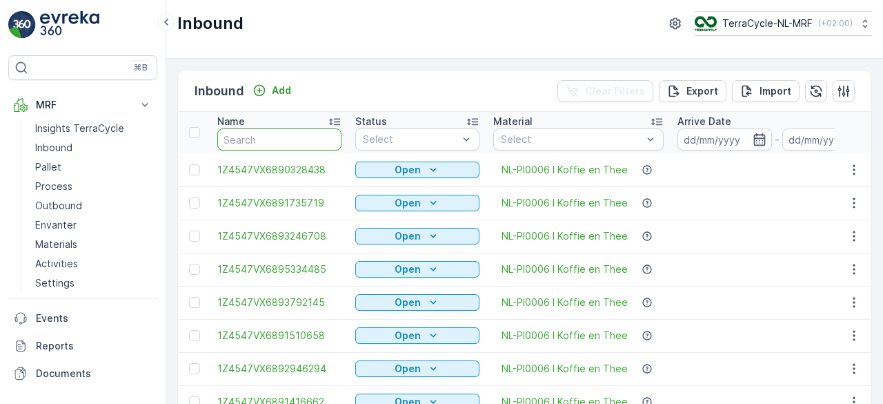
drag, startPoint x: 276, startPoint y: 130, endPoint x: 275, endPoint y: 141, distance: 11.1
click at [275, 141] on input "text" at bounding box center [279, 139] width 124 height 22
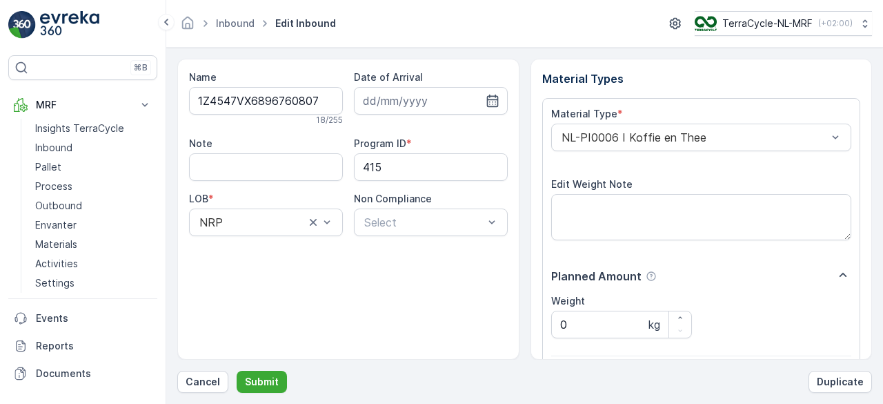
click button "Submit" at bounding box center [262, 381] width 50 height 22
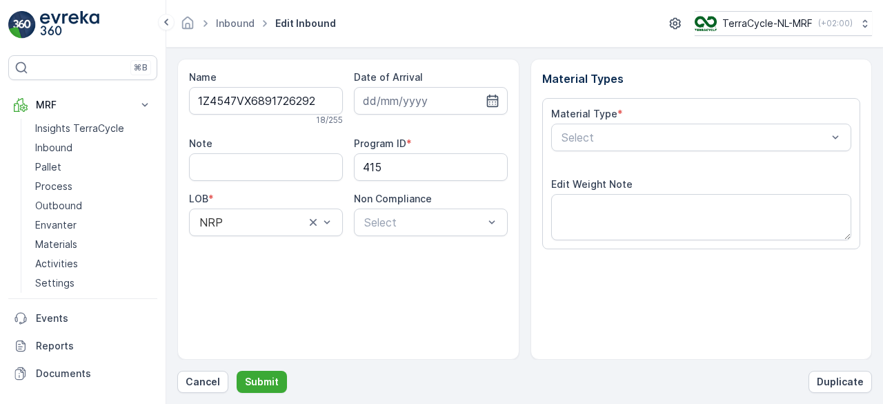
type input "[DATE]"
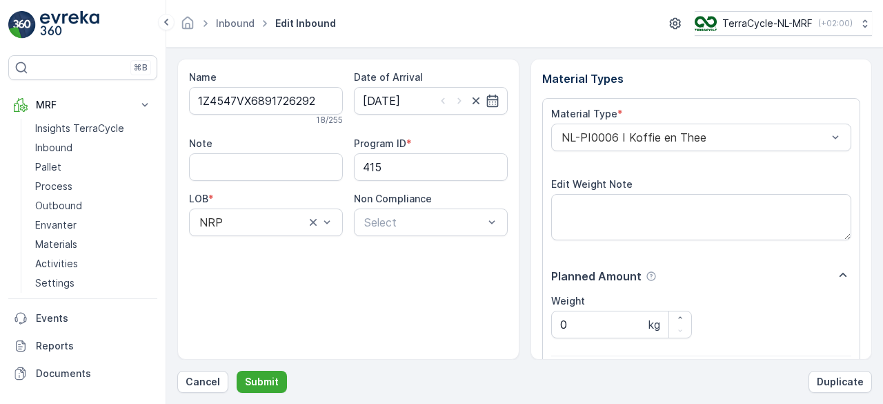
click at [237, 370] on button "Submit" at bounding box center [262, 381] width 50 height 22
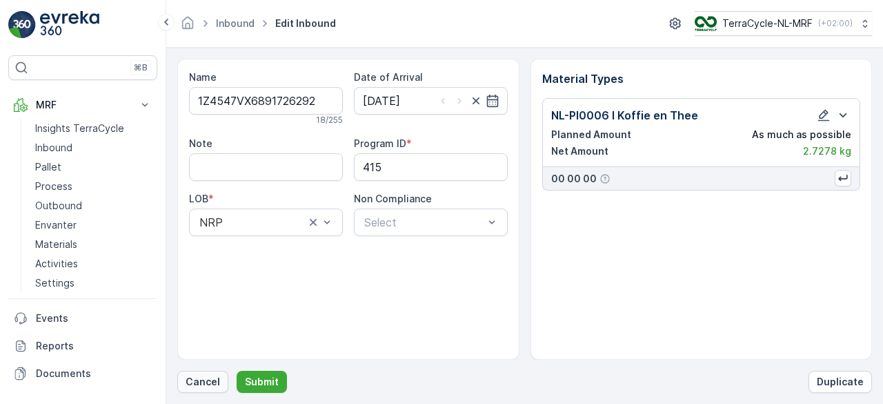
click at [201, 379] on p "Cancel" at bounding box center [203, 382] width 34 height 14
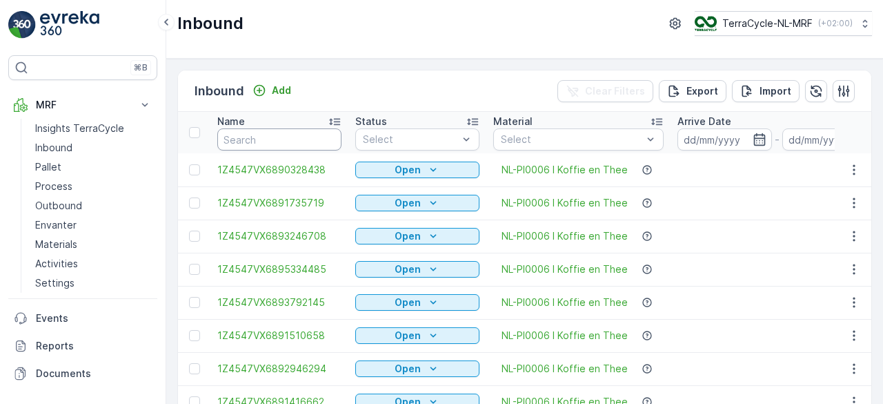
click at [303, 140] on input "text" at bounding box center [279, 139] width 124 height 22
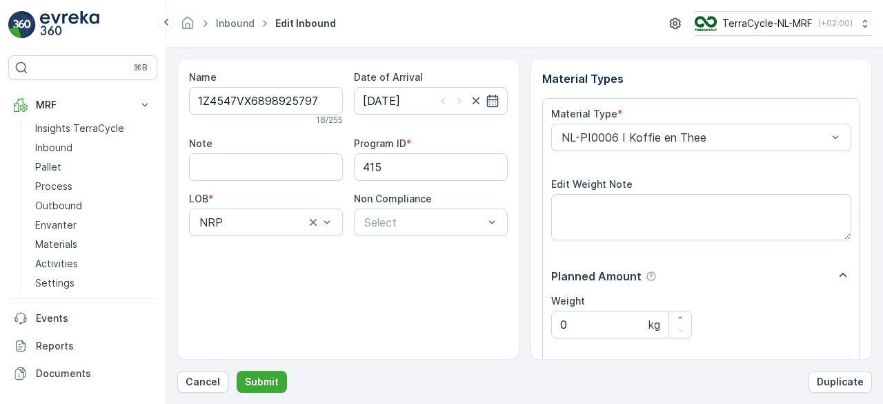
click at [237, 370] on button "Submit" at bounding box center [262, 381] width 50 height 22
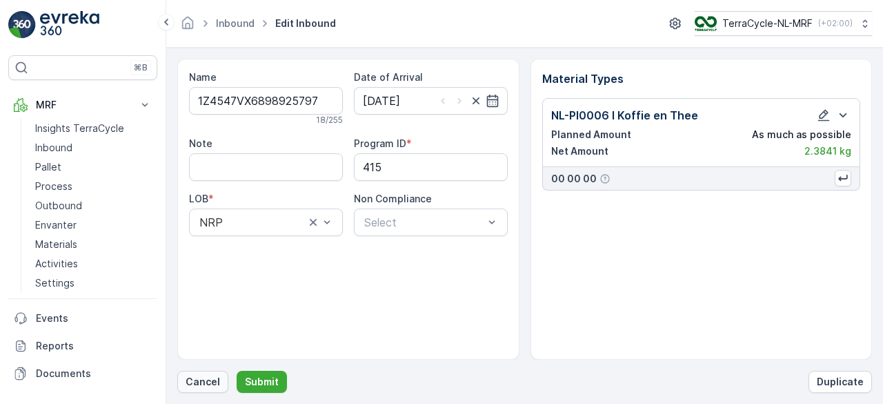
click at [192, 380] on p "Cancel" at bounding box center [203, 382] width 34 height 14
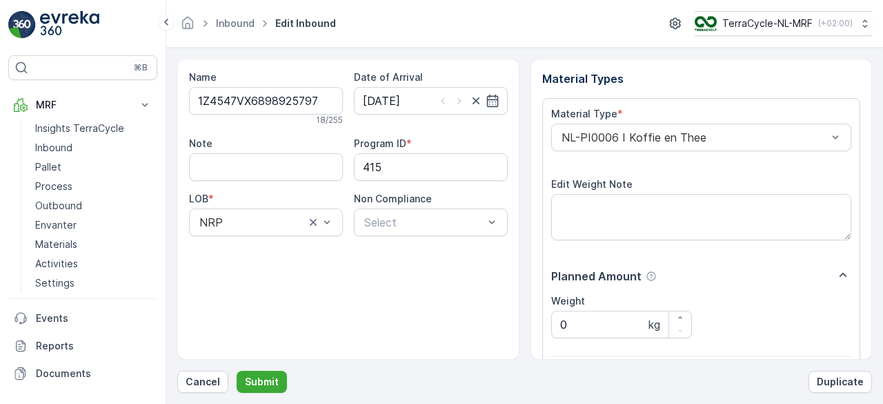
click at [237, 370] on button "Submit" at bounding box center [262, 381] width 50 height 22
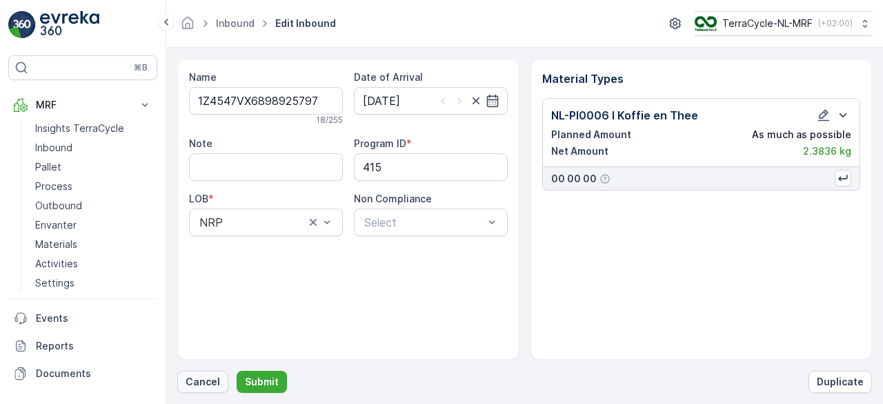
click at [198, 381] on p "Cancel" at bounding box center [203, 382] width 34 height 14
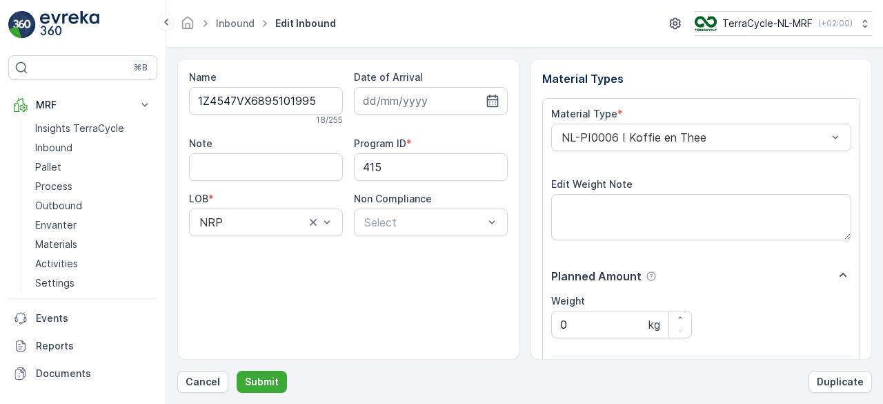
click button "Submit" at bounding box center [262, 381] width 50 height 22
click at [237, 370] on button "Submit" at bounding box center [262, 381] width 50 height 22
click button "Submit" at bounding box center [262, 381] width 50 height 22
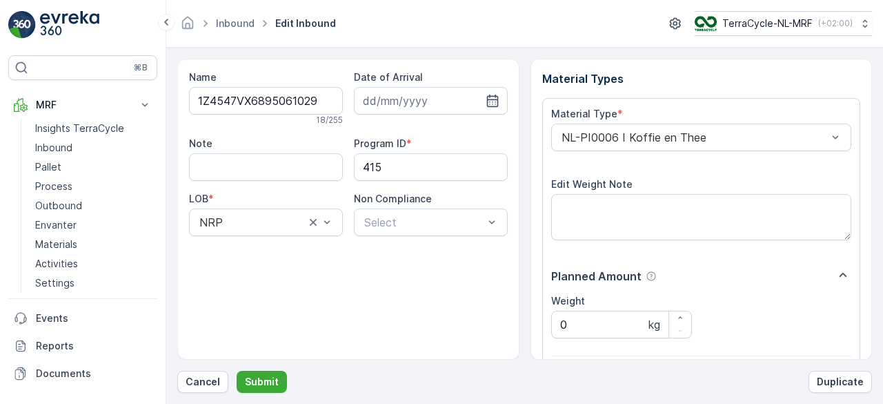
click button "Submit" at bounding box center [262, 381] width 50 height 22
click at [237, 370] on button "Submit" at bounding box center [262, 381] width 50 height 22
click button "Submit" at bounding box center [262, 381] width 50 height 22
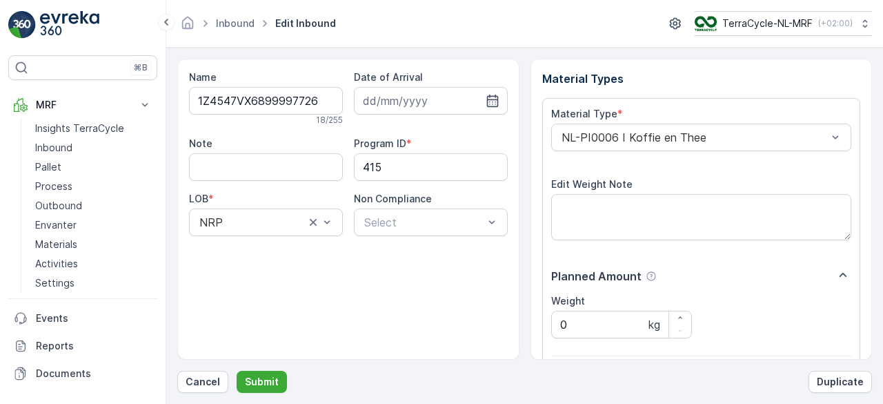
click button "Submit" at bounding box center [262, 381] width 50 height 22
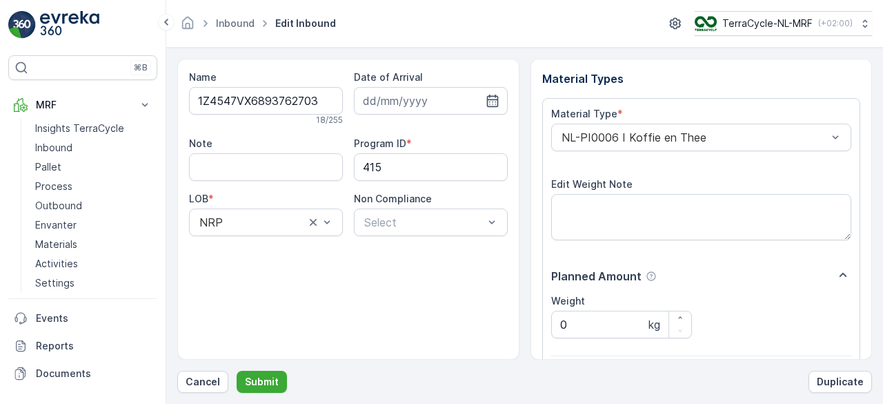
click button "Submit" at bounding box center [262, 381] width 50 height 22
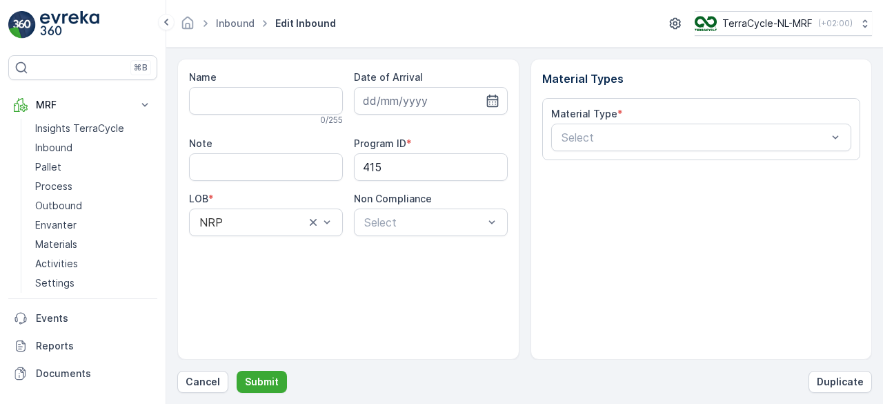
type input "1Z4547VX6898755177"
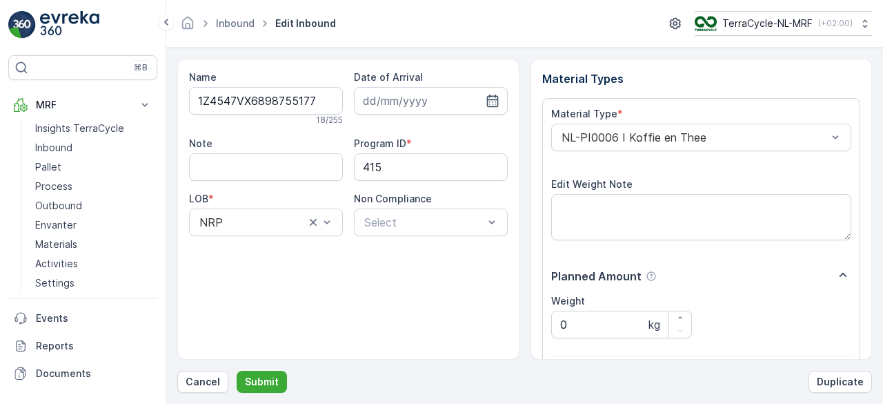
click at [237, 370] on button "Submit" at bounding box center [262, 381] width 50 height 22
click button "Submit" at bounding box center [262, 381] width 50 height 22
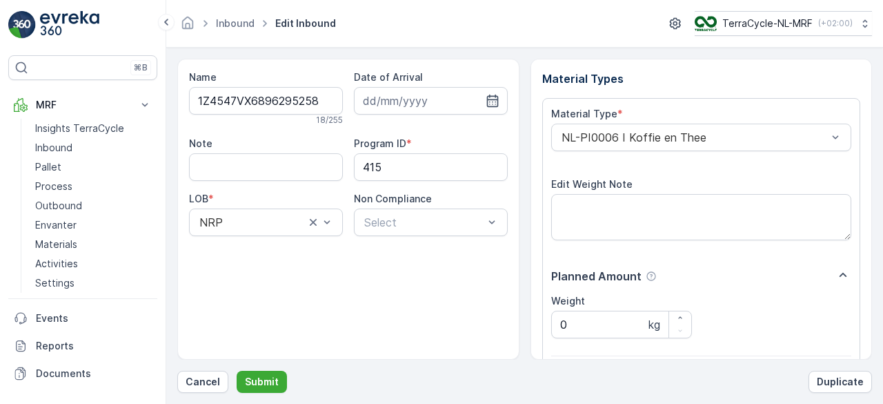
click button "Submit" at bounding box center [262, 381] width 50 height 22
click at [237, 370] on button "Submit" at bounding box center [262, 381] width 50 height 22
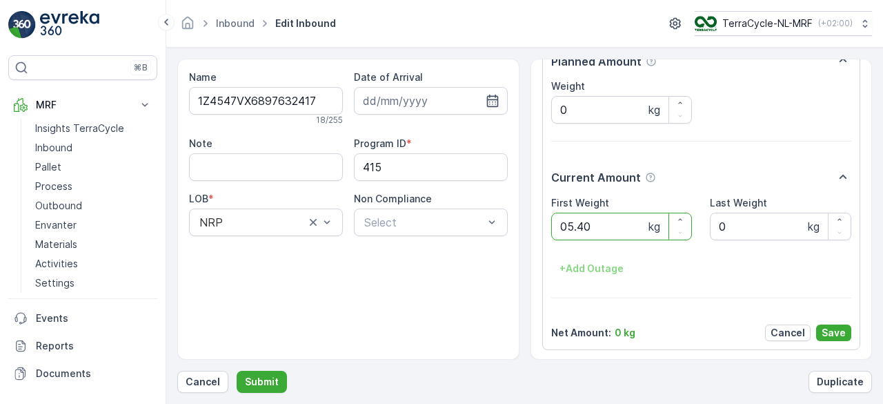
click at [237, 370] on button "Submit" at bounding box center [262, 381] width 50 height 22
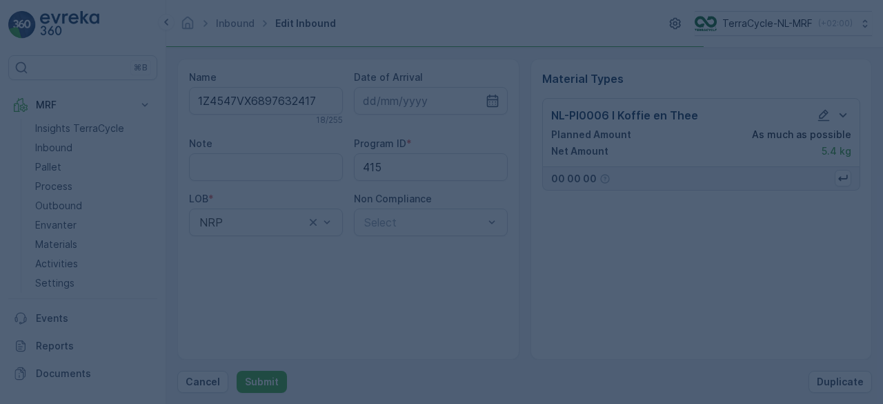
scroll to position [0, 0]
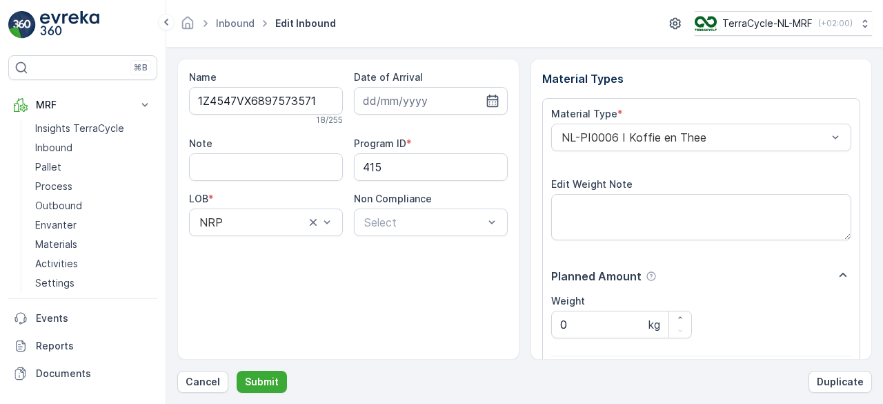
scroll to position [215, 0]
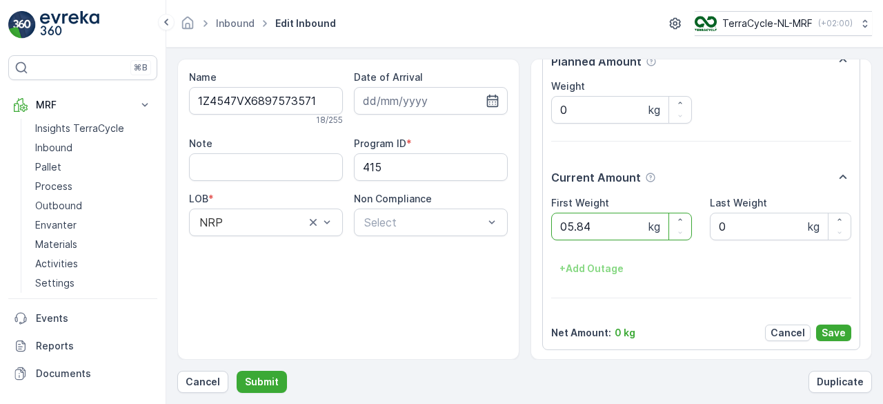
click at [237, 370] on button "Submit" at bounding box center [262, 381] width 50 height 22
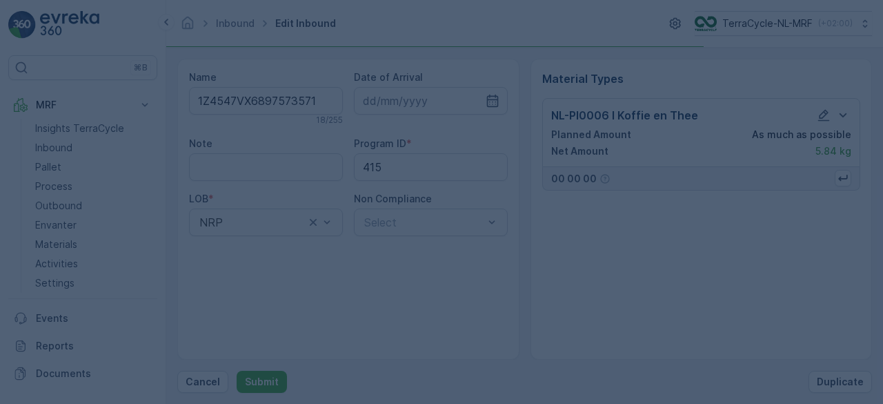
scroll to position [0, 0]
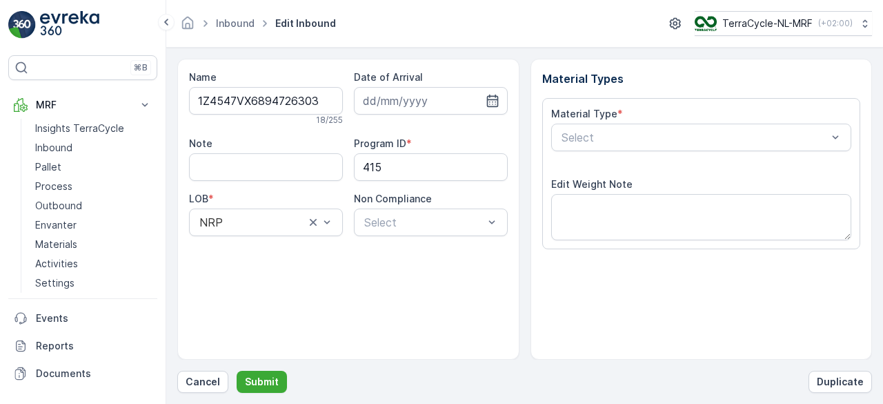
scroll to position [215, 0]
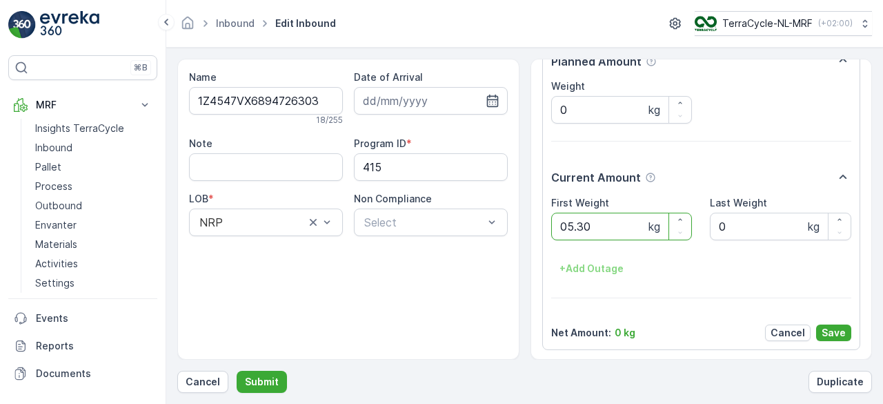
click at [237, 370] on button "Submit" at bounding box center [262, 381] width 50 height 22
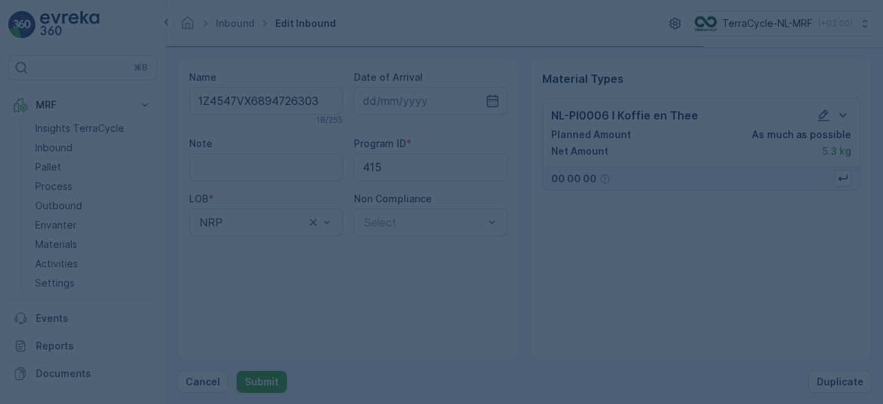
scroll to position [0, 0]
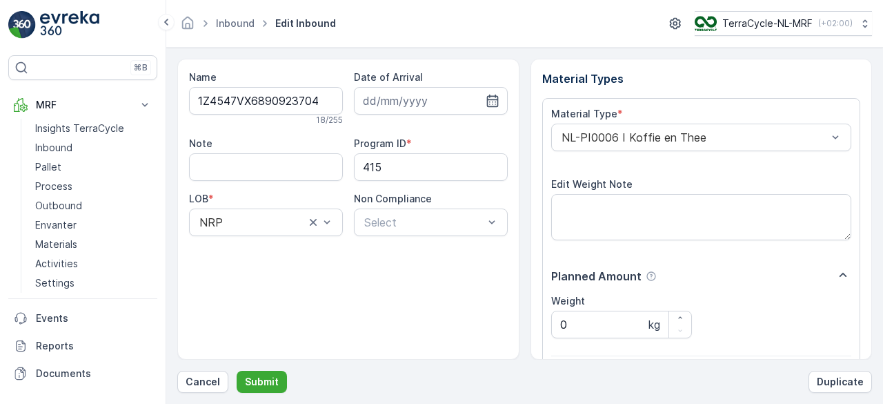
scroll to position [215, 0]
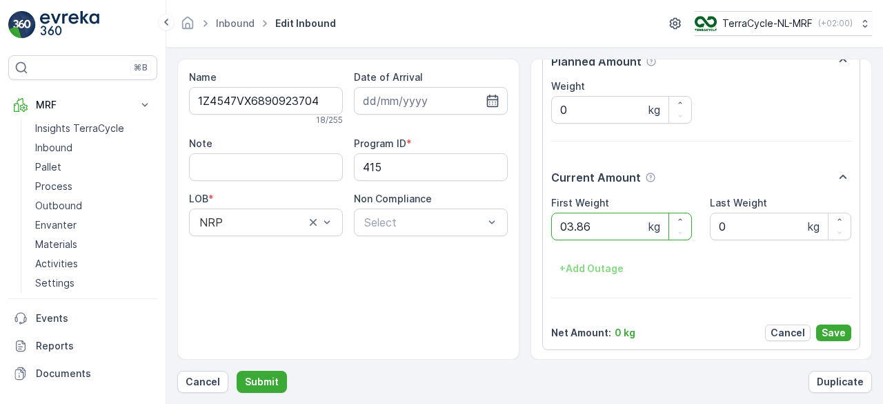
click at [237, 370] on button "Submit" at bounding box center [262, 381] width 50 height 22
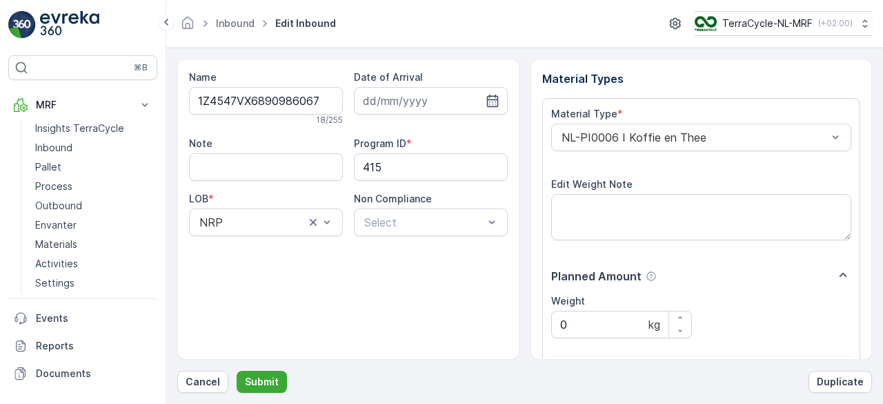
scroll to position [215, 0]
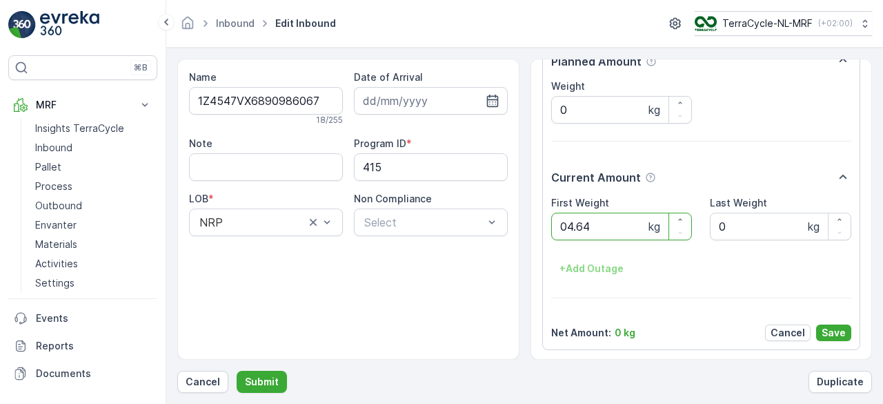
click at [237, 370] on button "Submit" at bounding box center [262, 381] width 50 height 22
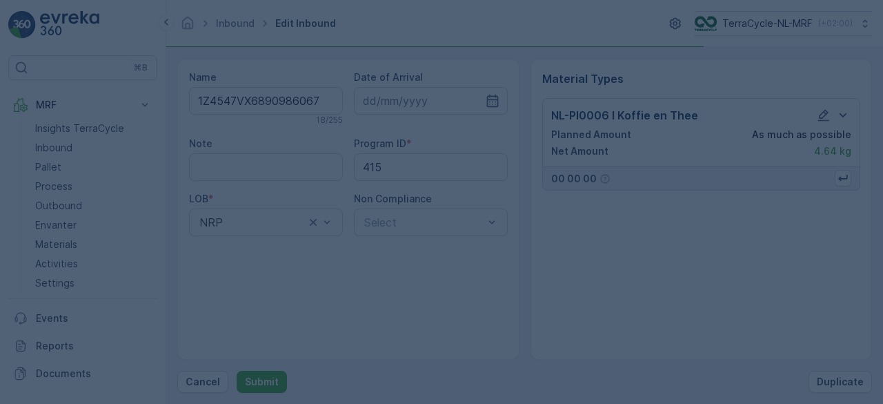
scroll to position [0, 0]
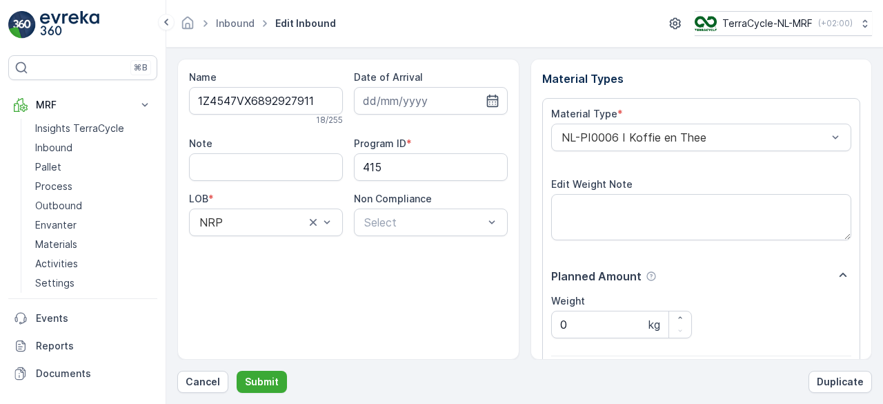
scroll to position [215, 0]
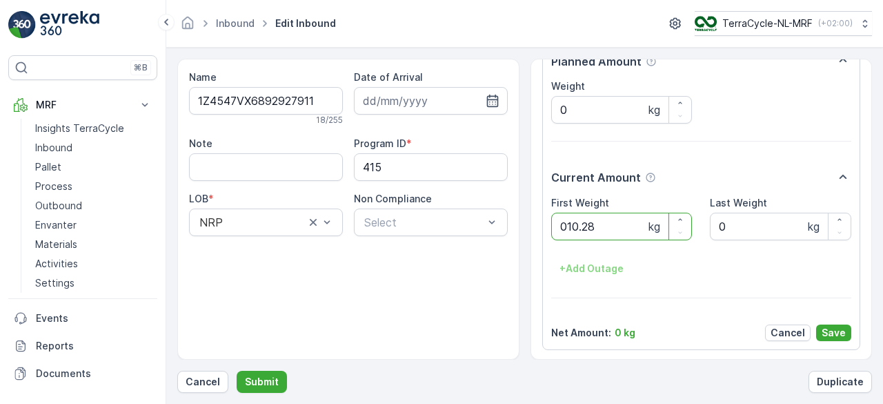
click at [237, 370] on button "Submit" at bounding box center [262, 381] width 50 height 22
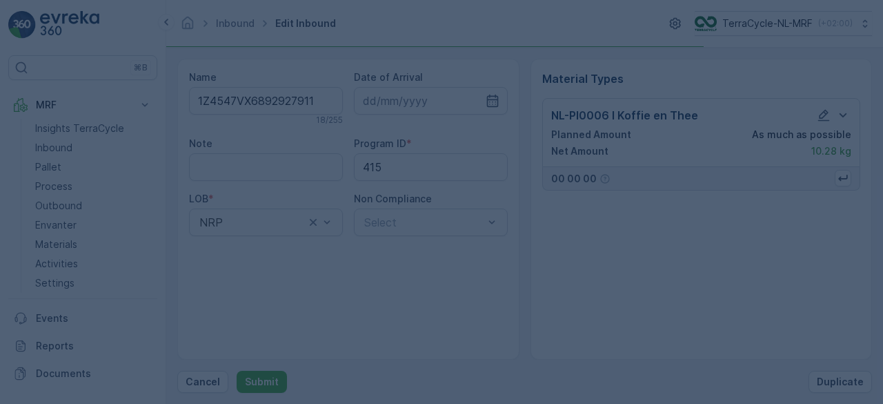
scroll to position [0, 0]
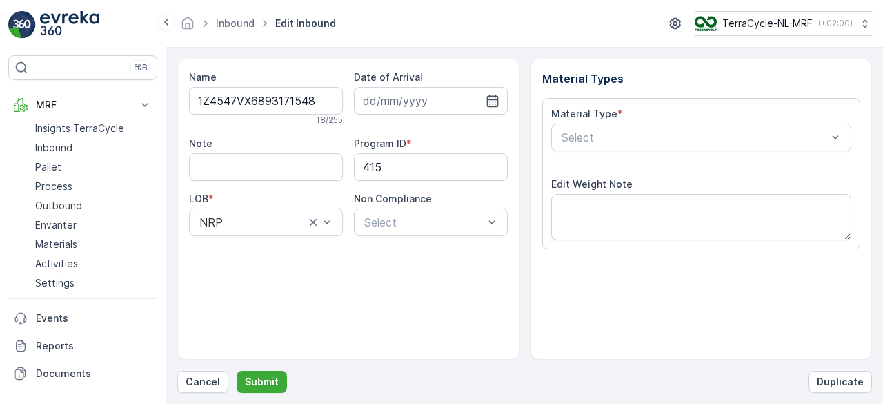
scroll to position [215, 0]
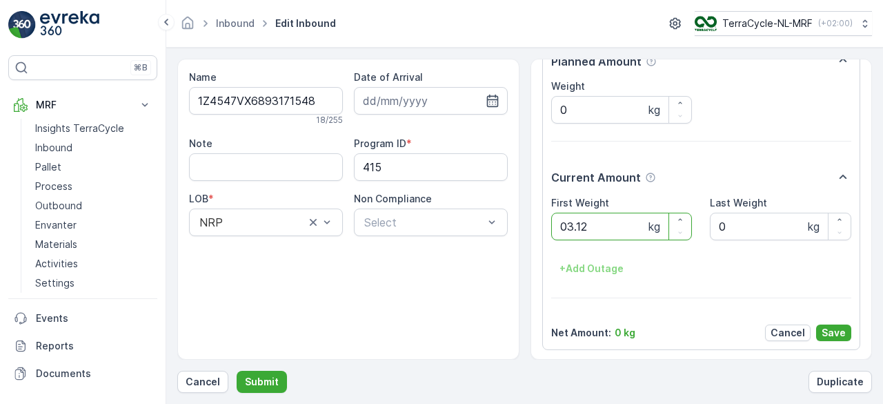
click at [237, 370] on button "Submit" at bounding box center [262, 381] width 50 height 22
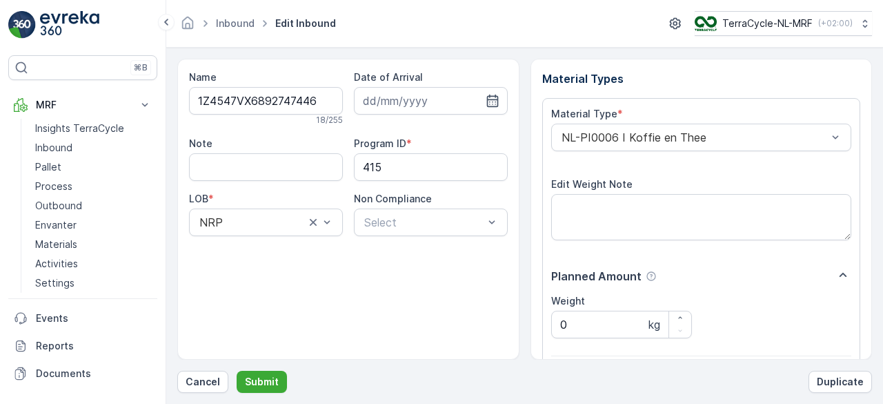
click at [237, 370] on button "Submit" at bounding box center [262, 381] width 50 height 22
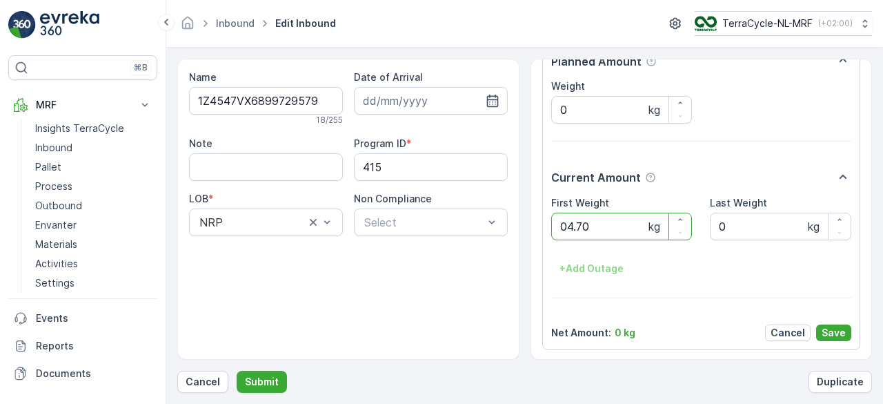
click at [237, 370] on button "Submit" at bounding box center [262, 381] width 50 height 22
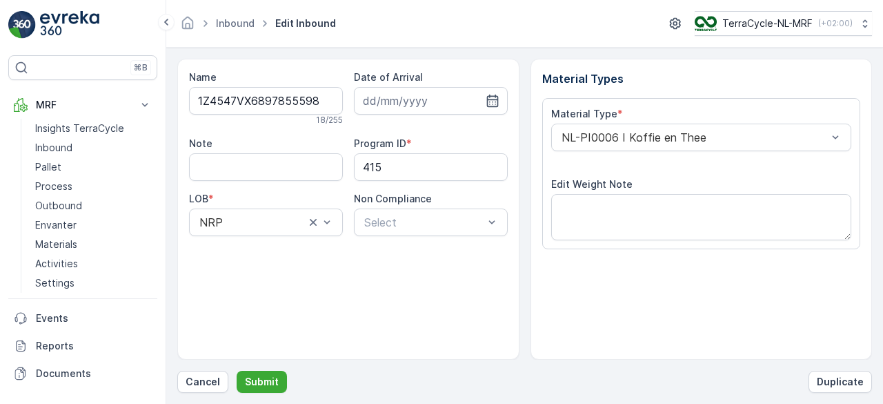
scroll to position [215, 0]
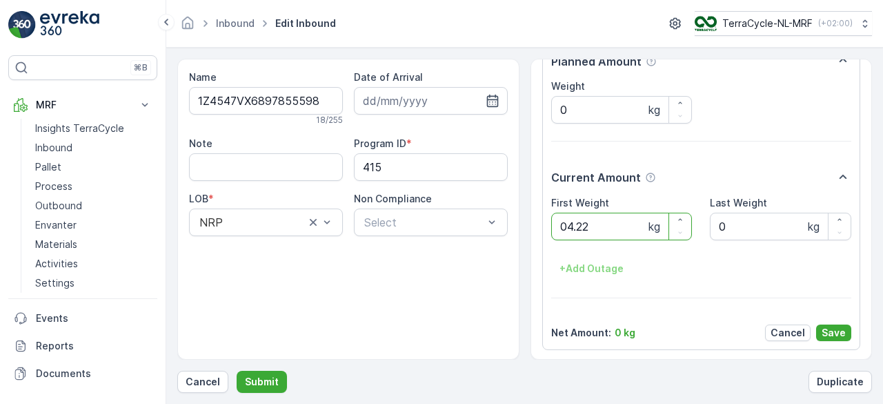
click at [237, 370] on button "Submit" at bounding box center [262, 381] width 50 height 22
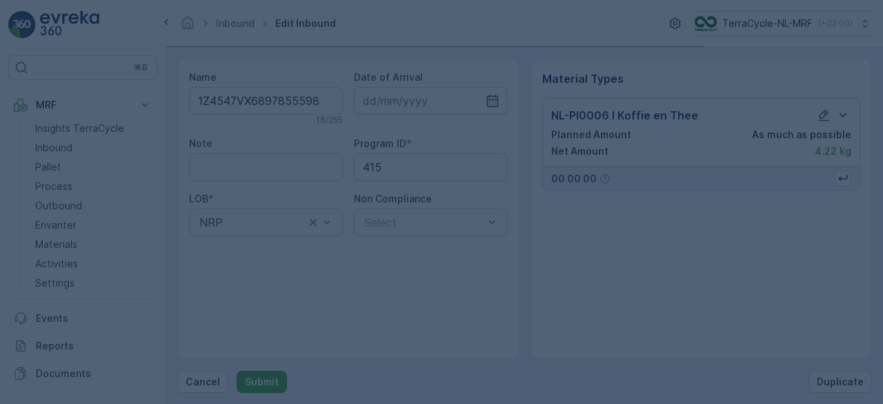
scroll to position [0, 0]
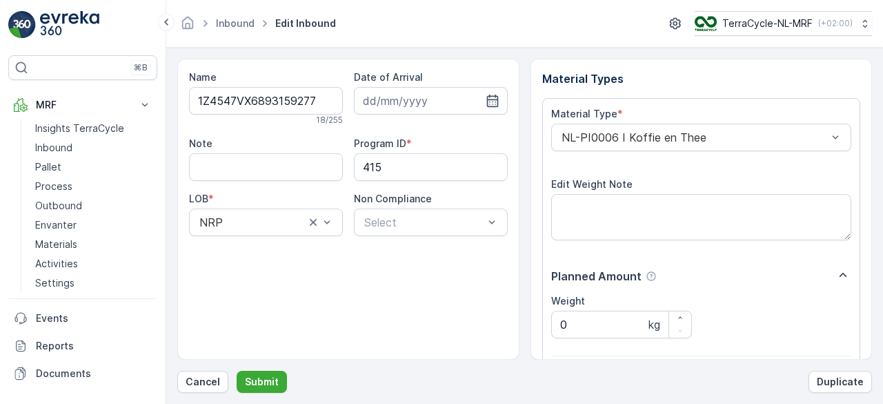
scroll to position [215, 0]
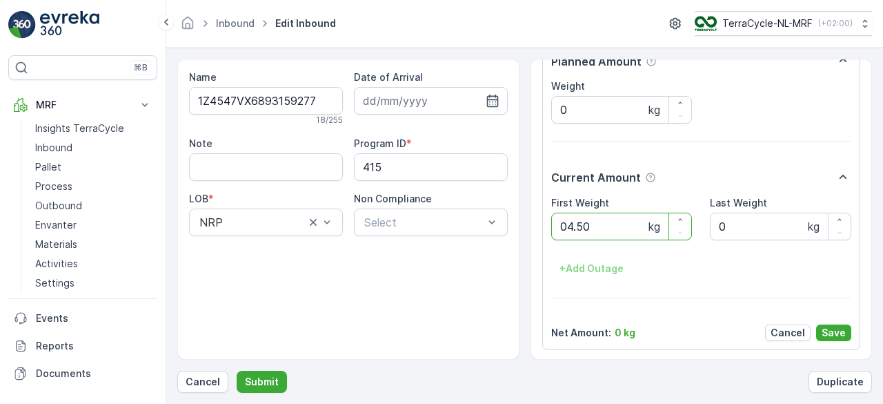
click at [237, 370] on button "Submit" at bounding box center [262, 381] width 50 height 22
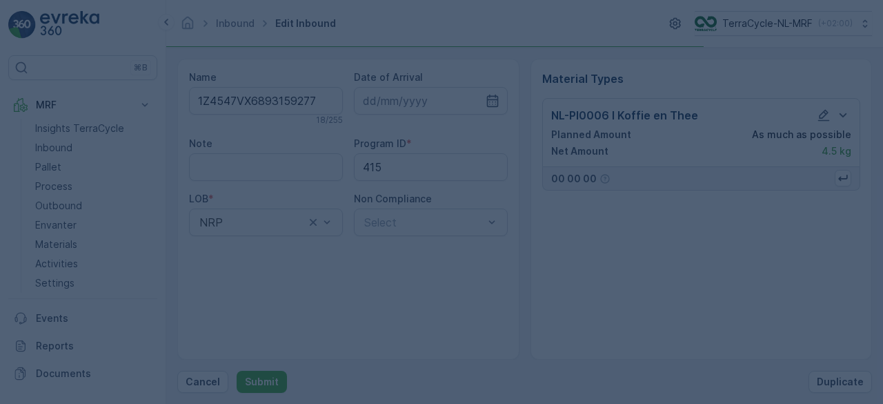
scroll to position [0, 0]
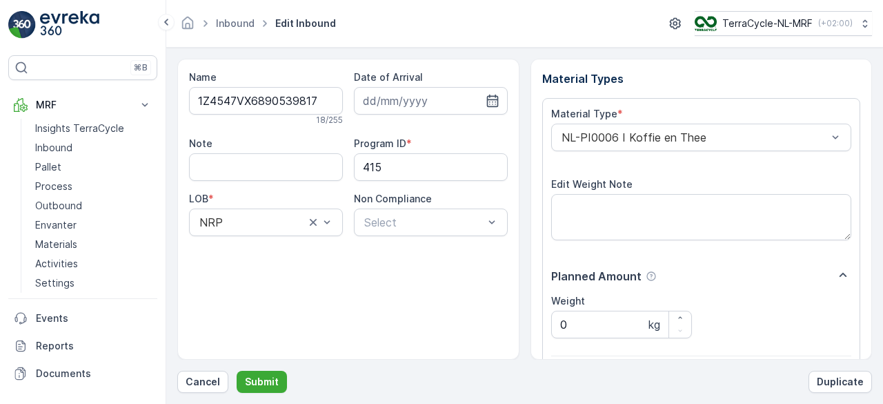
scroll to position [215, 0]
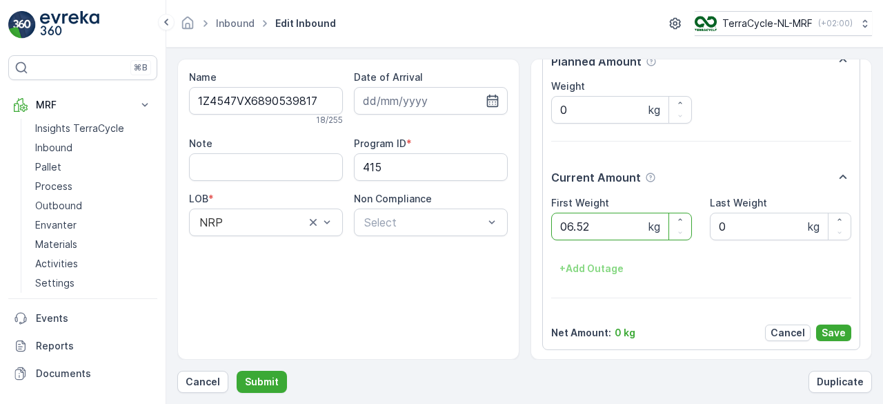
click at [237, 370] on button "Submit" at bounding box center [262, 381] width 50 height 22
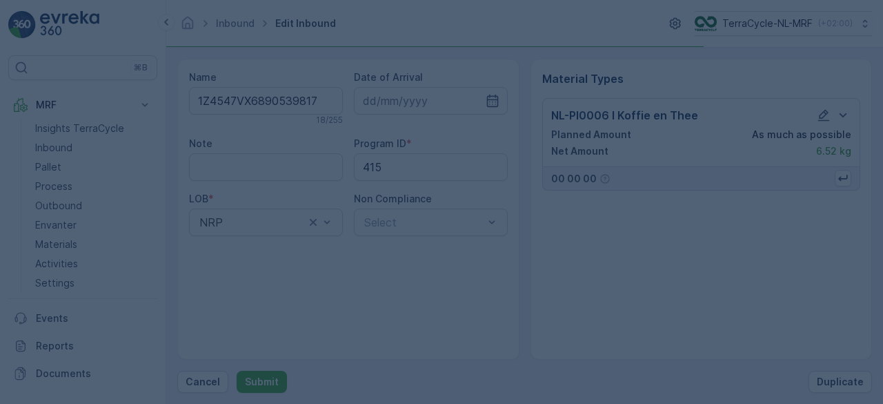
scroll to position [0, 0]
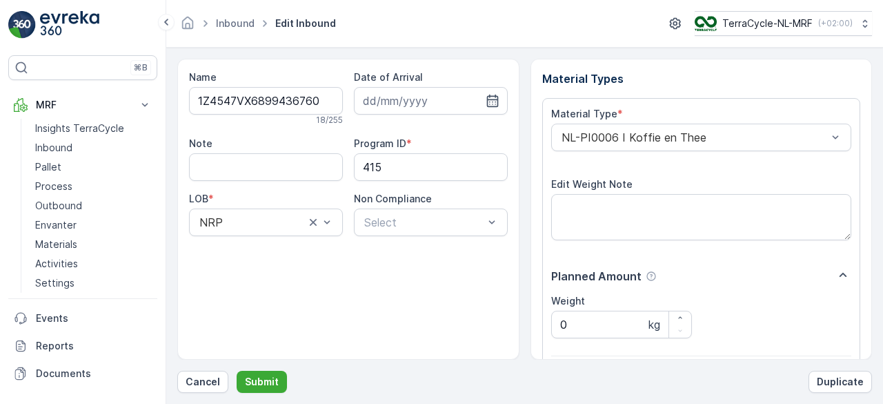
scroll to position [215, 0]
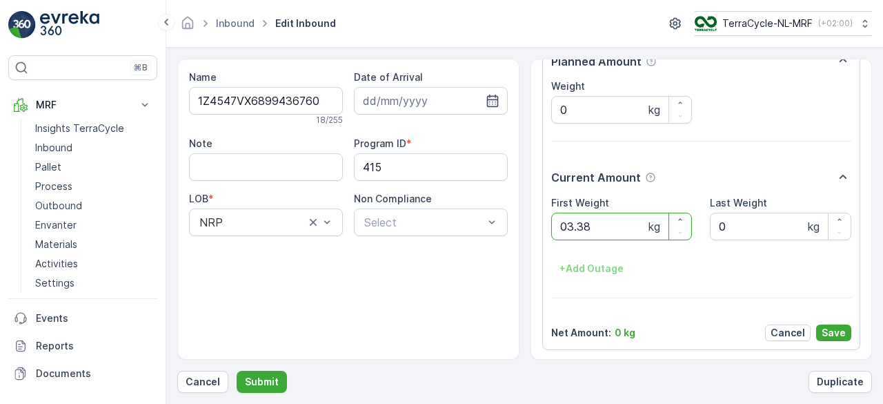
click at [237, 370] on button "Submit" at bounding box center [262, 381] width 50 height 22
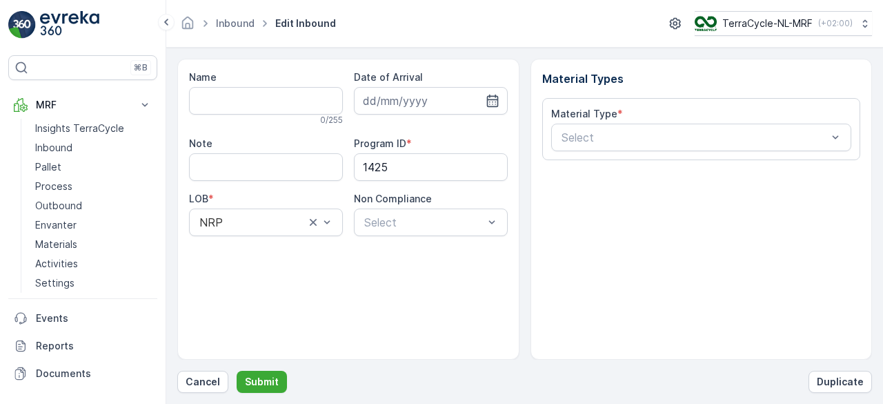
type input "1Z4547VX6895810862"
type input "18.12.2024"
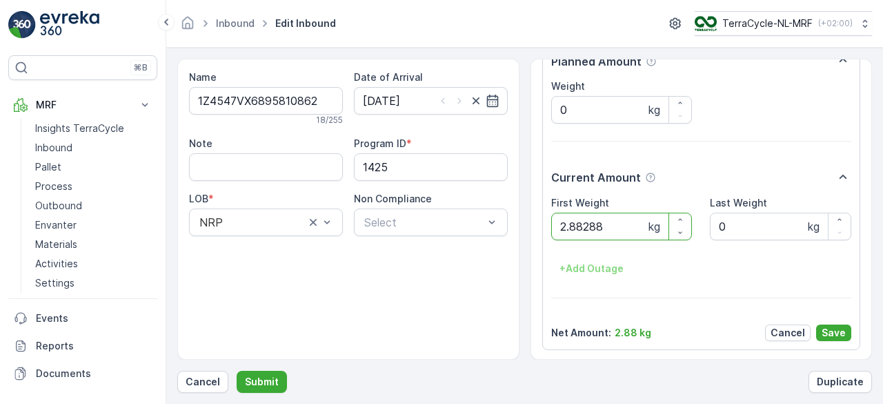
click at [237, 370] on button "Submit" at bounding box center [262, 381] width 50 height 22
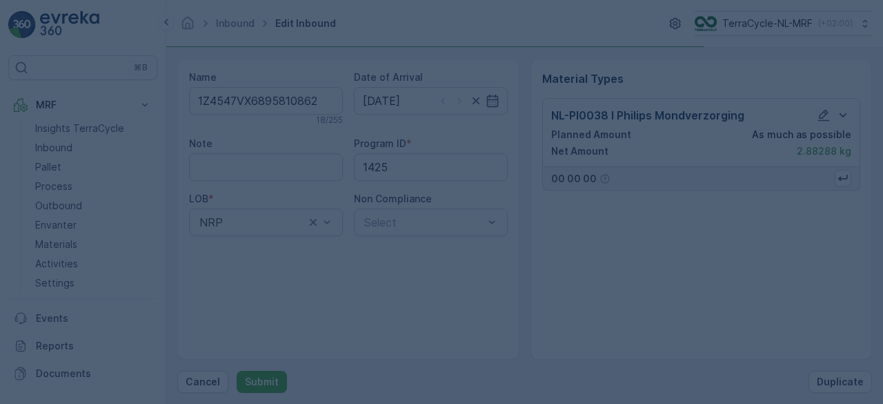
scroll to position [0, 0]
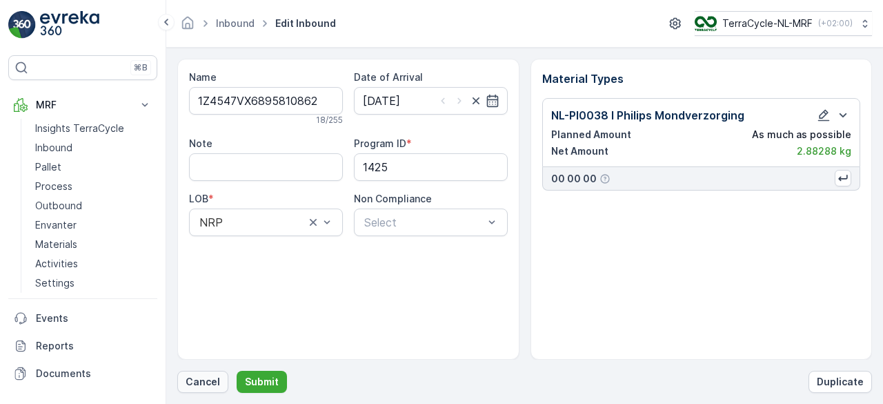
click at [204, 381] on p "Cancel" at bounding box center [203, 382] width 34 height 14
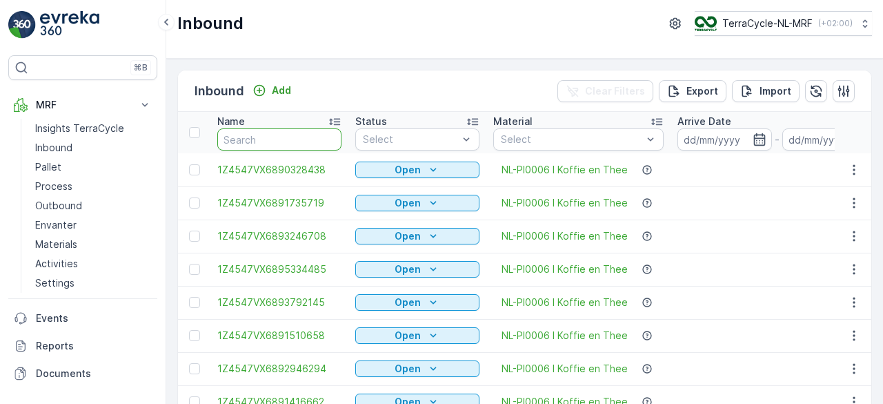
click at [303, 133] on input "text" at bounding box center [279, 139] width 124 height 22
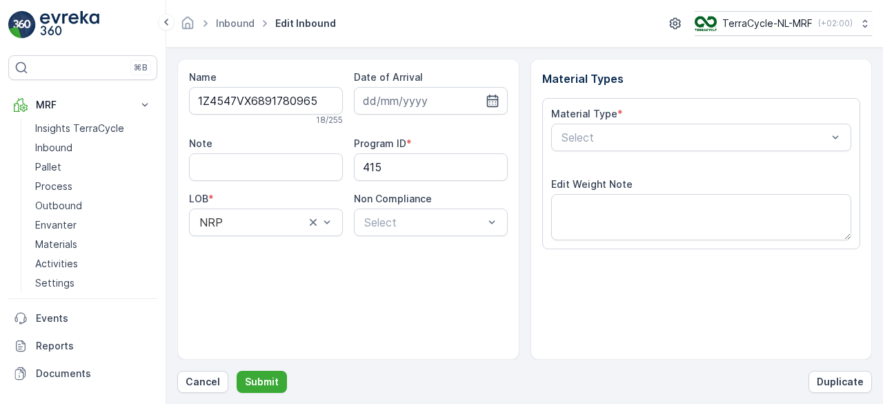
scroll to position [215, 0]
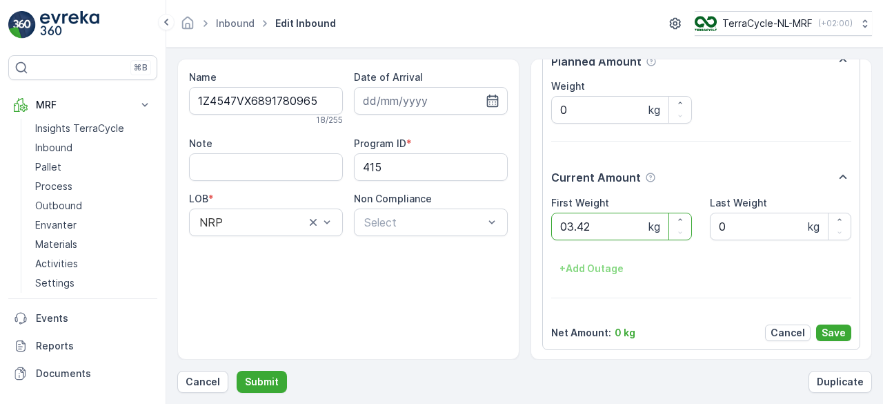
click at [237, 370] on button "Submit" at bounding box center [262, 381] width 50 height 22
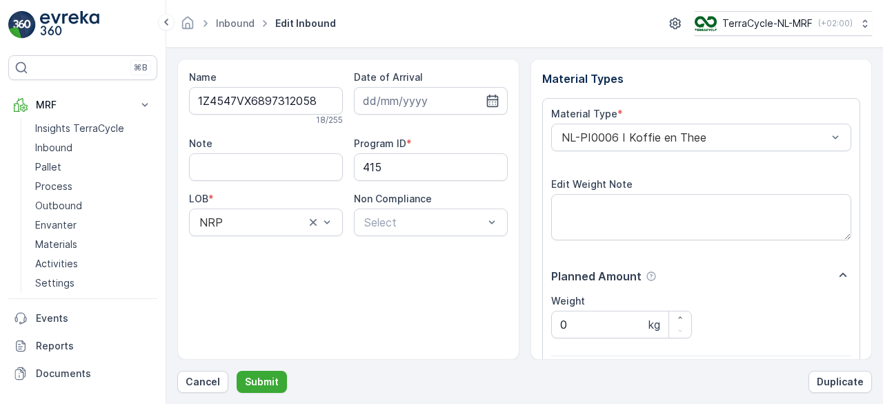
scroll to position [215, 0]
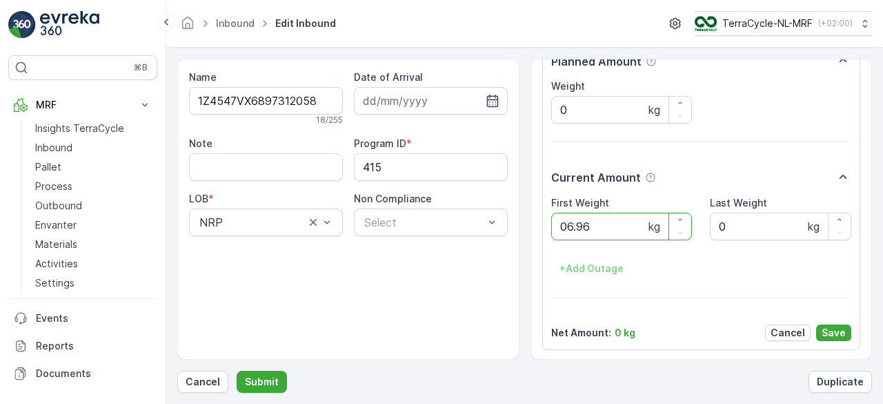
click at [237, 370] on button "Submit" at bounding box center [262, 381] width 50 height 22
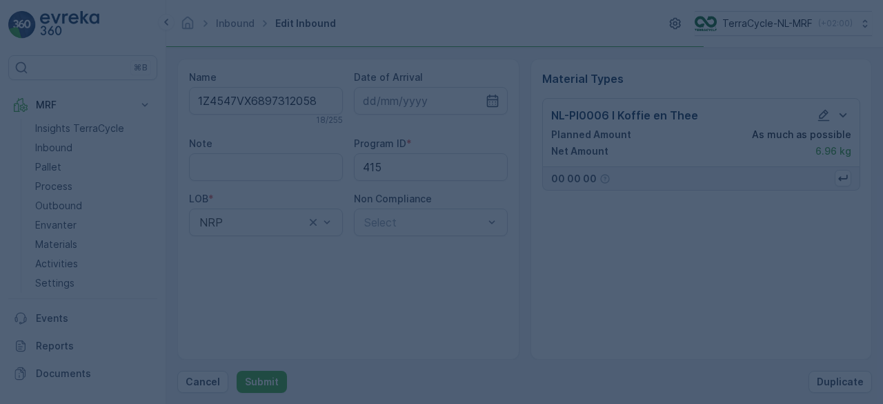
scroll to position [0, 0]
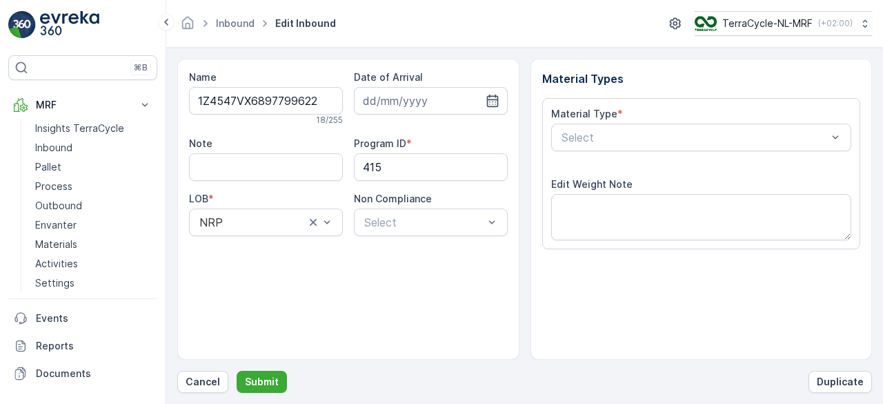
scroll to position [215, 0]
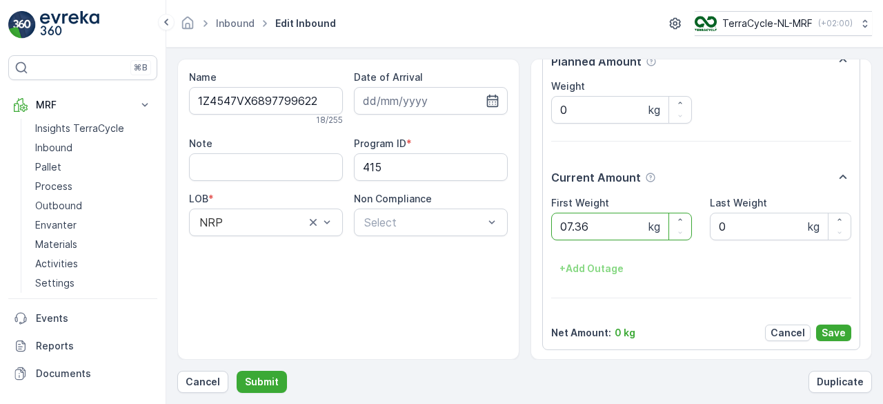
click at [237, 370] on button "Submit" at bounding box center [262, 381] width 50 height 22
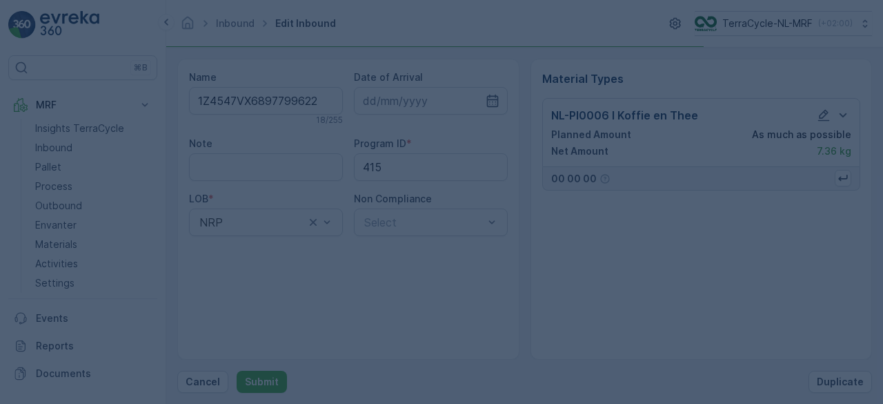
scroll to position [0, 0]
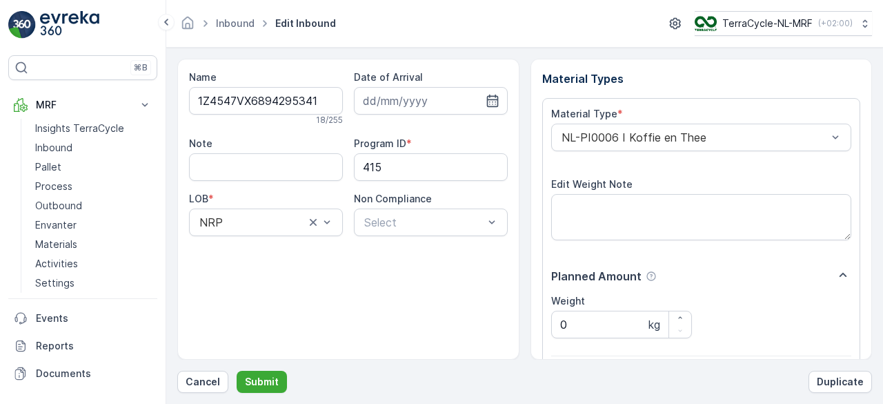
scroll to position [215, 0]
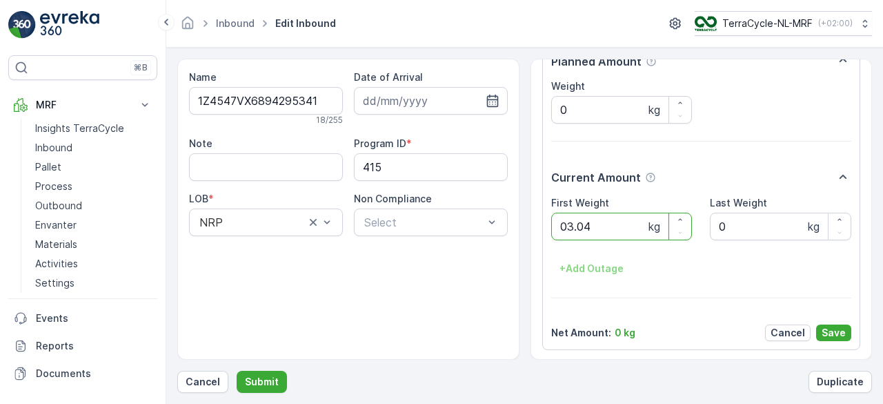
click at [237, 370] on button "Submit" at bounding box center [262, 381] width 50 height 22
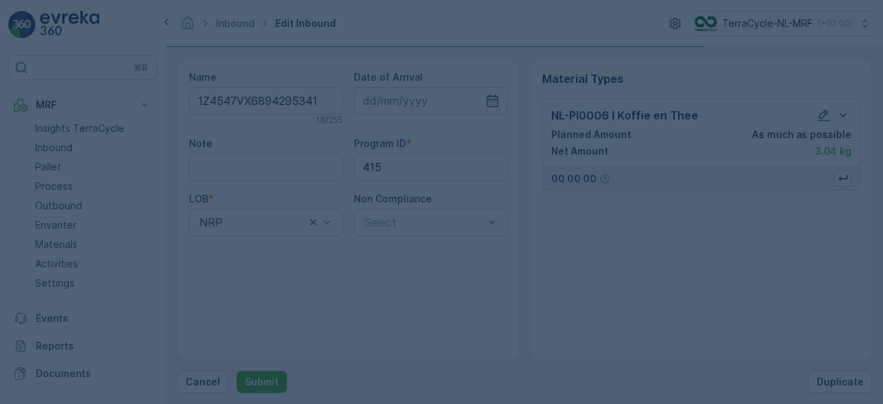
scroll to position [0, 0]
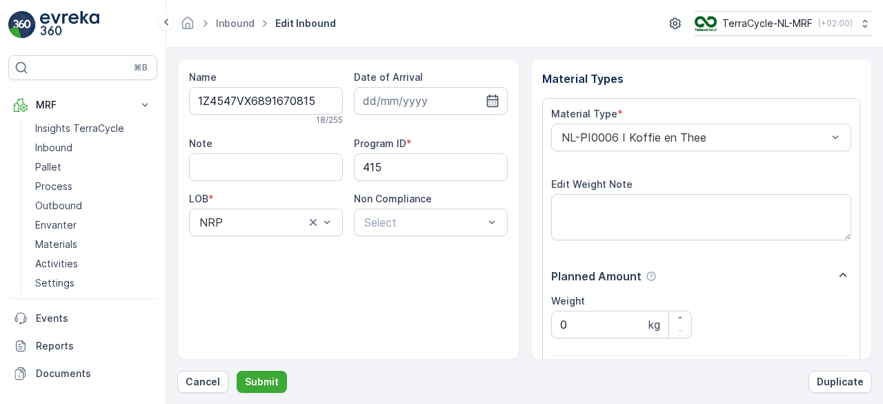
scroll to position [215, 0]
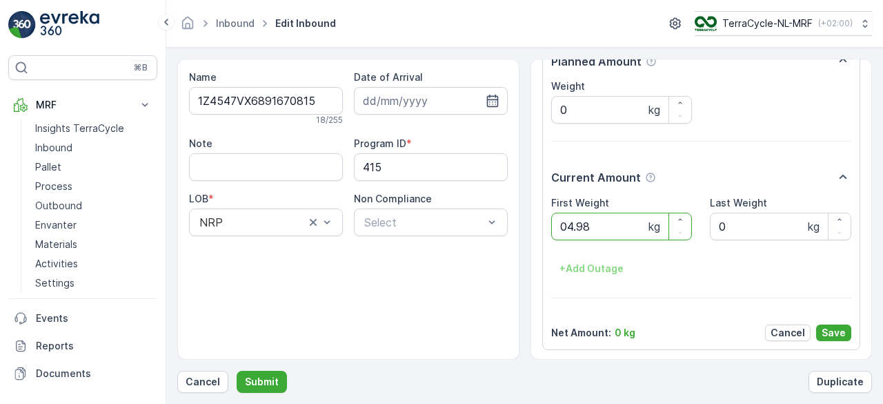
click at [237, 370] on button "Submit" at bounding box center [262, 381] width 50 height 22
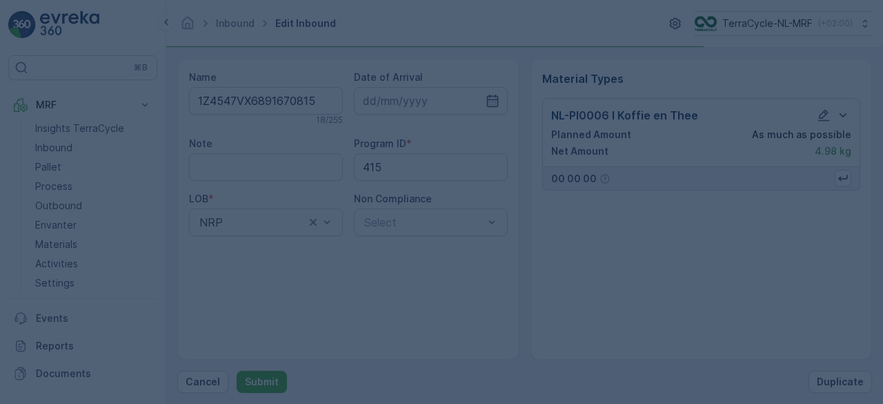
scroll to position [0, 0]
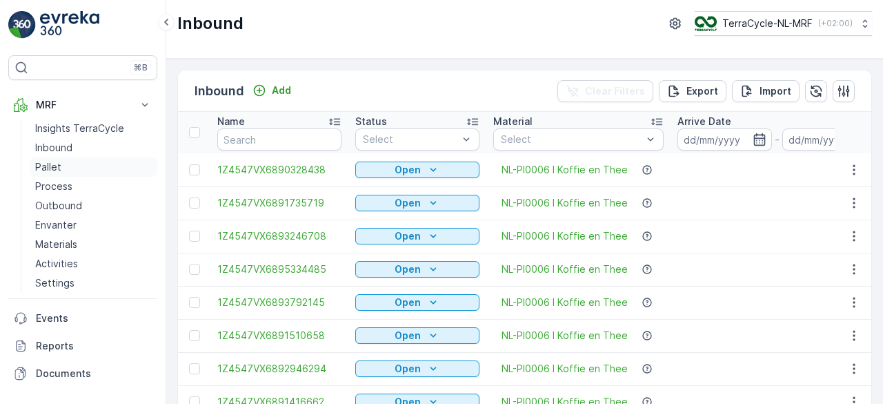
click at [51, 165] on p "Pallet" at bounding box center [48, 167] width 26 height 14
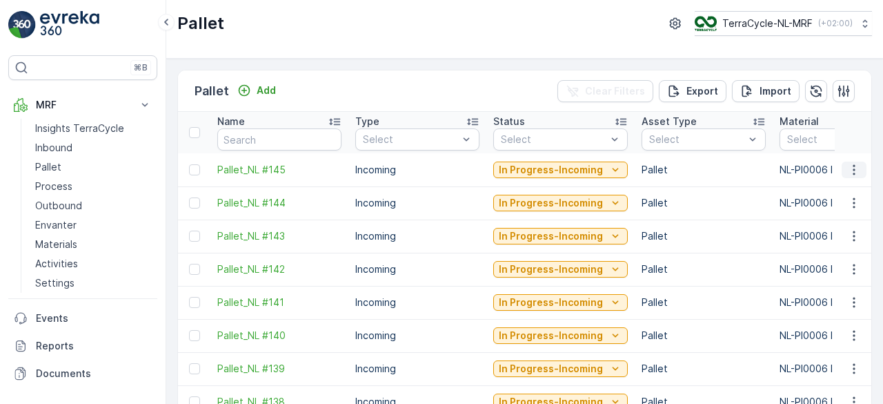
click at [853, 168] on icon "button" at bounding box center [854, 170] width 14 height 14
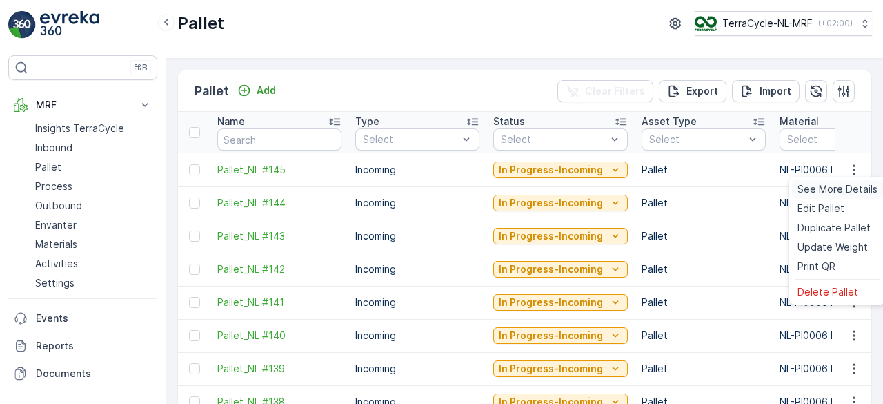
click at [841, 190] on span "See More Details" at bounding box center [837, 189] width 80 height 14
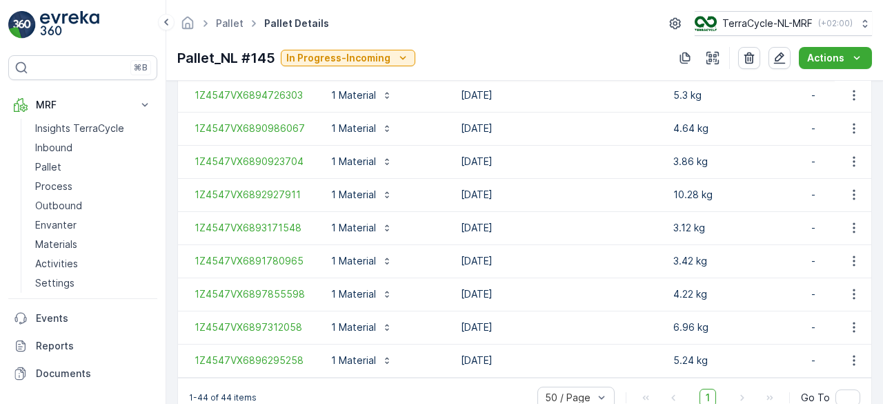
scroll to position [1615, 0]
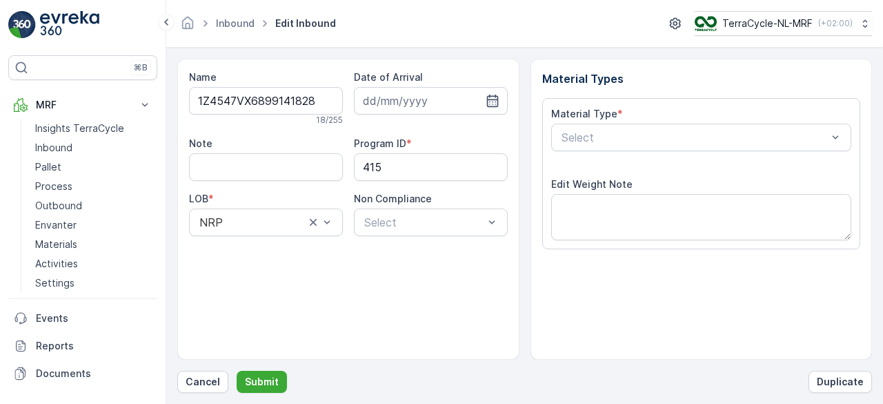
scroll to position [215, 0]
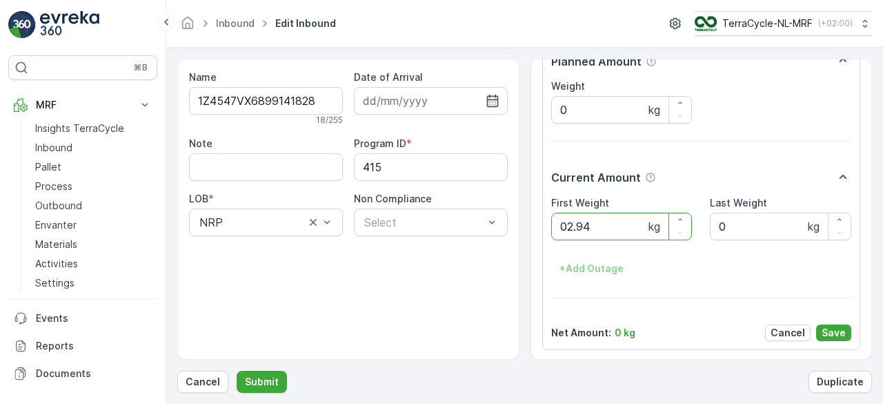
click at [237, 370] on button "Submit" at bounding box center [262, 381] width 50 height 22
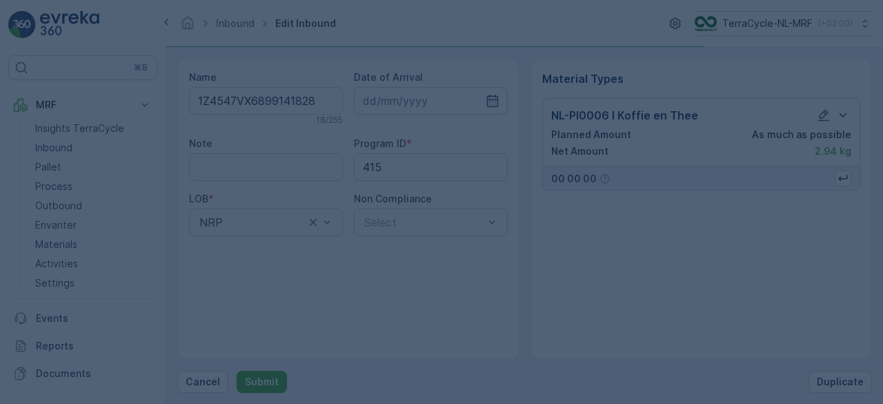
scroll to position [0, 0]
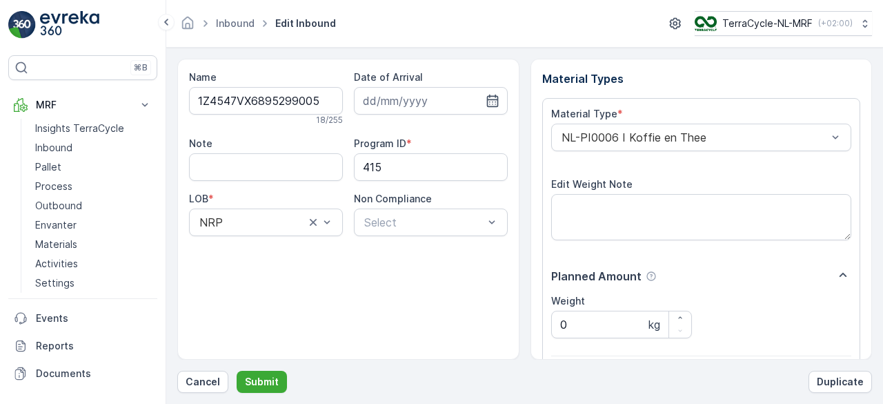
scroll to position [215, 0]
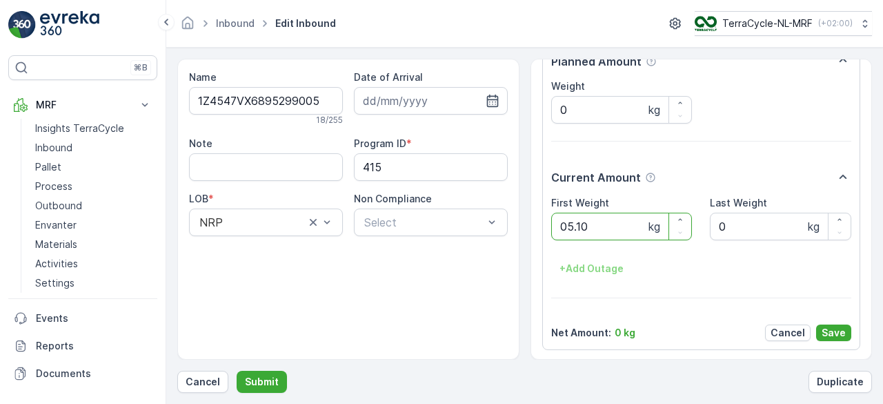
click at [237, 370] on button "Submit" at bounding box center [262, 381] width 50 height 22
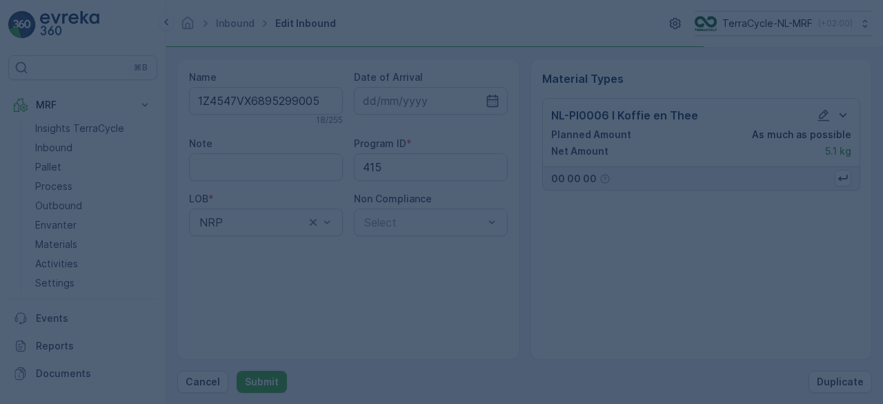
scroll to position [0, 0]
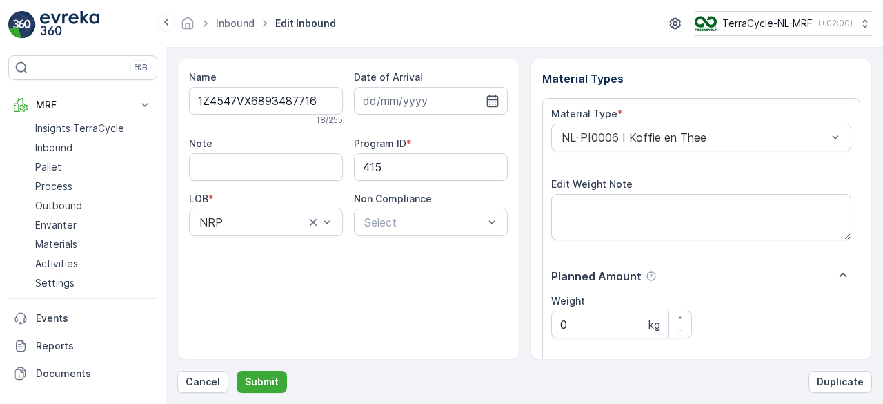
scroll to position [215, 0]
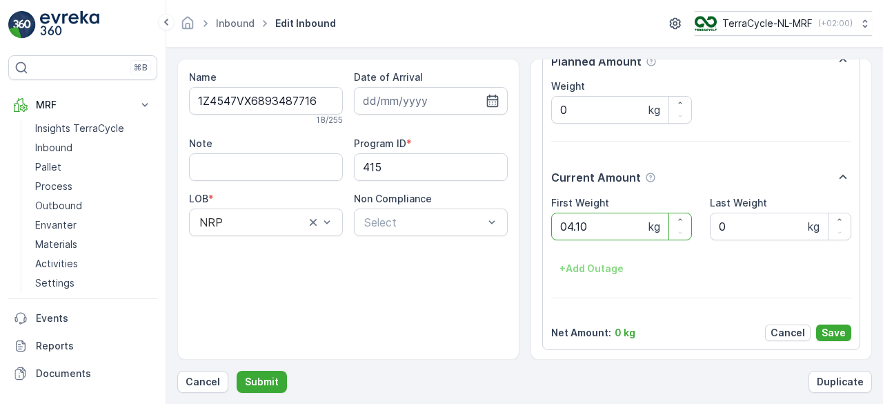
click at [237, 370] on button "Submit" at bounding box center [262, 381] width 50 height 22
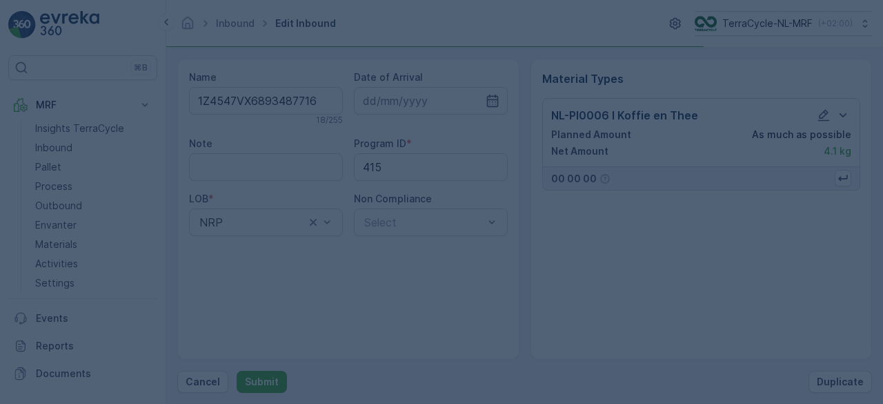
scroll to position [0, 0]
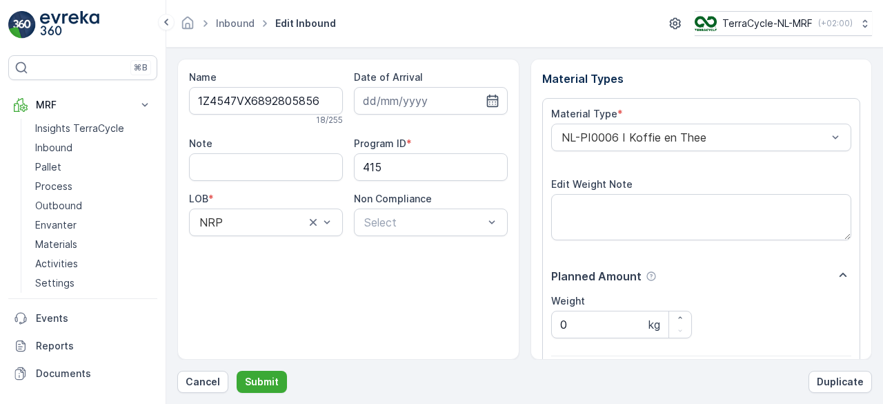
scroll to position [215, 0]
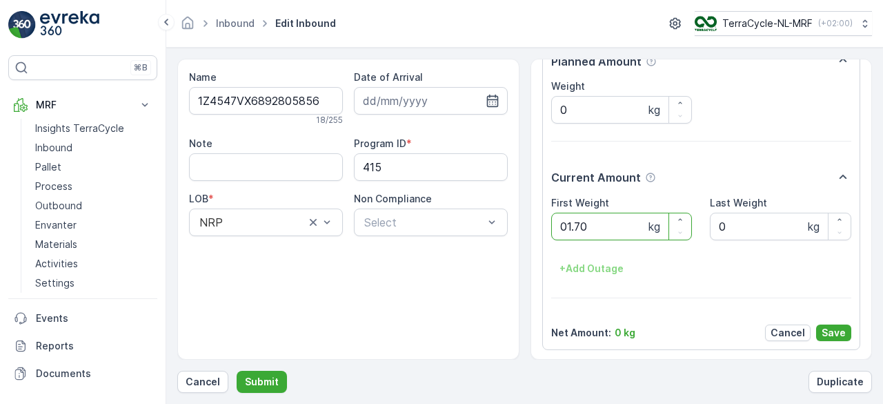
click at [237, 370] on button "Submit" at bounding box center [262, 381] width 50 height 22
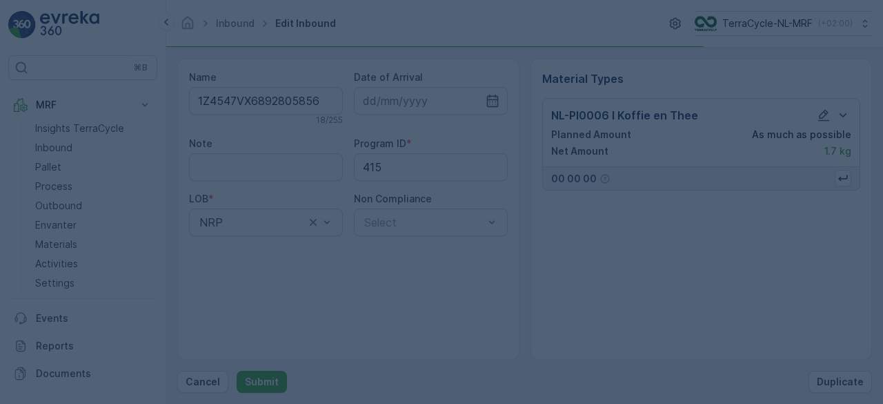
scroll to position [0, 0]
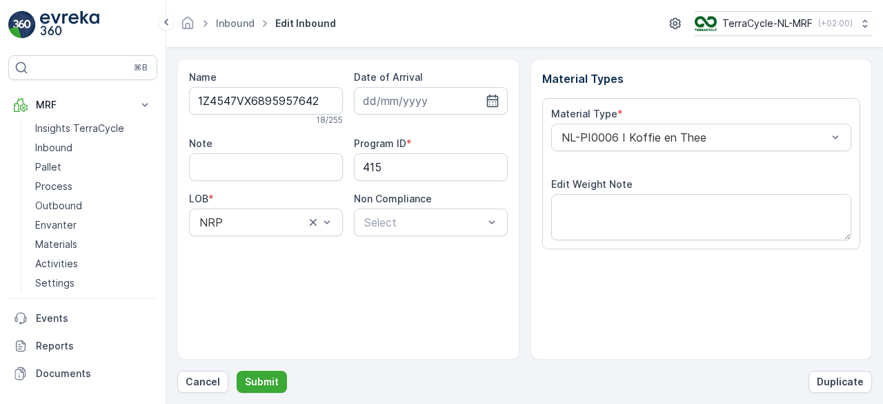
scroll to position [215, 0]
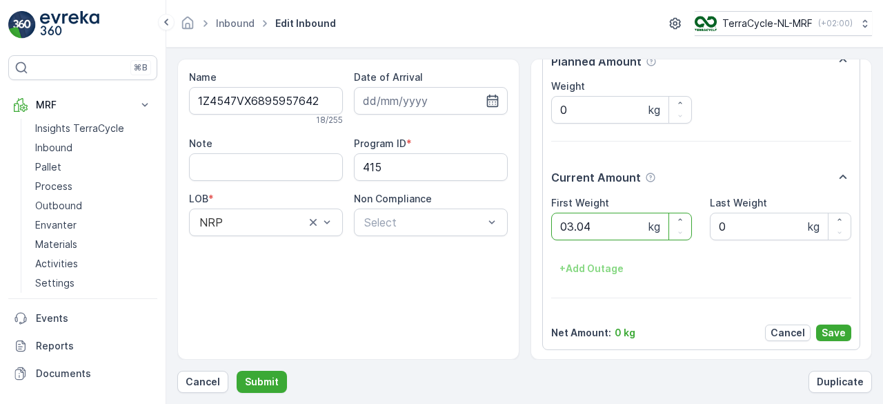
click at [237, 370] on button "Submit" at bounding box center [262, 381] width 50 height 22
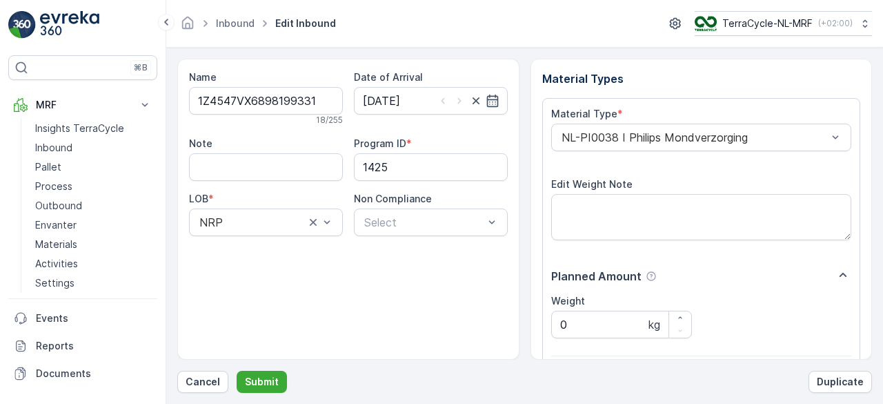
scroll to position [215, 0]
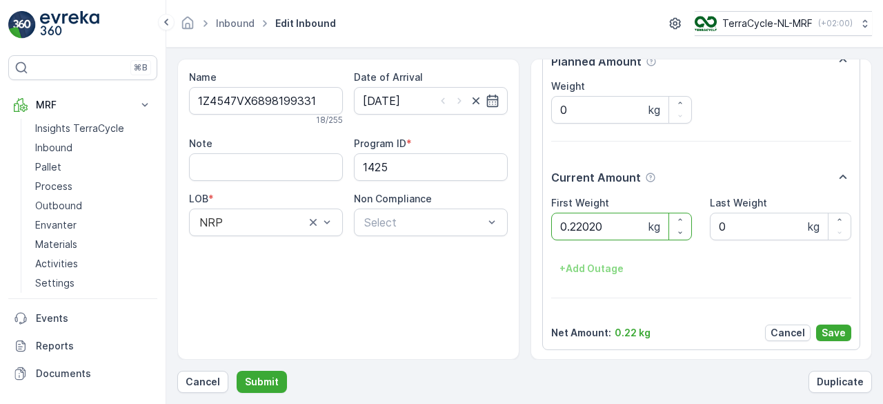
click at [237, 370] on button "Submit" at bounding box center [262, 381] width 50 height 22
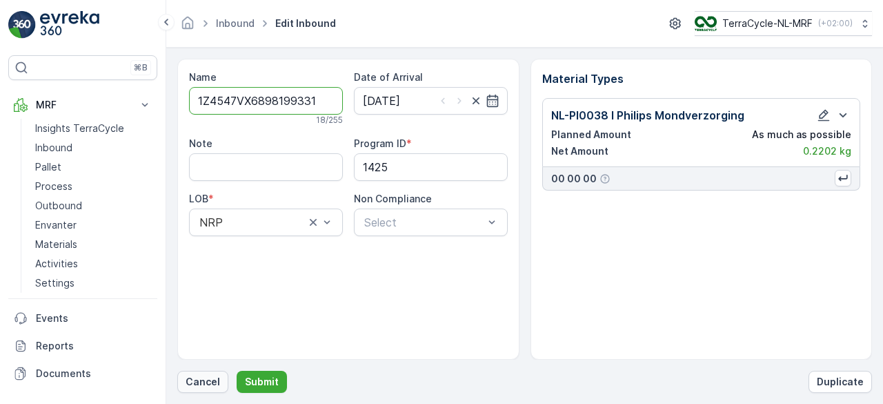
click at [206, 378] on p "Cancel" at bounding box center [203, 382] width 34 height 14
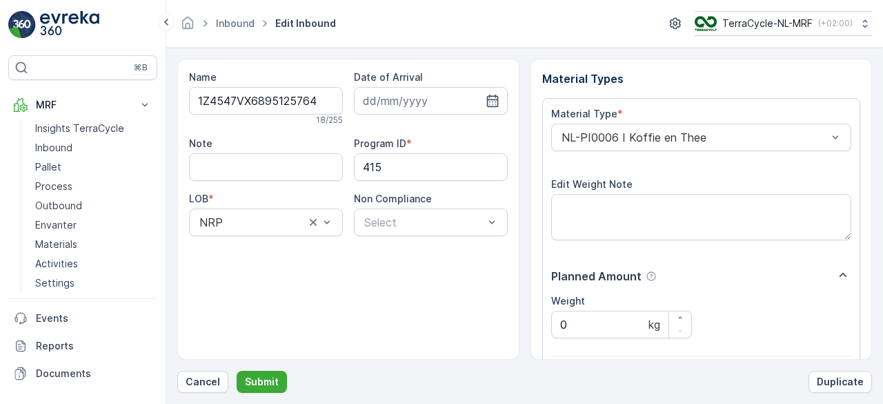
scroll to position [215, 0]
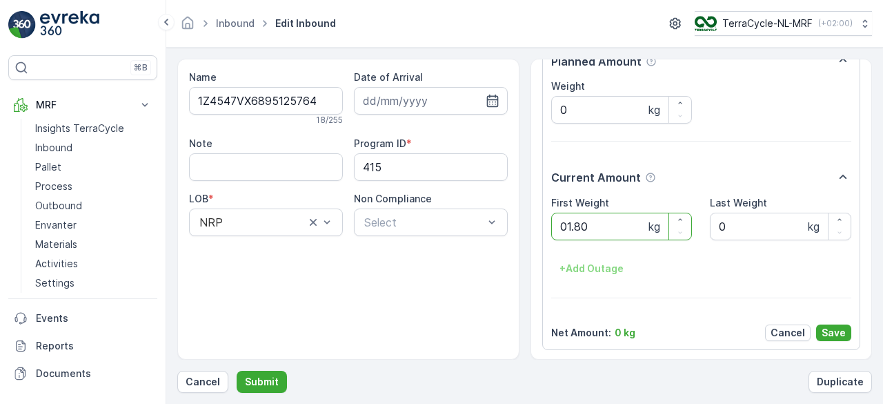
click at [237, 370] on button "Submit" at bounding box center [262, 381] width 50 height 22
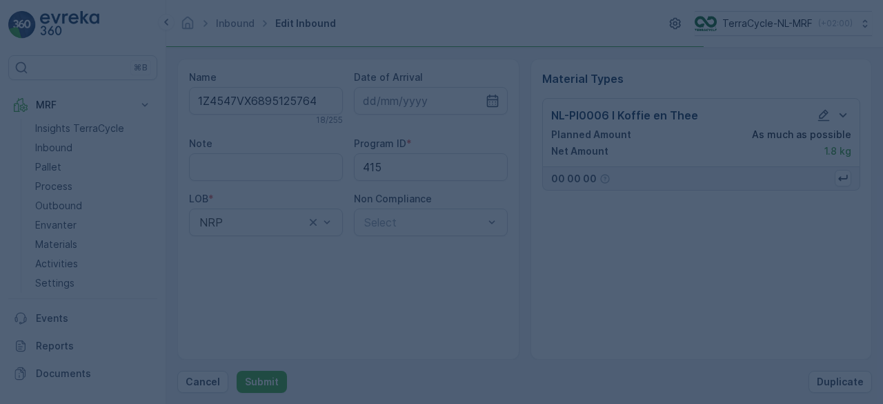
scroll to position [0, 0]
